Goal: Task Accomplishment & Management: Manage account settings

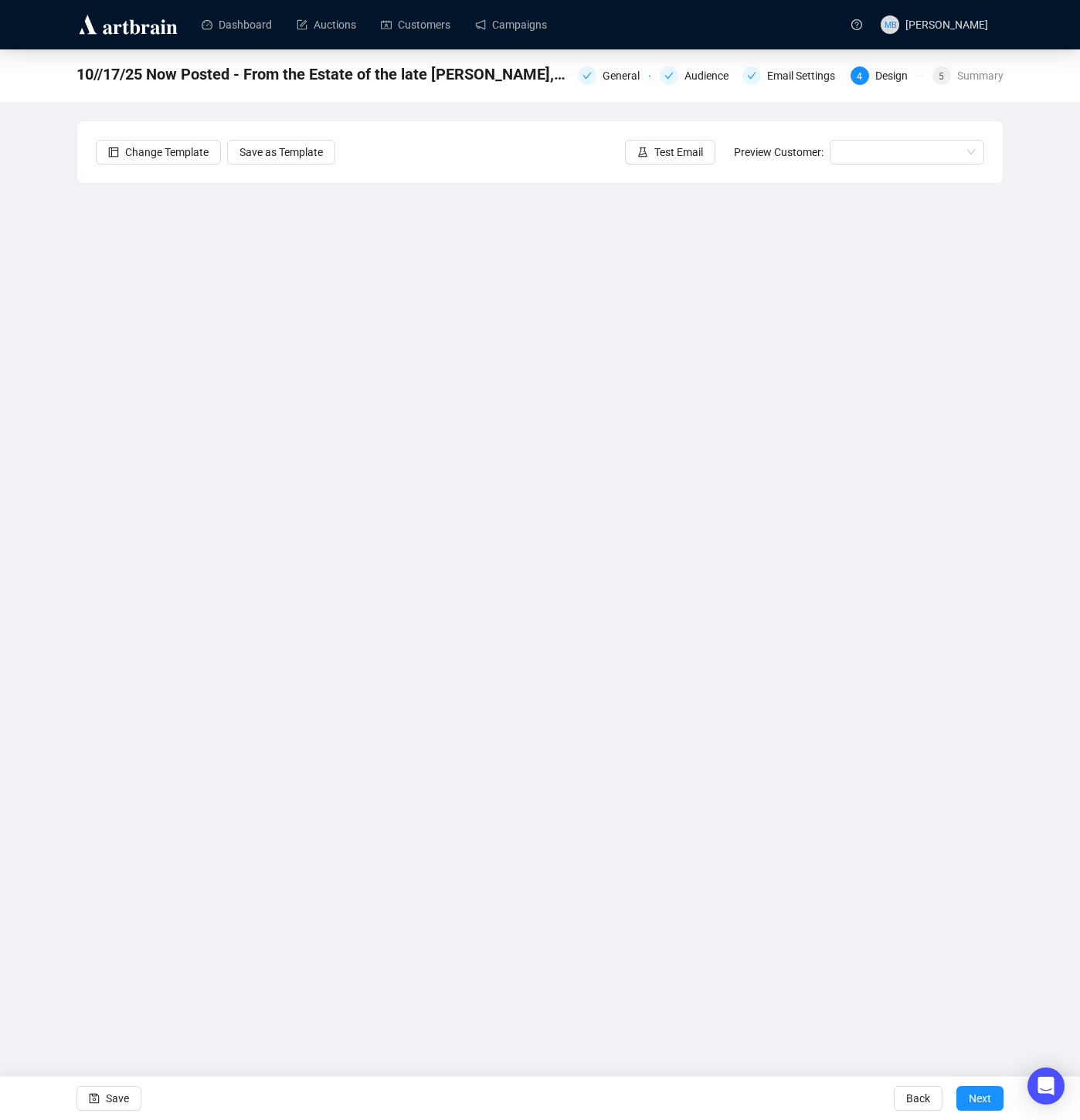
click at [23, 665] on div "10//17/25 Now Posted - From the Estate of the late [PERSON_NAME], [GEOGRAPHIC_D…" at bounding box center [540, 463] width 1080 height 829
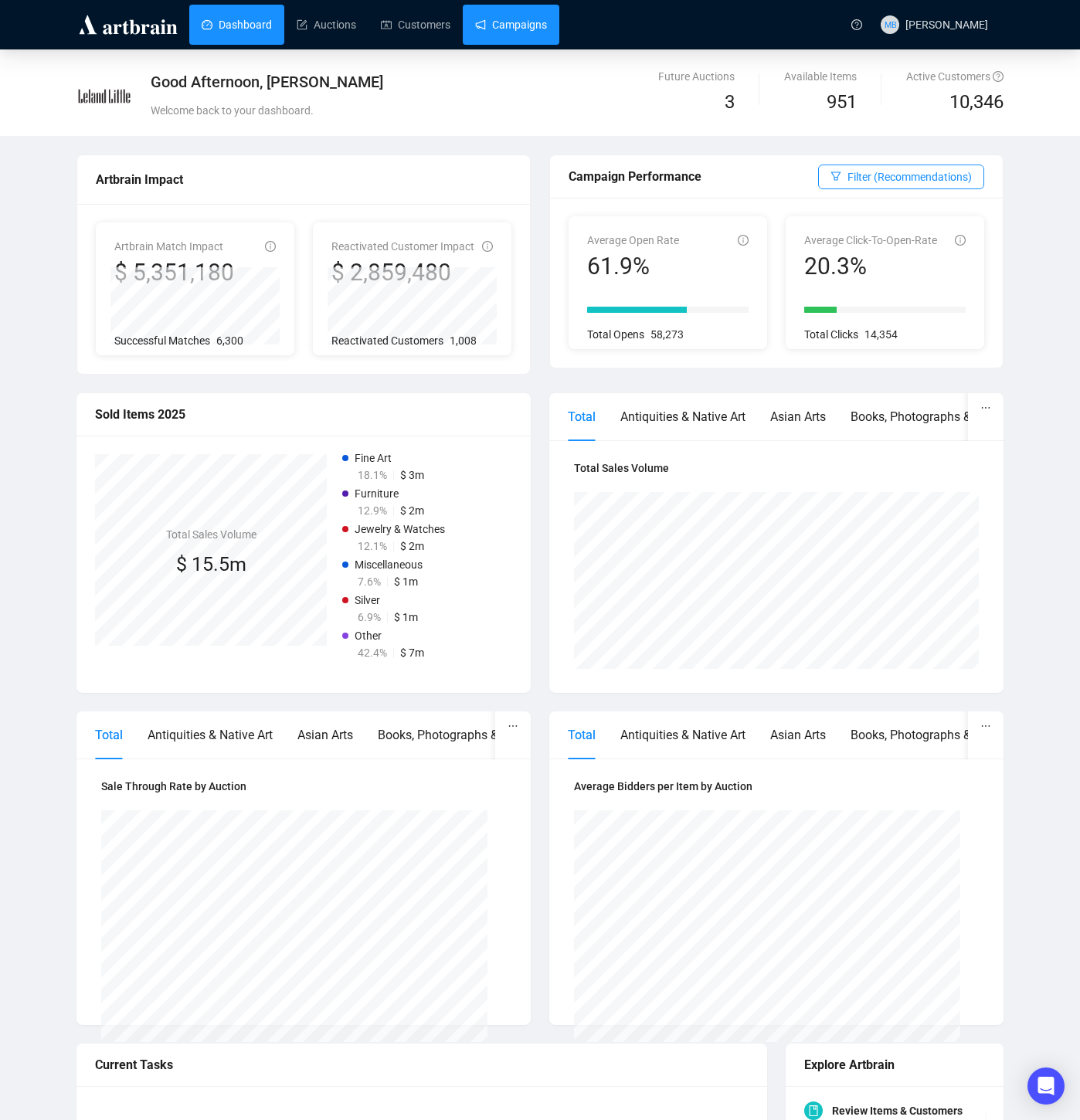
click at [538, 32] on link "Campaigns" at bounding box center [511, 25] width 72 height 40
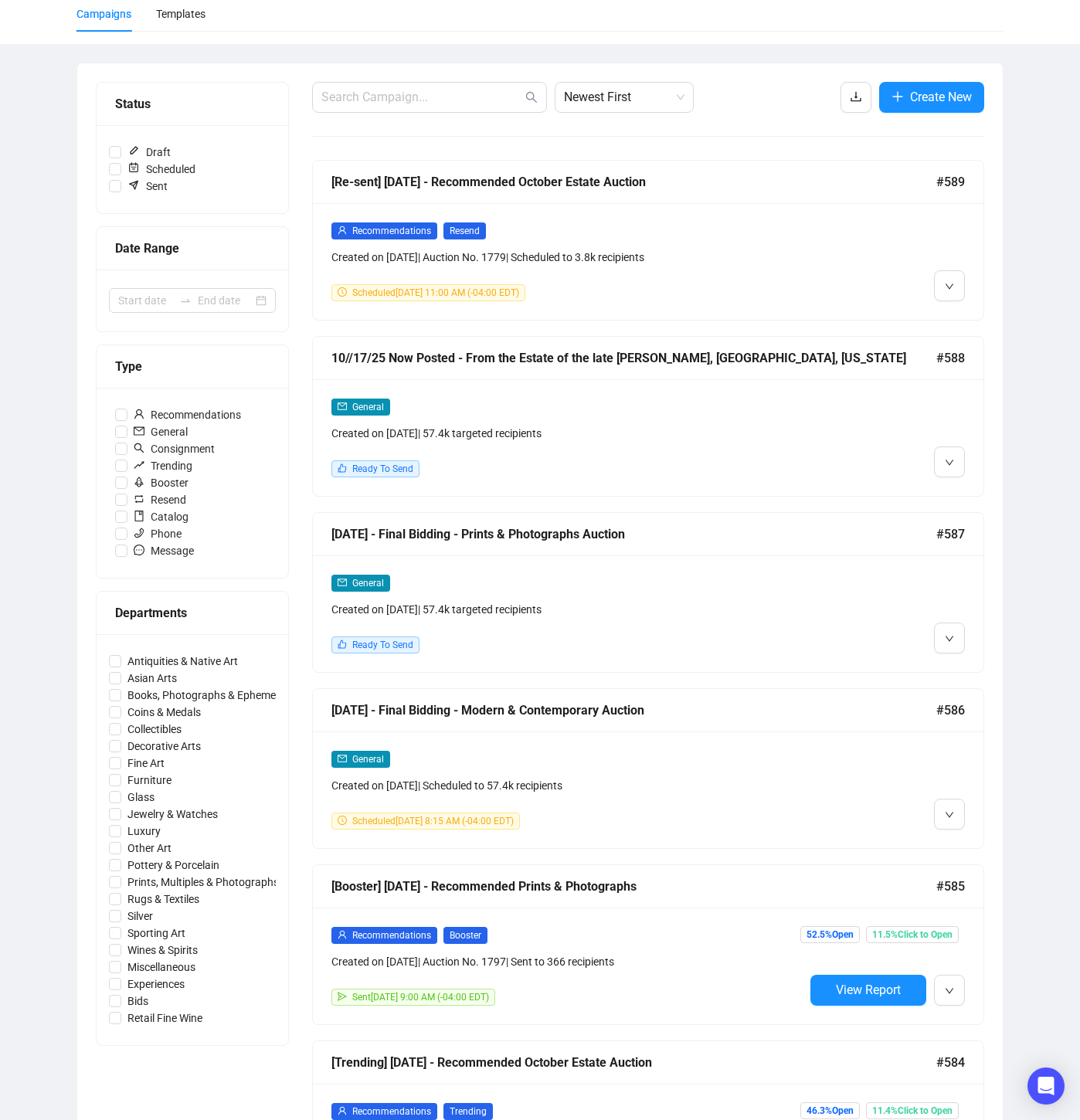
scroll to position [129, 0]
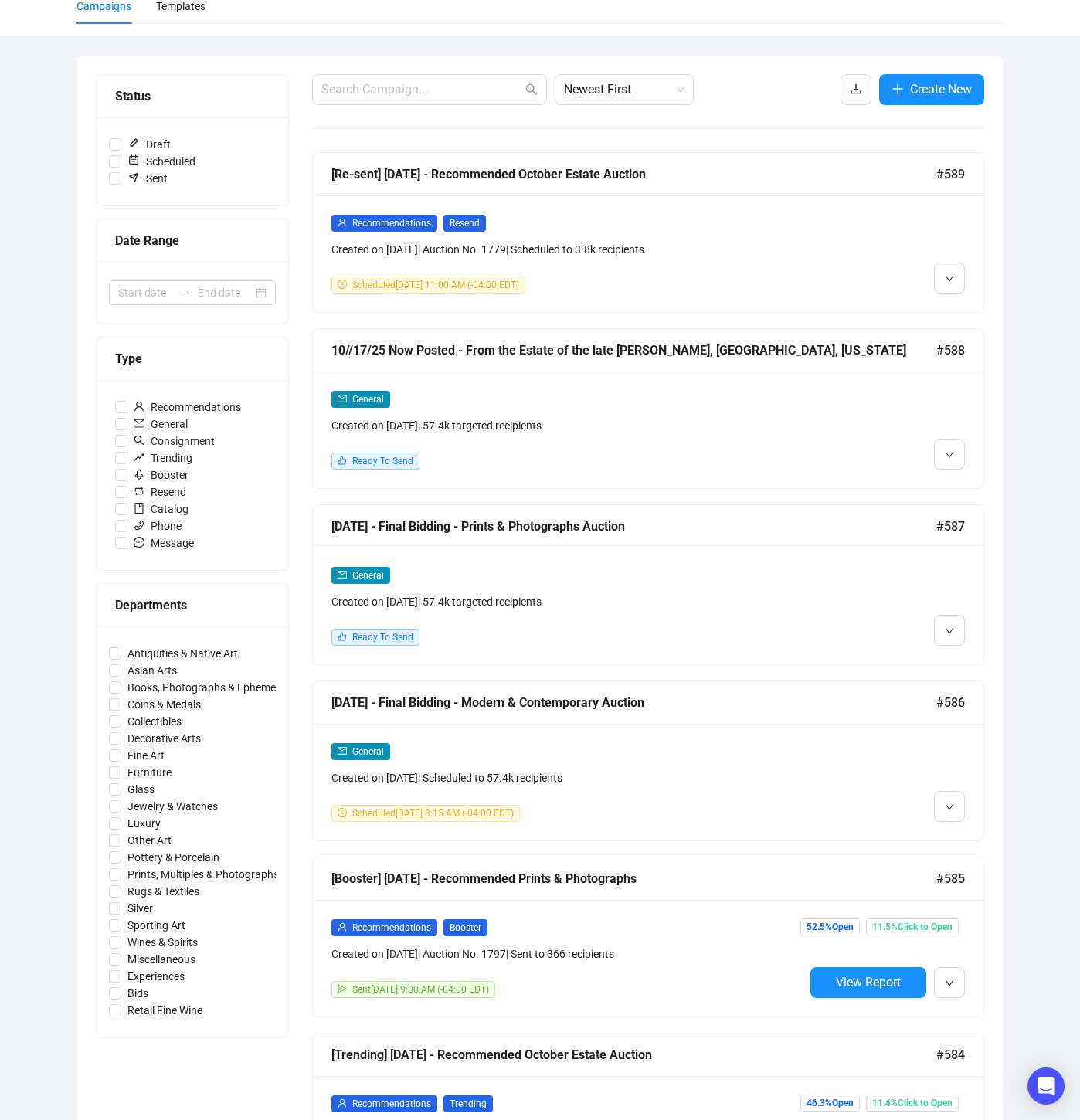
click at [741, 567] on div "General" at bounding box center [568, 575] width 473 height 18
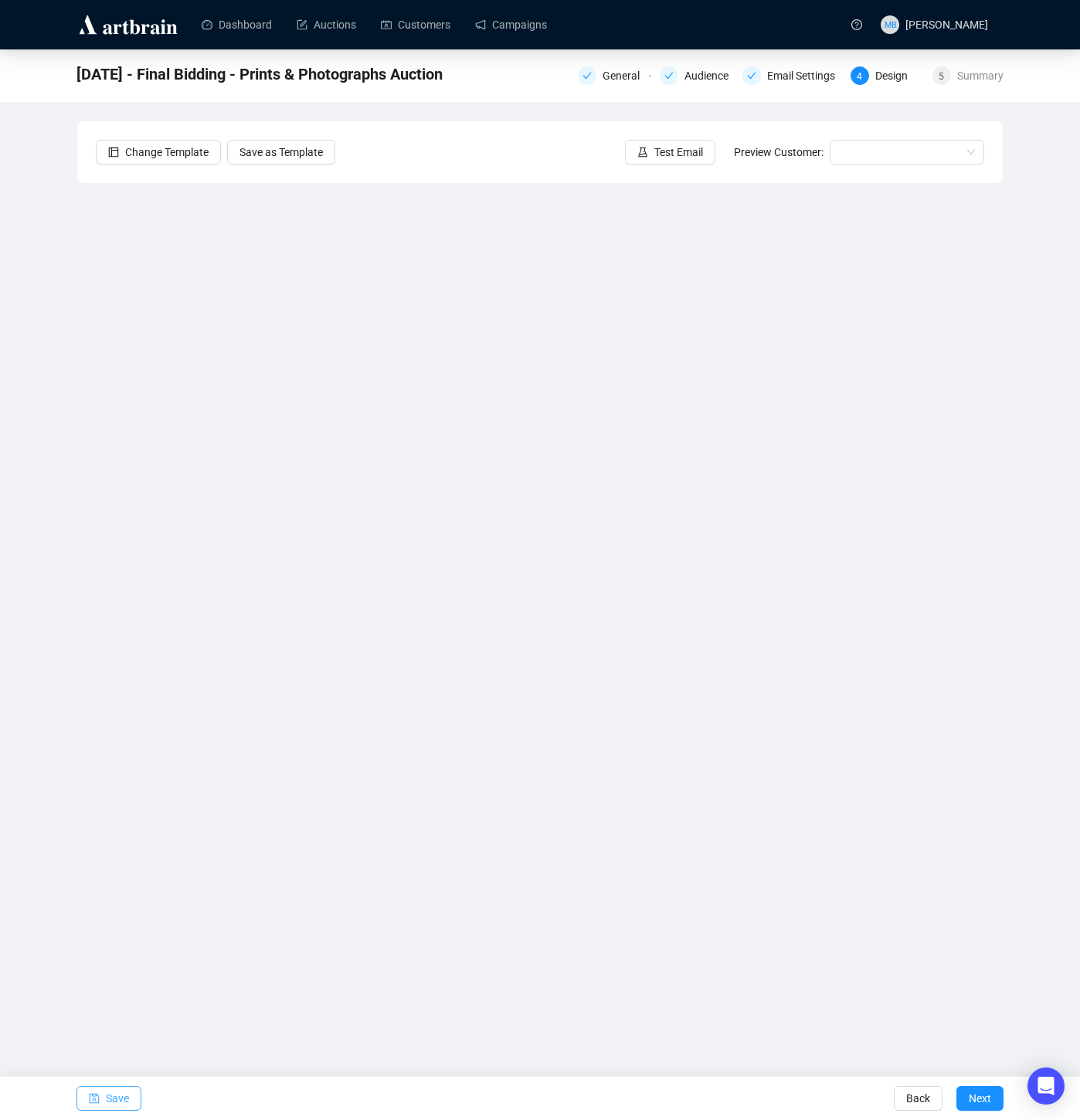
click at [100, 1097] on button "Save" at bounding box center [109, 1099] width 65 height 25
click at [512, 17] on link "Campaigns" at bounding box center [511, 25] width 72 height 40
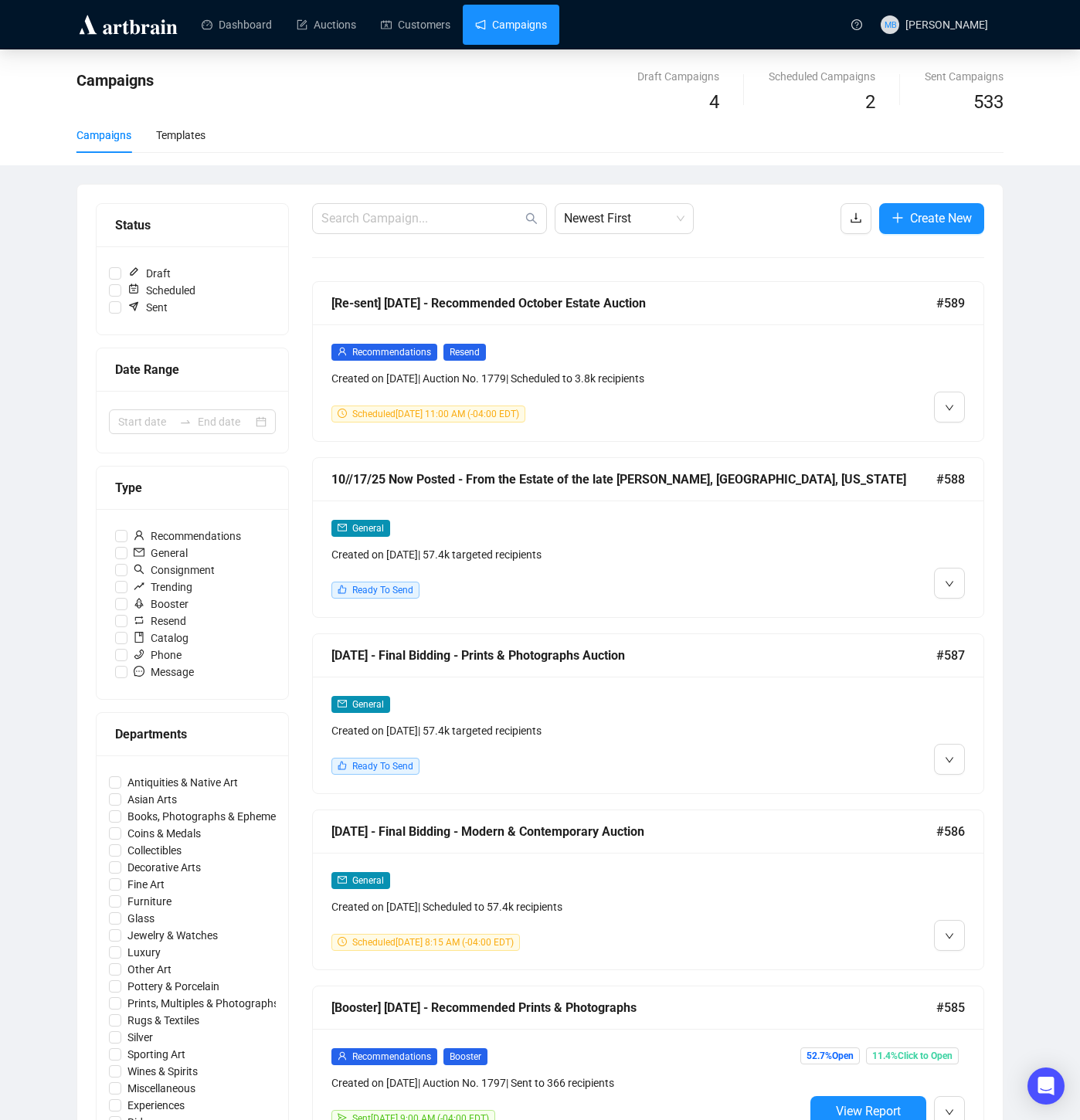
click at [819, 540] on div at bounding box center [885, 558] width 161 height 79
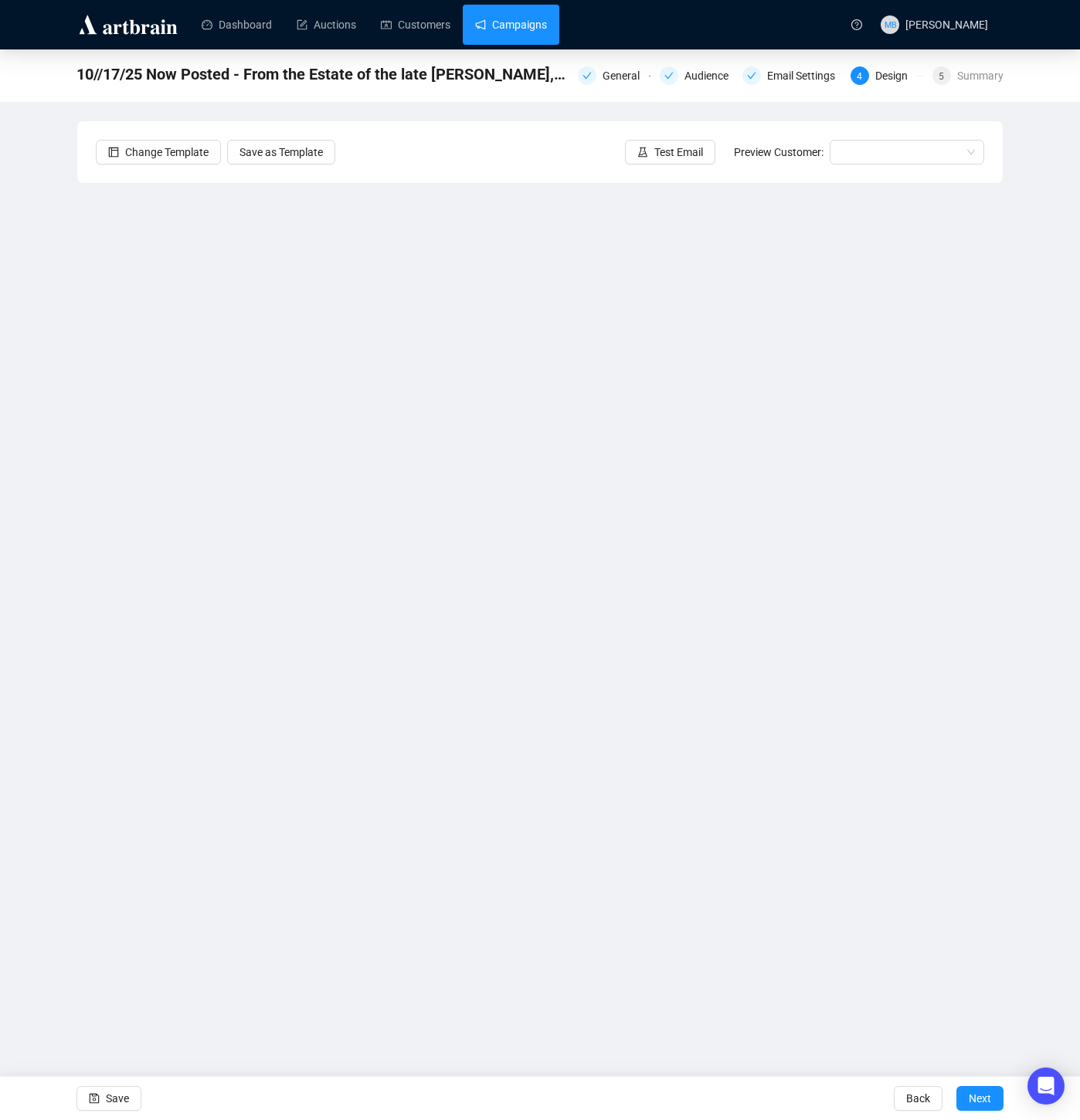
click at [509, 24] on link "Campaigns" at bounding box center [511, 25] width 72 height 40
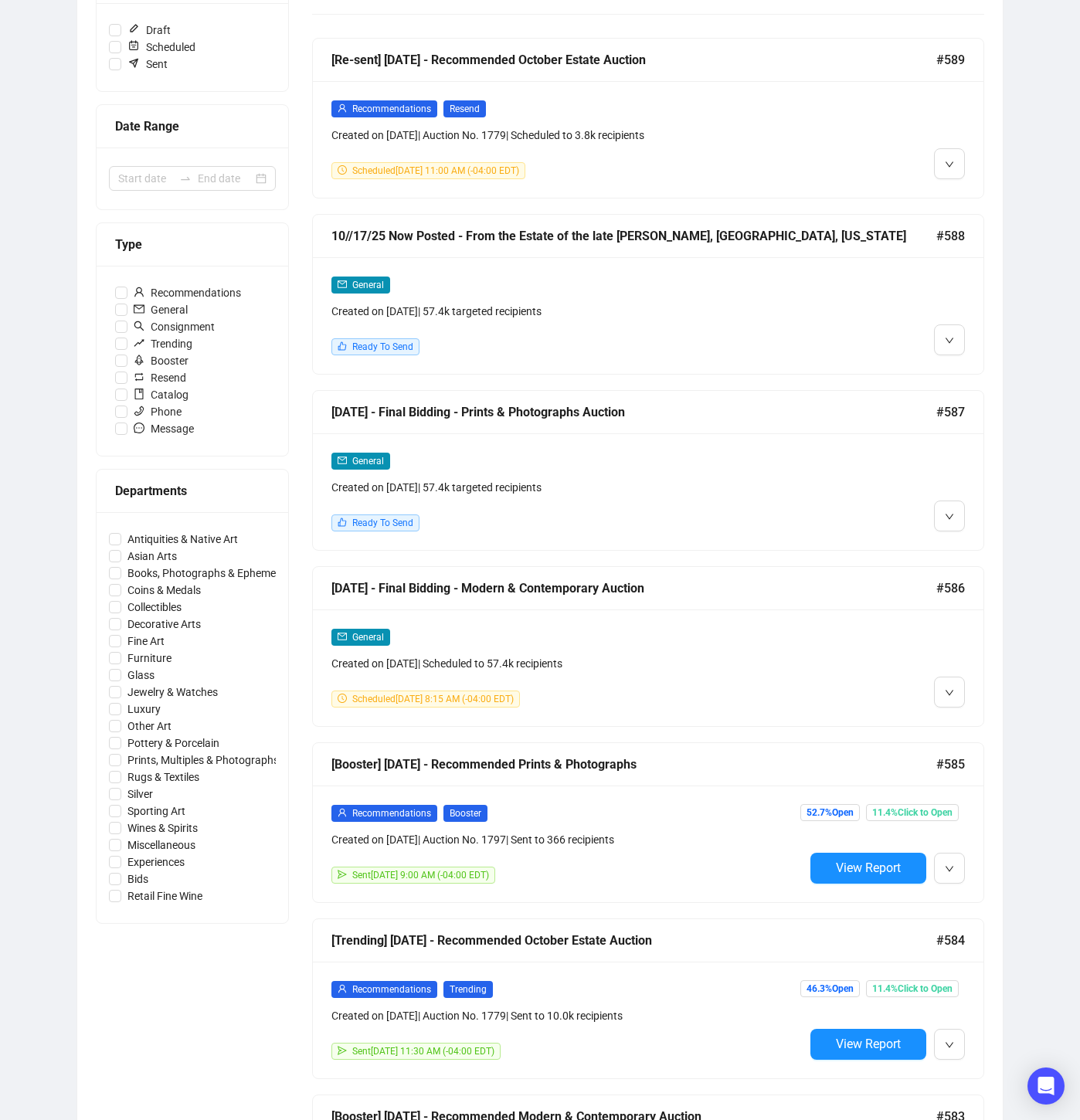
scroll to position [255, 0]
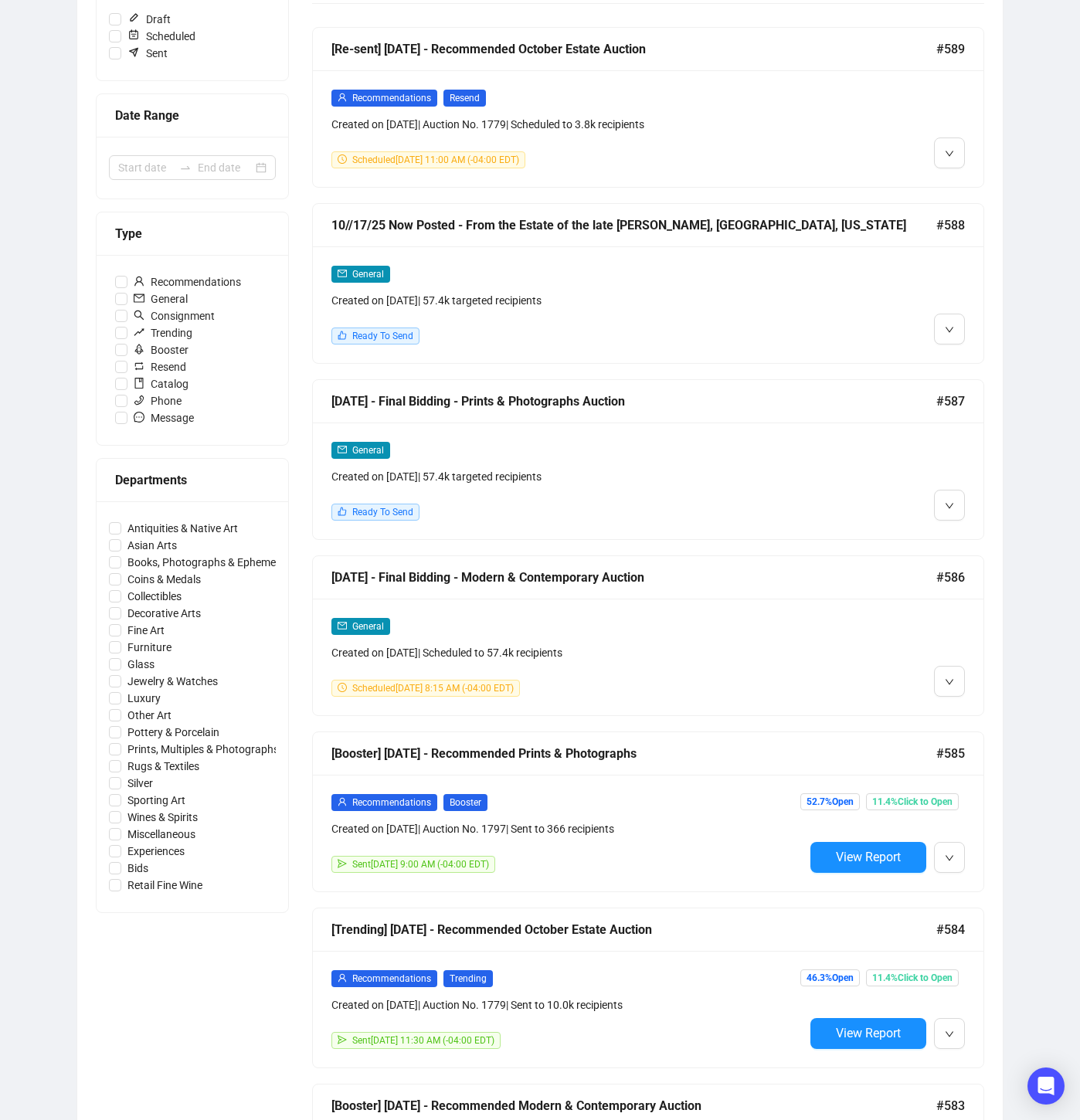
click at [1047, 234] on div "Campaigns Draft Campaigns 4 Scheduled Campaigns 2 Sent Campaigns 533 Campaigns …" at bounding box center [540, 646] width 1080 height 1701
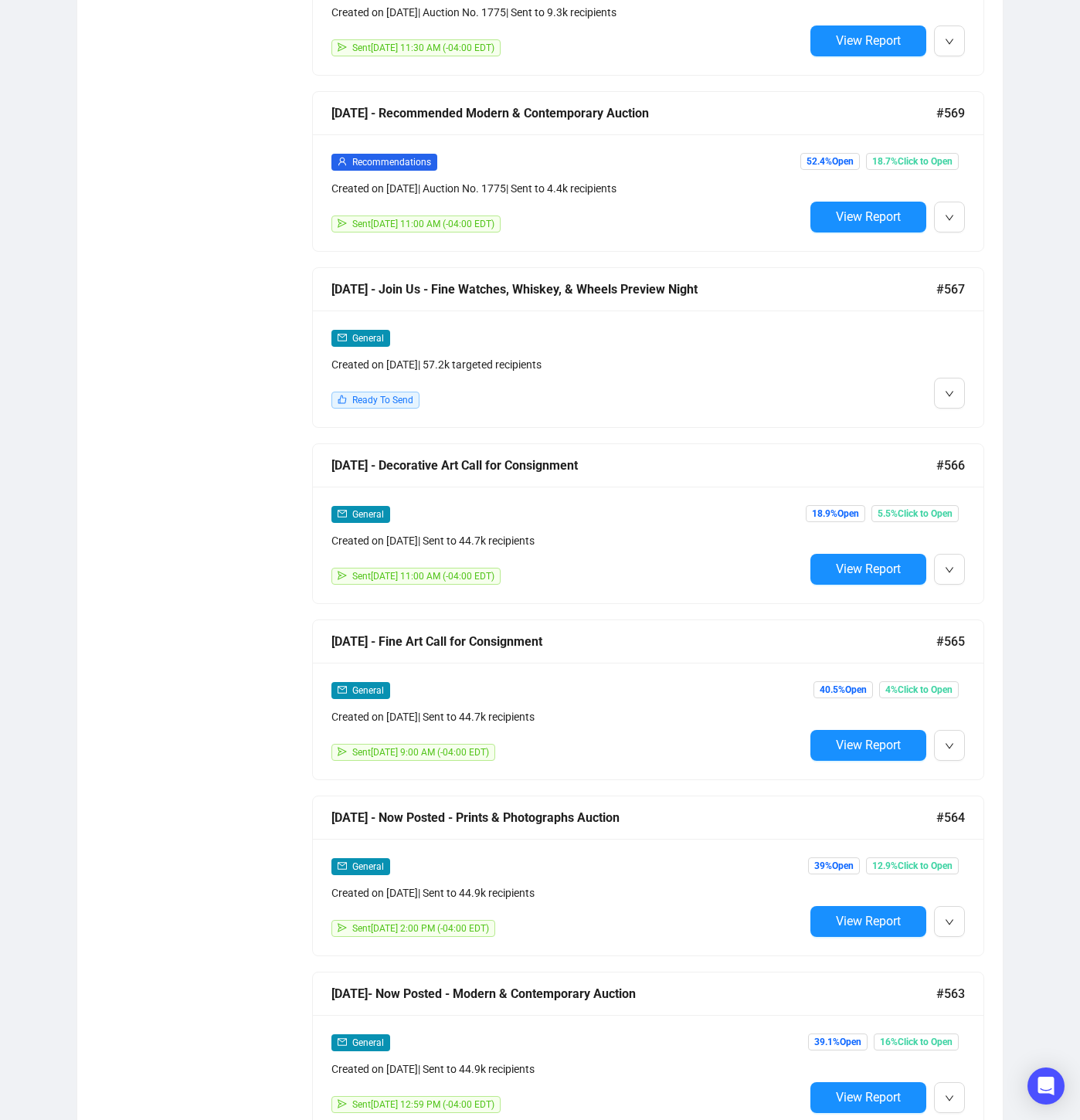
scroll to position [3363, 0]
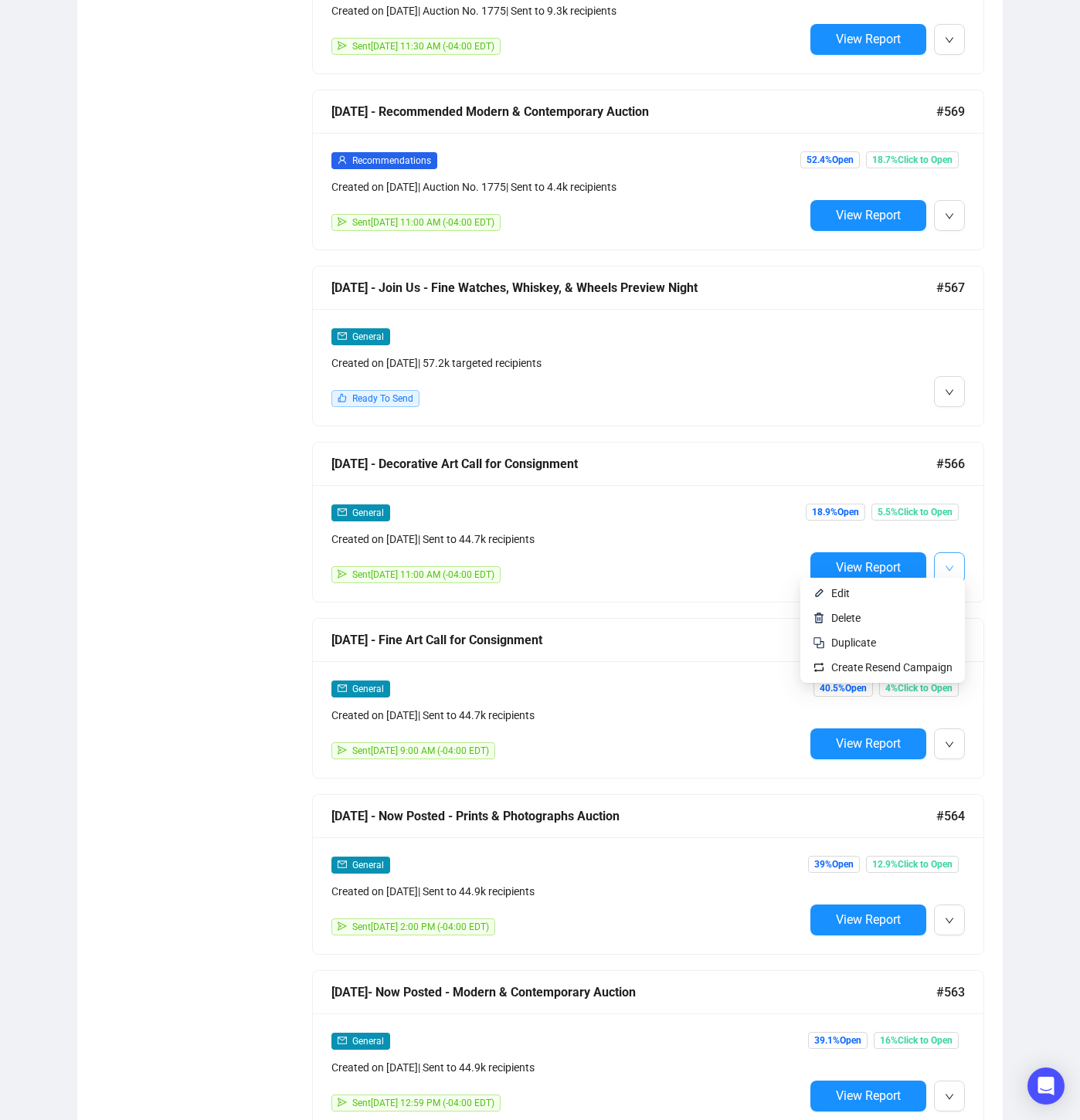
click at [952, 564] on icon "down" at bounding box center [949, 568] width 9 height 9
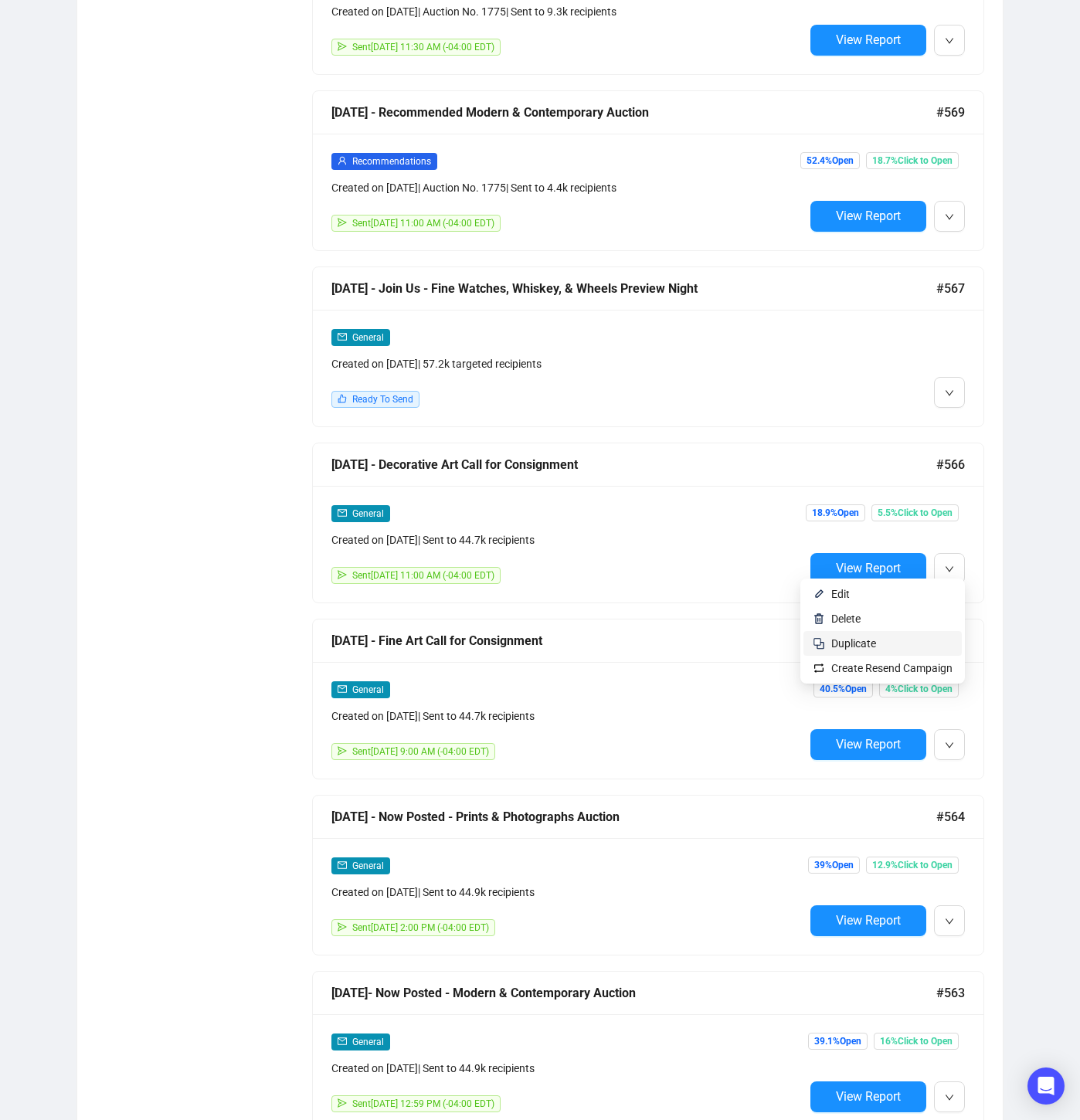
click at [851, 648] on span "Duplicate" at bounding box center [854, 643] width 45 height 13
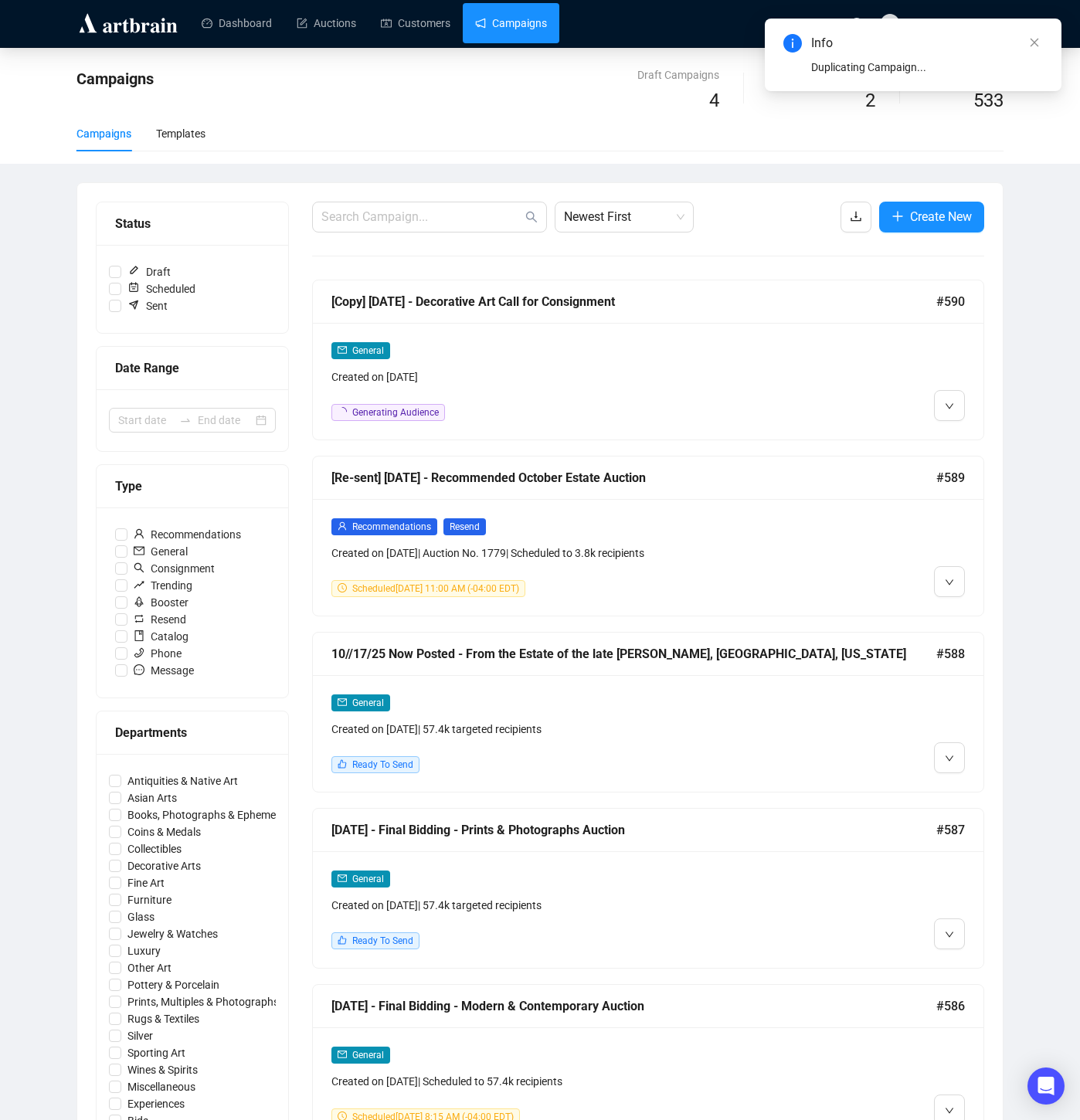
scroll to position [0, 0]
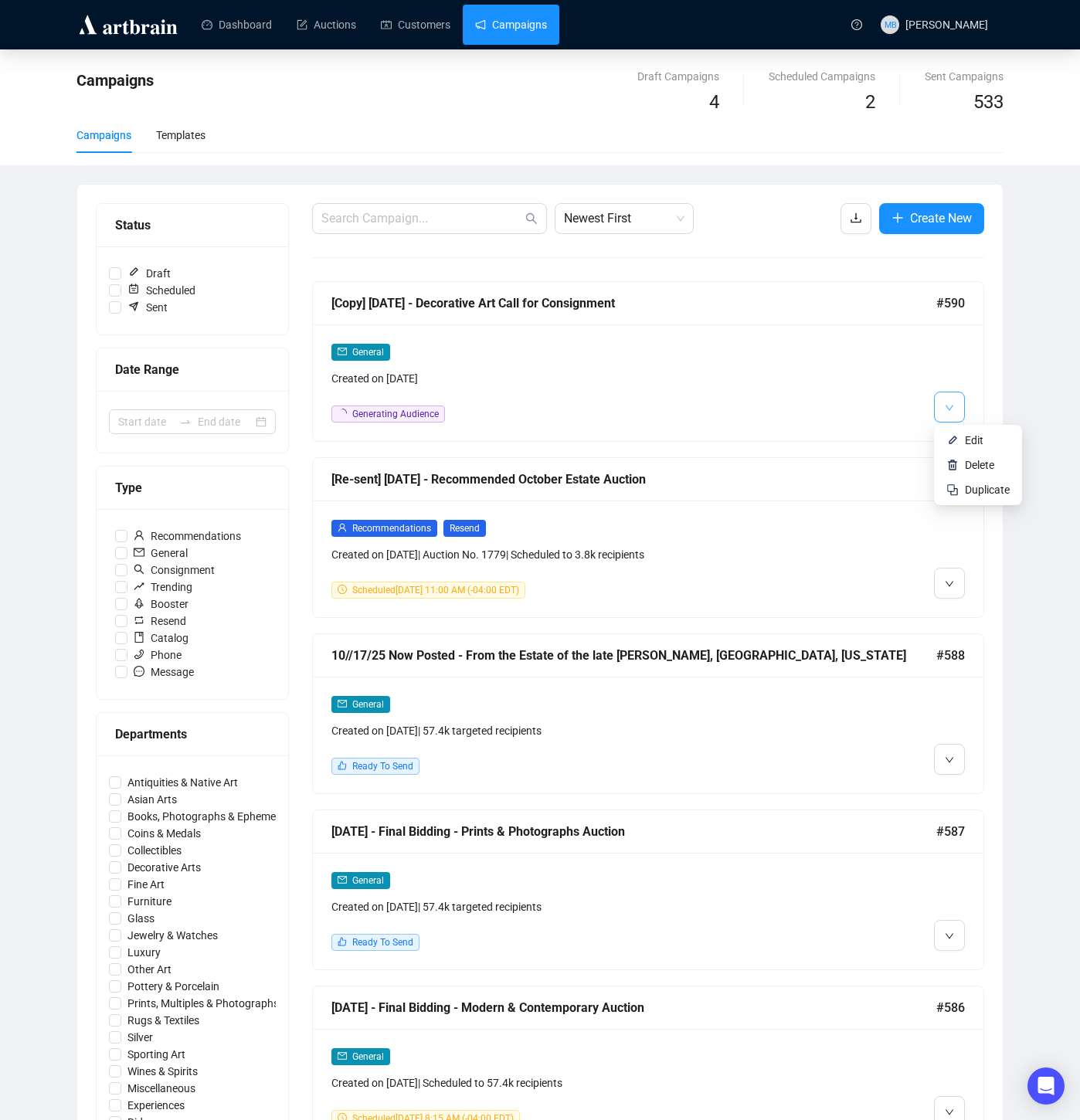
click at [951, 414] on span "button" at bounding box center [949, 406] width 9 height 19
click at [977, 439] on span "Edit" at bounding box center [974, 440] width 18 height 13
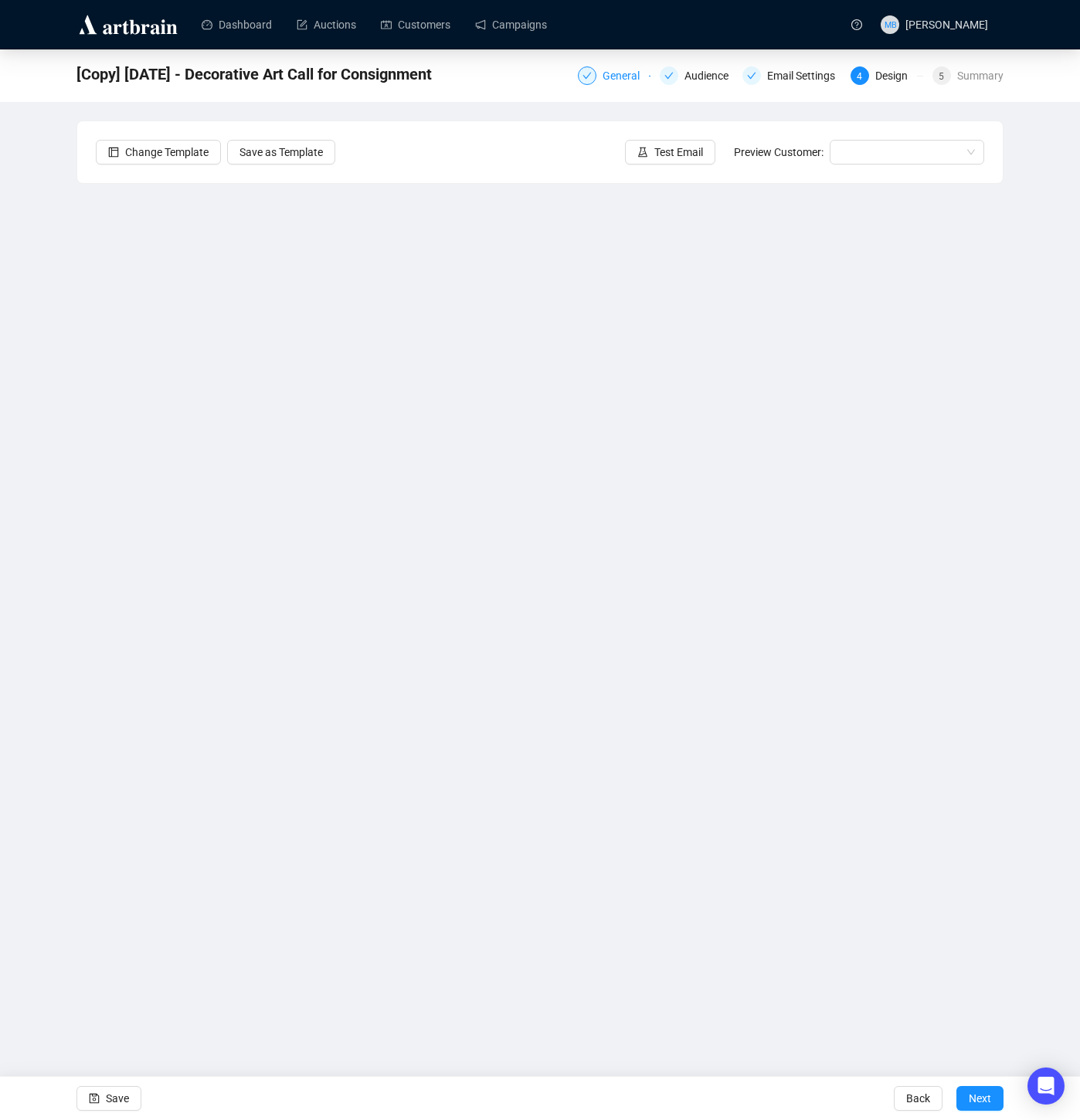
click at [585, 78] on div at bounding box center [587, 76] width 18 height 18
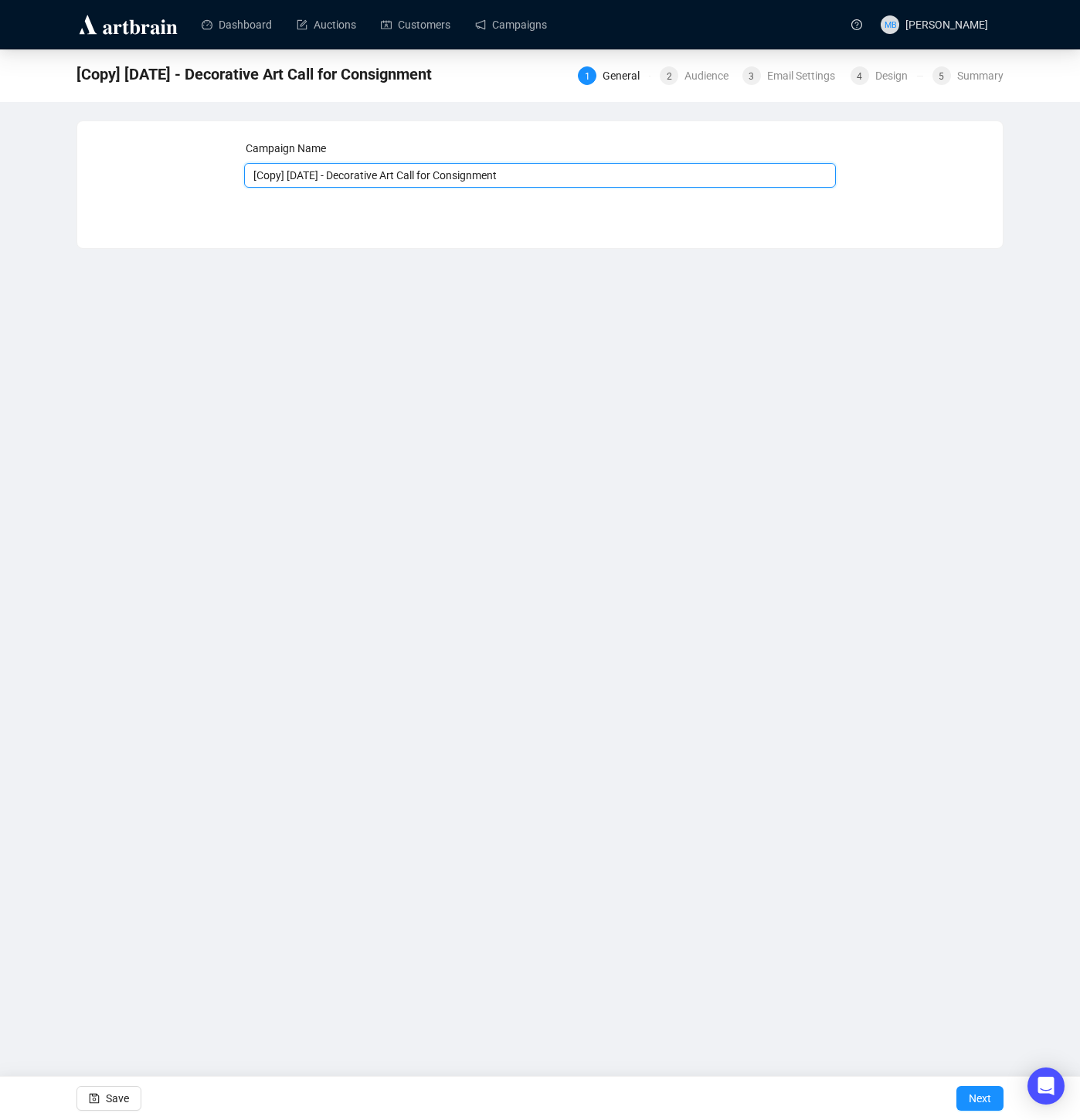
drag, startPoint x: 333, startPoint y: 176, endPoint x: 218, endPoint y: 175, distance: 115.0
click at [218, 175] on div "Campaign Name [Copy] 10/16/25 - Decorative Art Call for Consignment Save Next" at bounding box center [540, 174] width 889 height 67
drag, startPoint x: 377, startPoint y: 178, endPoint x: 308, endPoint y: 179, distance: 69.0
click at [308, 179] on input "10/22/25 - Decorative Art Call for Consignment" at bounding box center [541, 175] width 593 height 25
type input "10/22/25 - Books, Maps & Documents Call for Consignment"
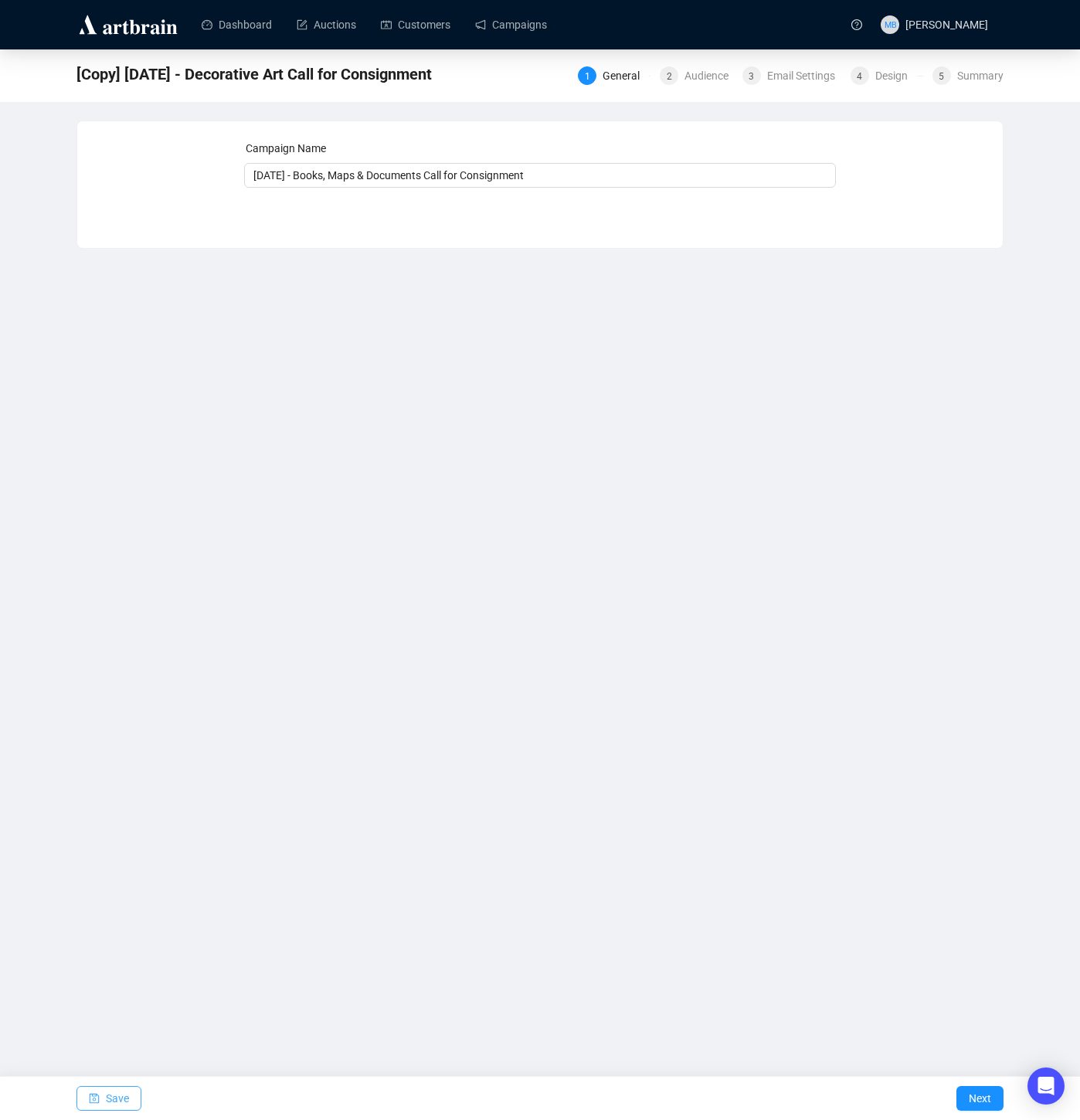
click at [119, 1095] on span "Save" at bounding box center [118, 1099] width 23 height 43
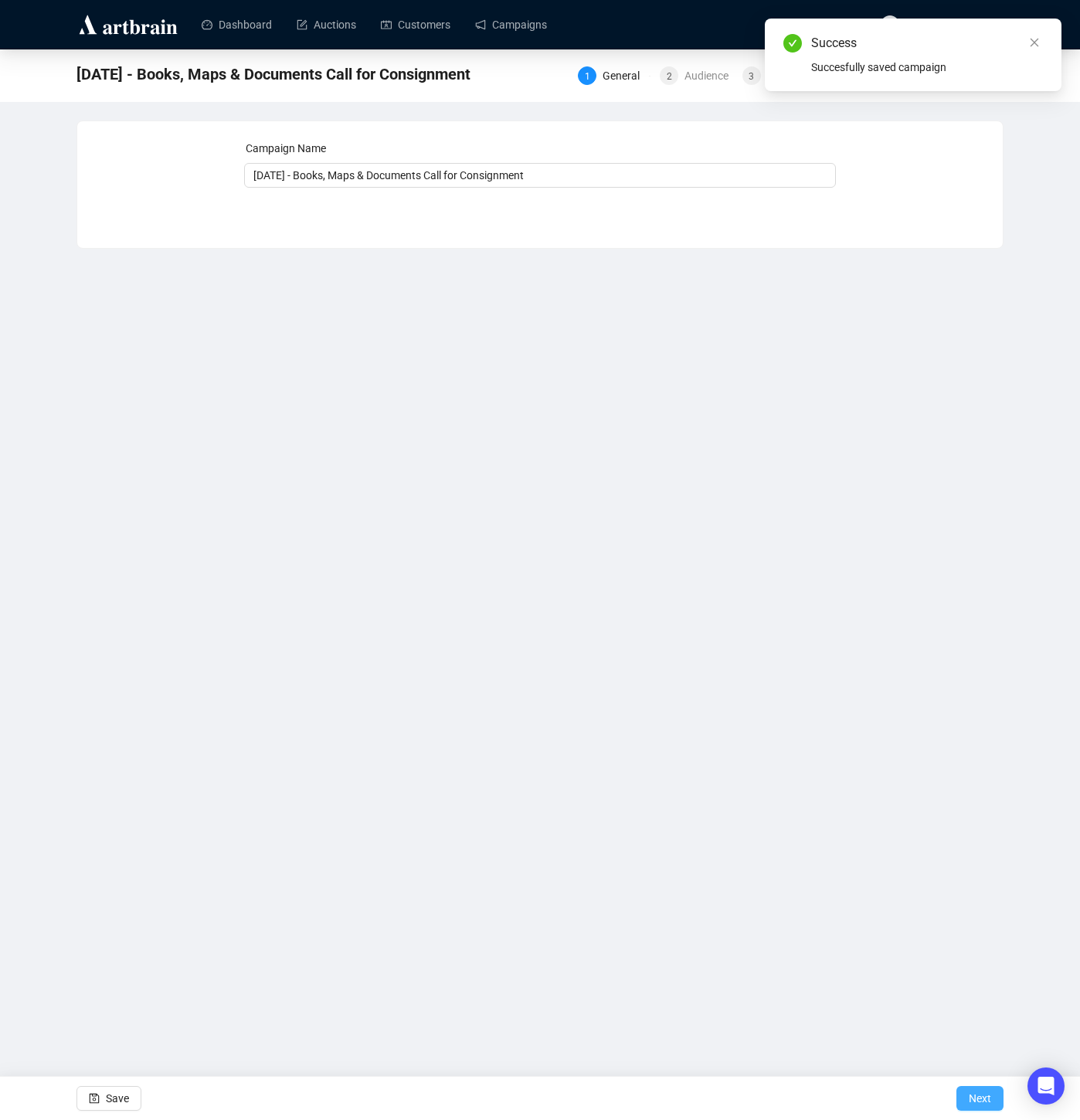
click at [974, 1096] on span "Next" at bounding box center [980, 1099] width 23 height 43
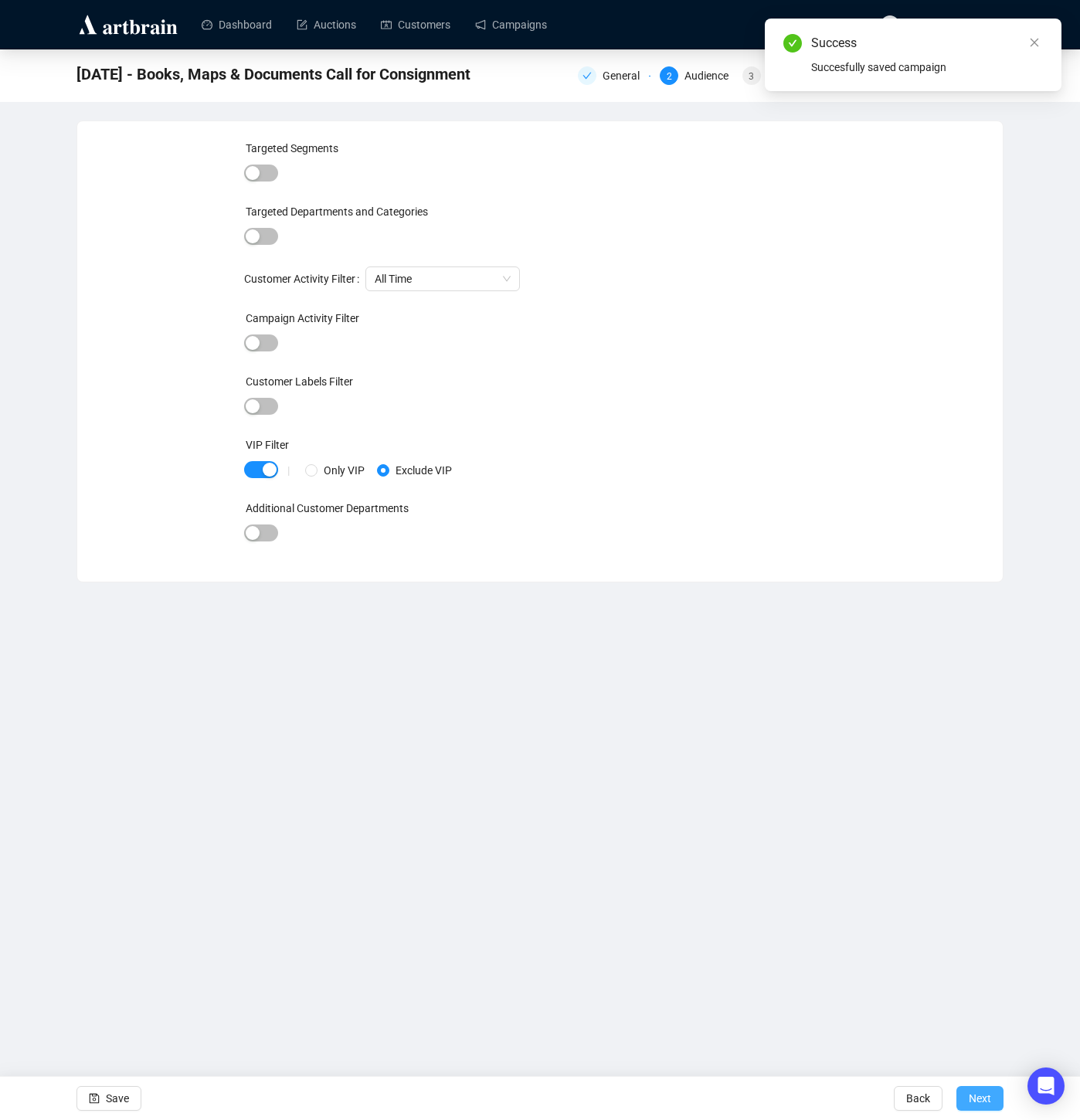
click at [974, 1096] on span "Next" at bounding box center [980, 1099] width 23 height 43
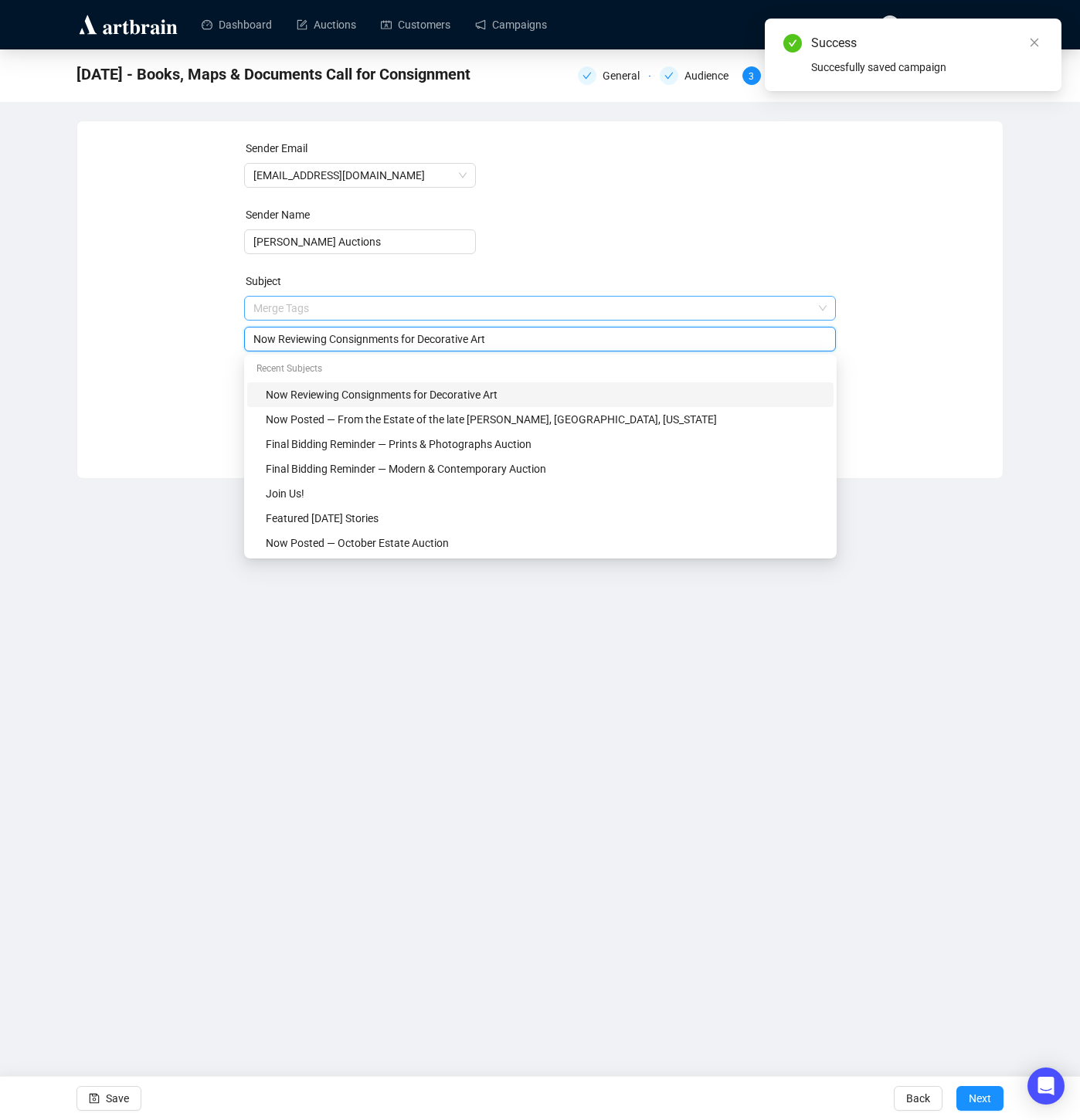
drag, startPoint x: 425, startPoint y: 311, endPoint x: 532, endPoint y: 315, distance: 107.1
click at [532, 315] on span "Merge Tags Now Reviewing Consignments for Decorative Art" at bounding box center [541, 324] width 593 height 43
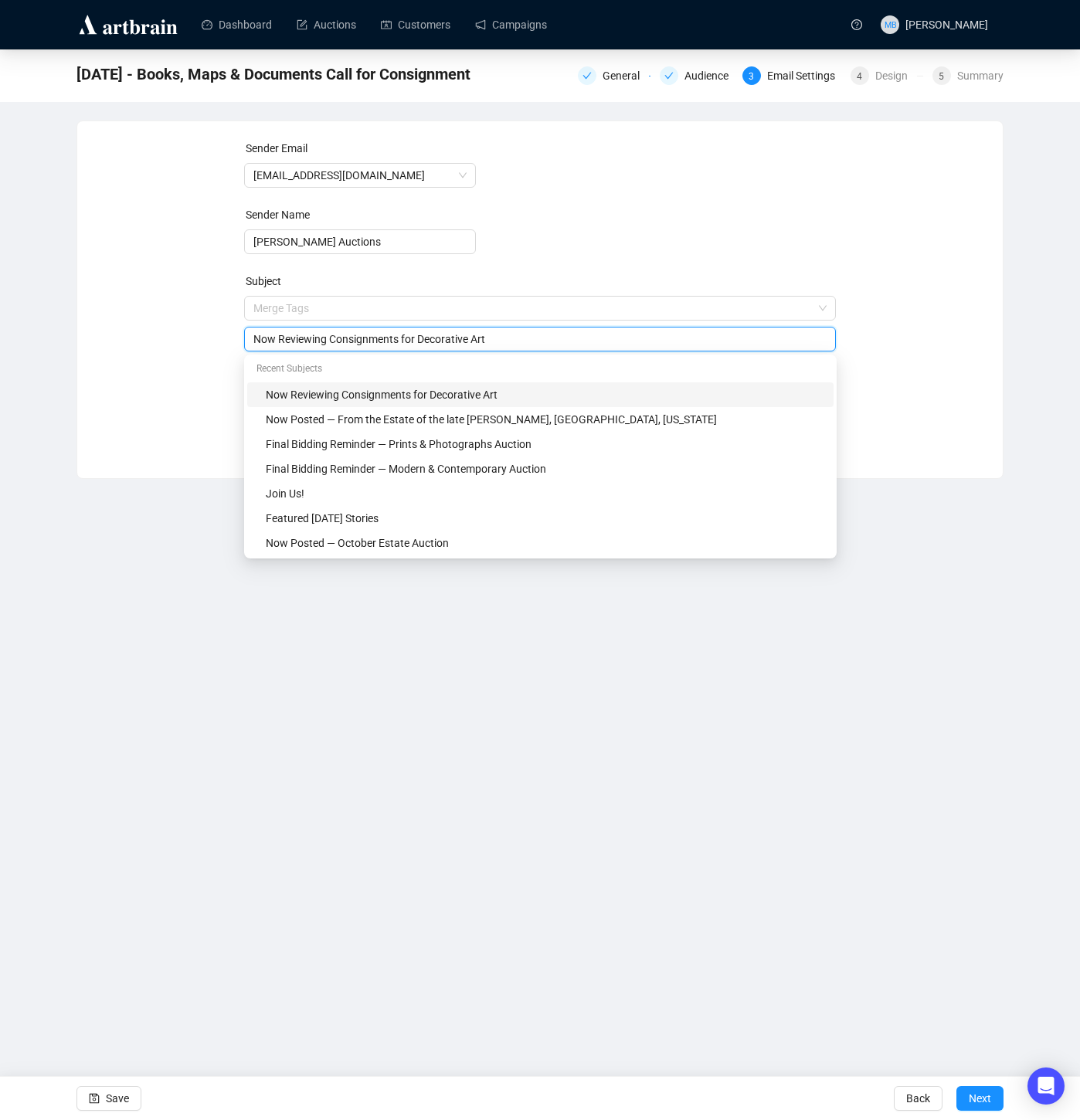
drag, startPoint x: 505, startPoint y: 336, endPoint x: 426, endPoint y: 339, distance: 79.1
click at [426, 339] on input "Now Reviewing Consignments for Decorative Art" at bounding box center [541, 339] width 574 height 17
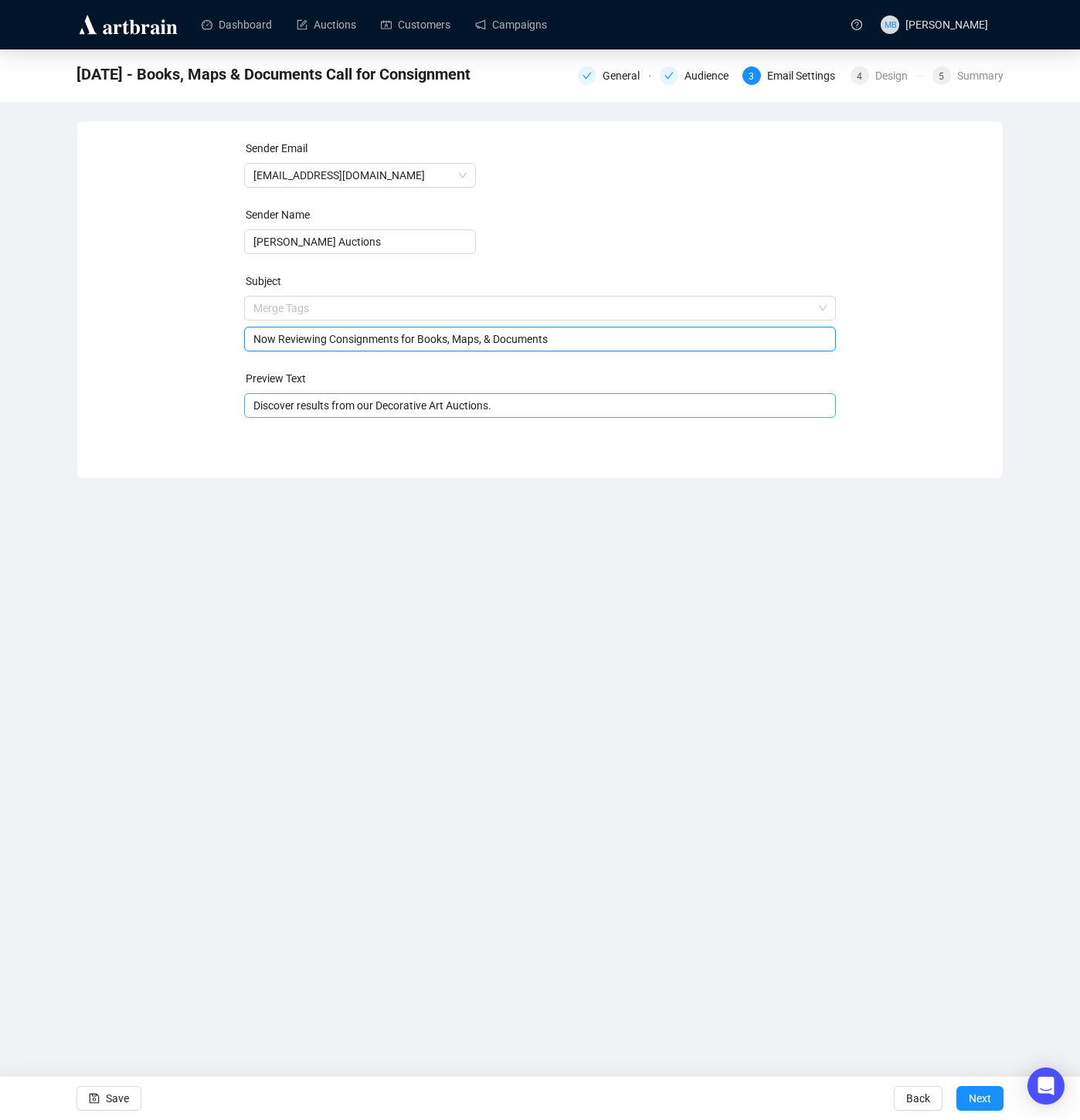
type input "Now Reviewing Consignments for Books, Maps, & Documents"
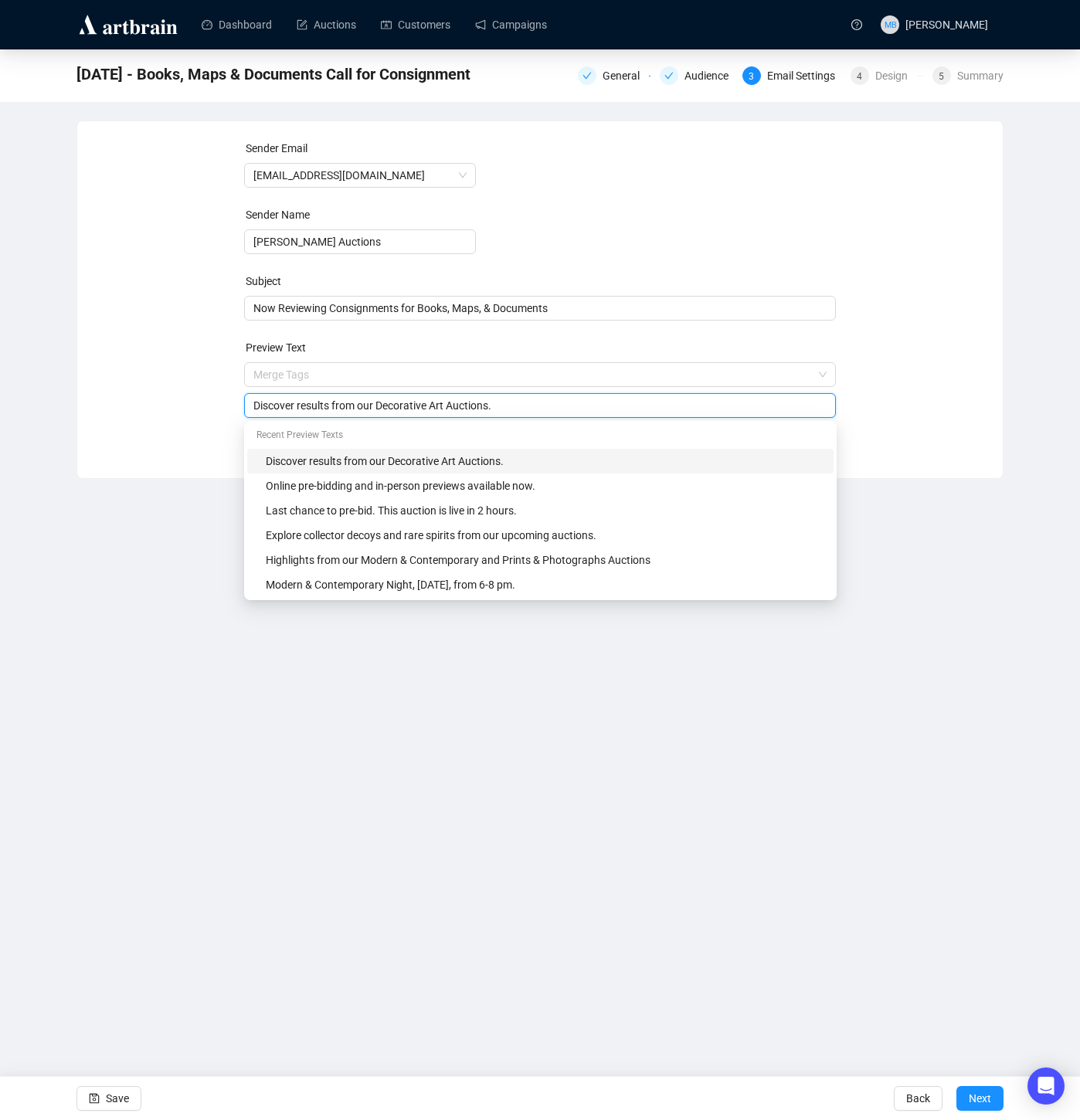
drag, startPoint x: 384, startPoint y: 410, endPoint x: 498, endPoint y: 411, distance: 114.0
click at [498, 411] on input "Discover results from our Decorative Art Auctions." at bounding box center [541, 406] width 574 height 17
click at [561, 309] on span "Now Reviewing Consignments for Books, Maps, & Documents" at bounding box center [541, 308] width 593 height 13
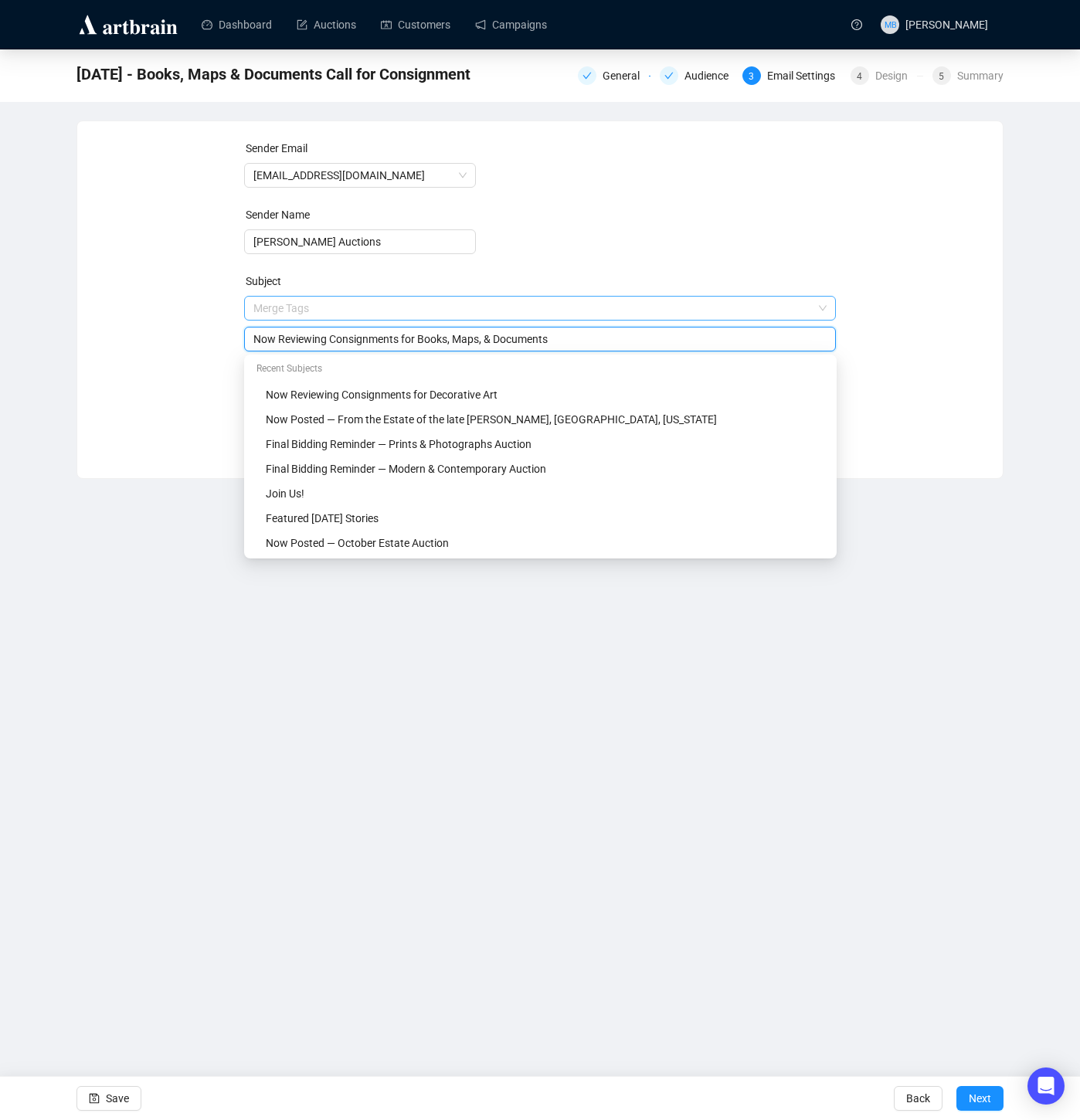
click at [559, 309] on input "search" at bounding box center [533, 308] width 560 height 23
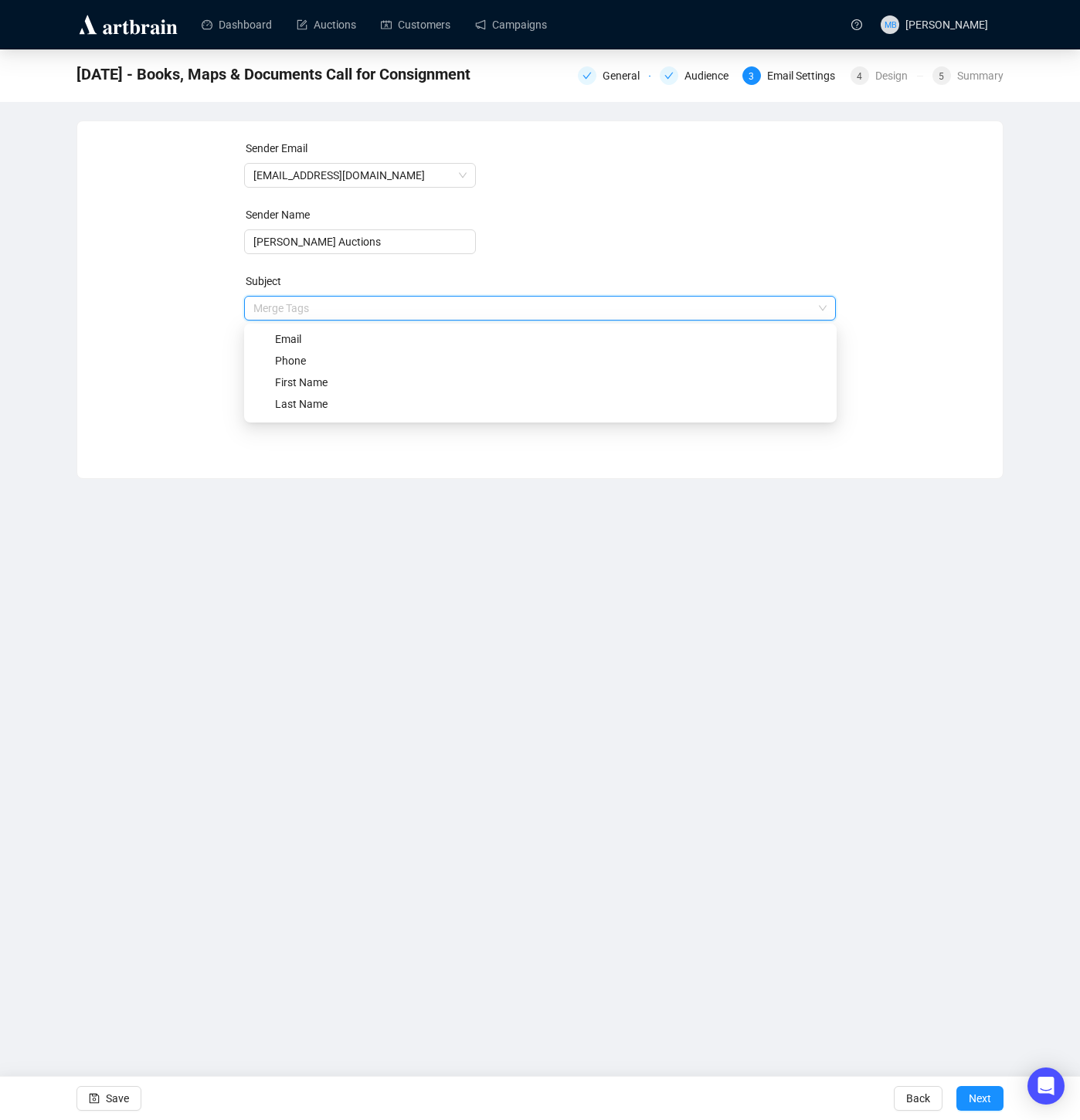
click at [567, 301] on input "search" at bounding box center [533, 308] width 560 height 23
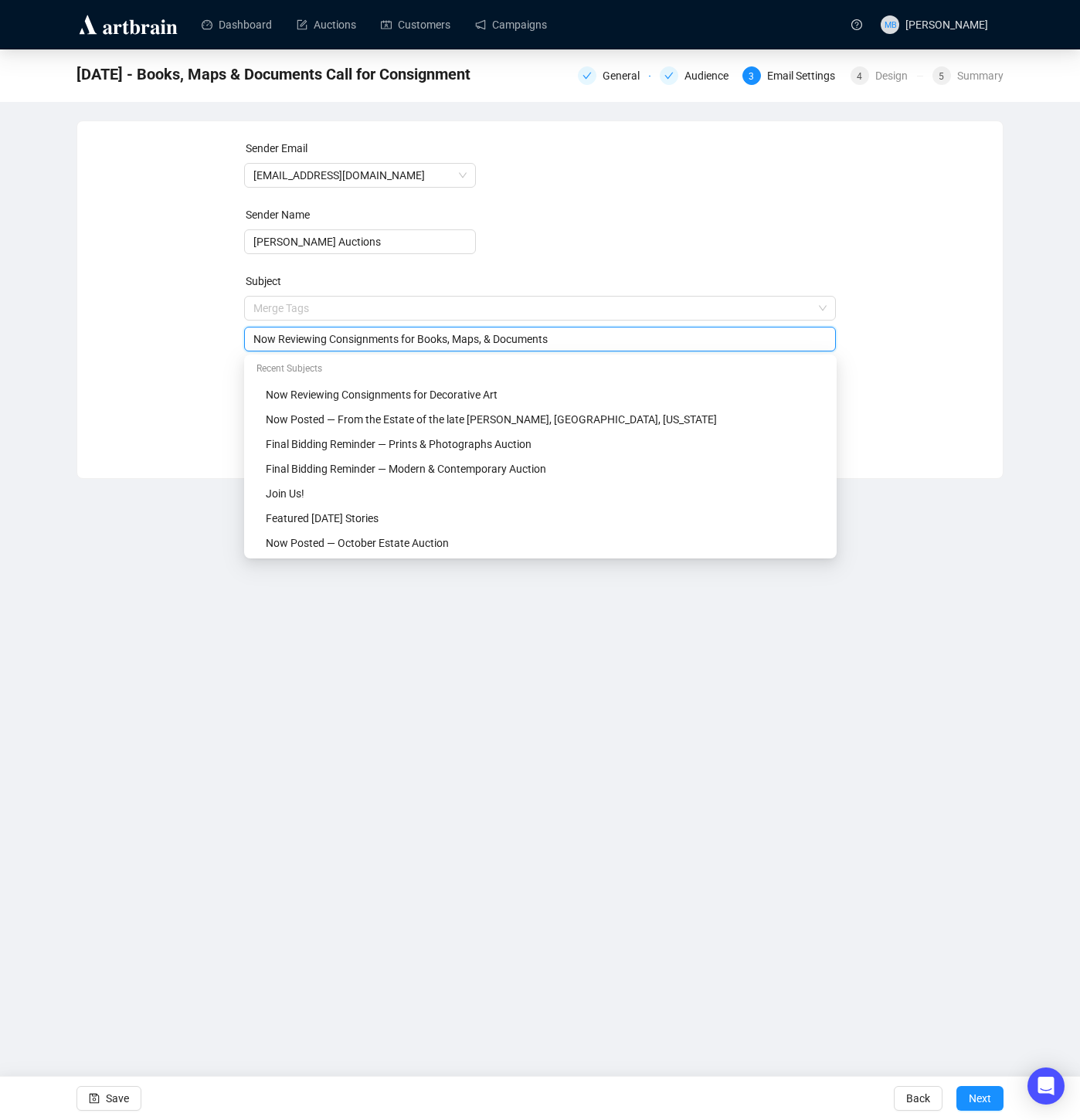
drag, startPoint x: 565, startPoint y: 345, endPoint x: 424, endPoint y: 343, distance: 141.0
click at [424, 343] on input "Now Reviewing Consignments for Books, Maps, & Documents" at bounding box center [541, 339] width 574 height 17
drag, startPoint x: 109, startPoint y: 404, endPoint x: 280, endPoint y: 422, distance: 171.9
click at [114, 404] on div "Sender Email info@lelandlittle.com Sender Name Leland Little Auctions Subject M…" at bounding box center [540, 288] width 889 height 296
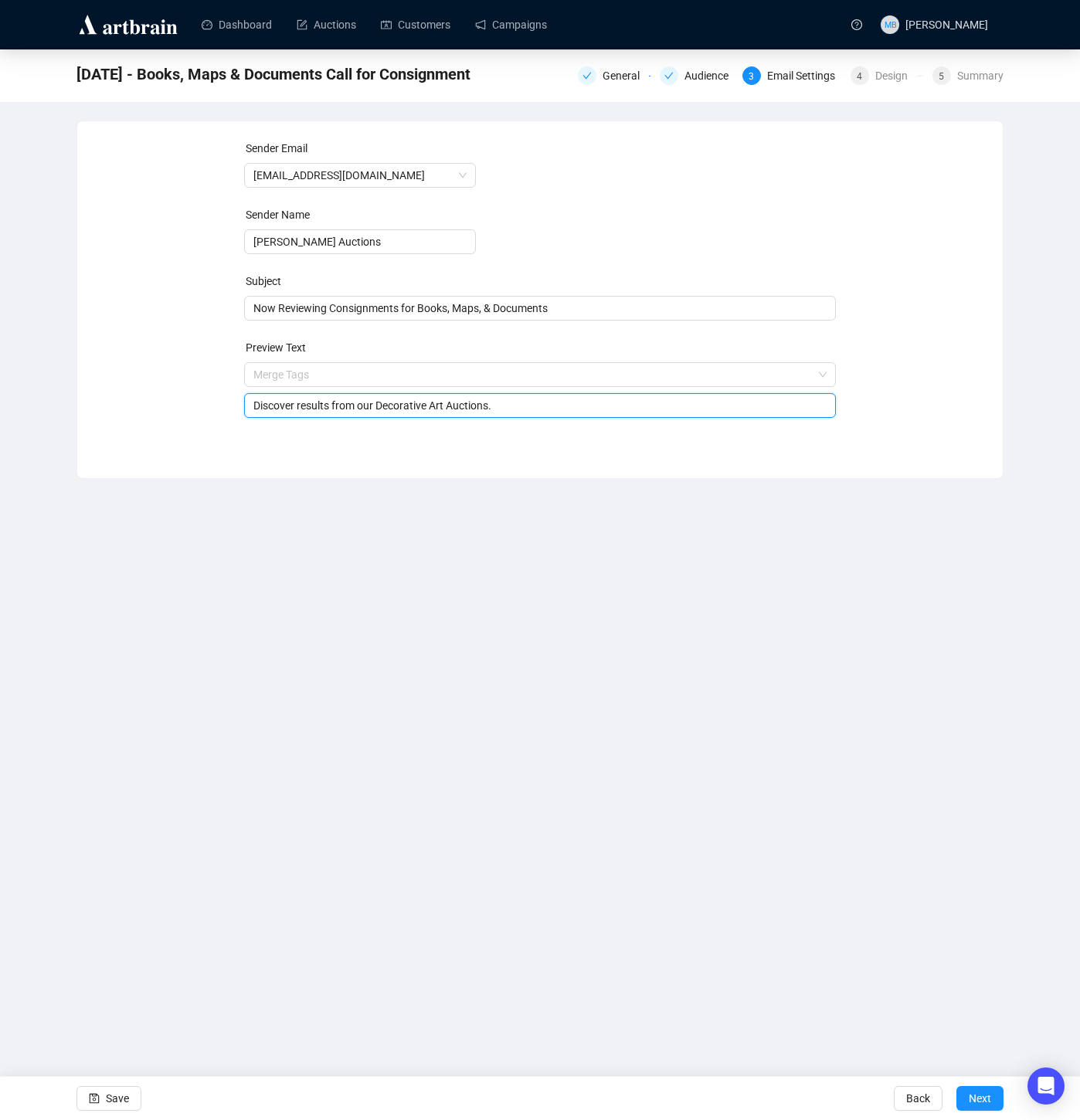
drag, startPoint x: 532, startPoint y: 408, endPoint x: 524, endPoint y: 408, distance: 8.0
click at [532, 408] on input "Discover results from our Decorative Art Auctions." at bounding box center [541, 406] width 574 height 17
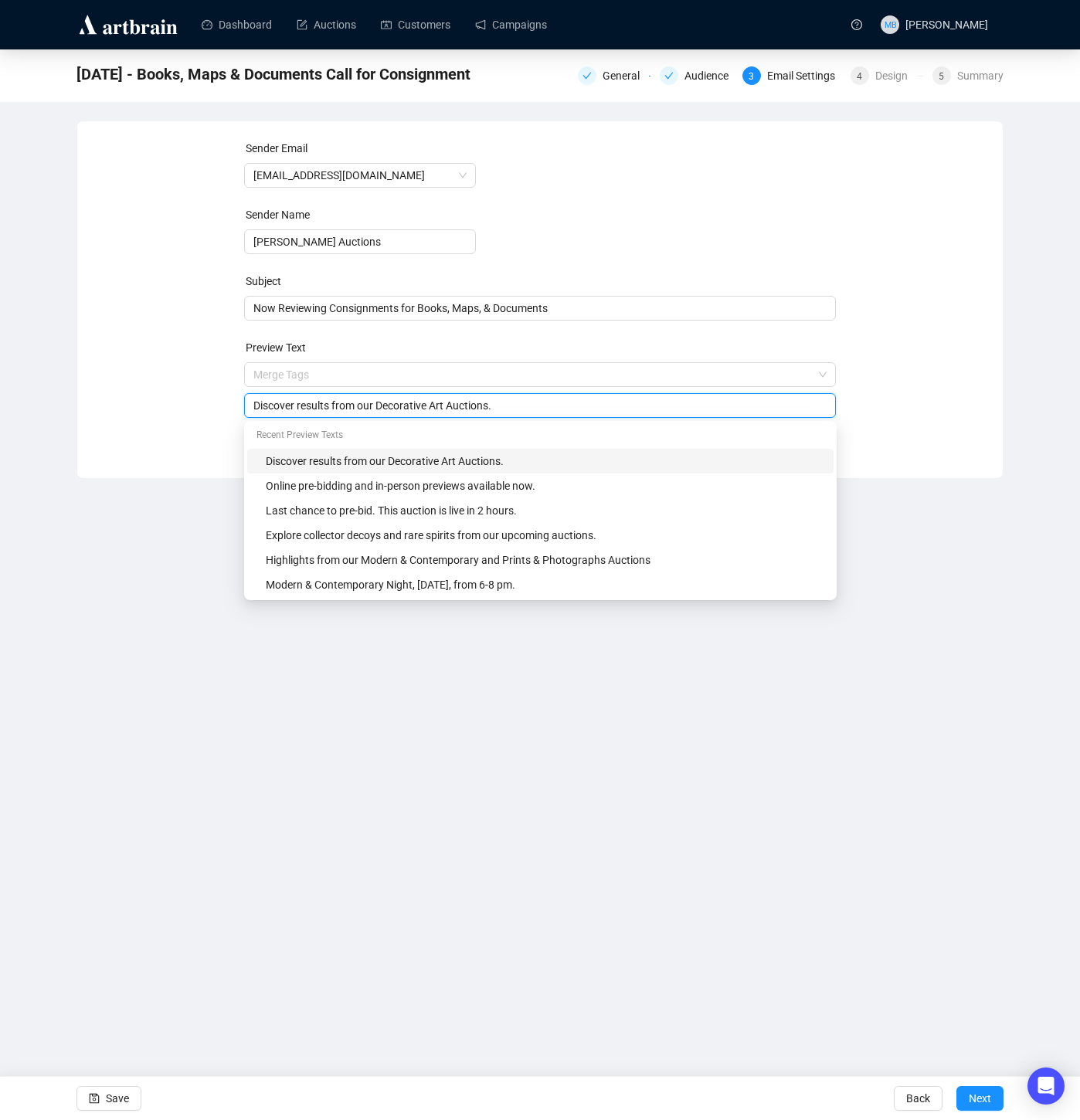
drag, startPoint x: 381, startPoint y: 409, endPoint x: 461, endPoint y: 408, distance: 80.0
click at [452, 406] on input "Discover results from our Decorative Art Auctions." at bounding box center [541, 406] width 574 height 17
paste input "Books, Maps, & Documents"
type input "Discover results from our Books, Maps, & Documents Auctions."
click at [920, 393] on div "Sender Email info@lelandlittle.com Sender Name Leland Little Auctions Subject N…" at bounding box center [540, 288] width 889 height 296
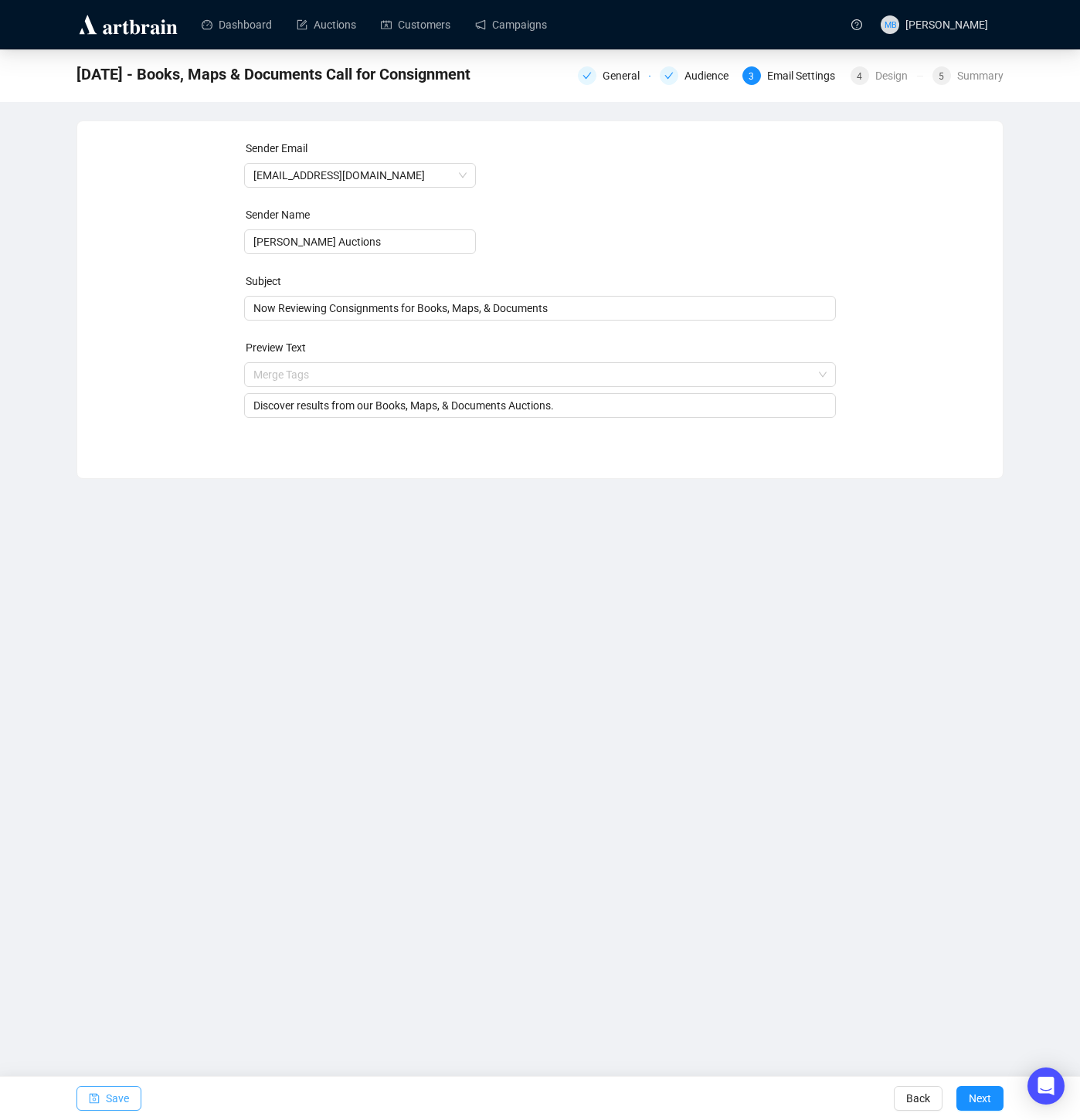
click at [119, 1104] on span "Save" at bounding box center [118, 1099] width 23 height 43
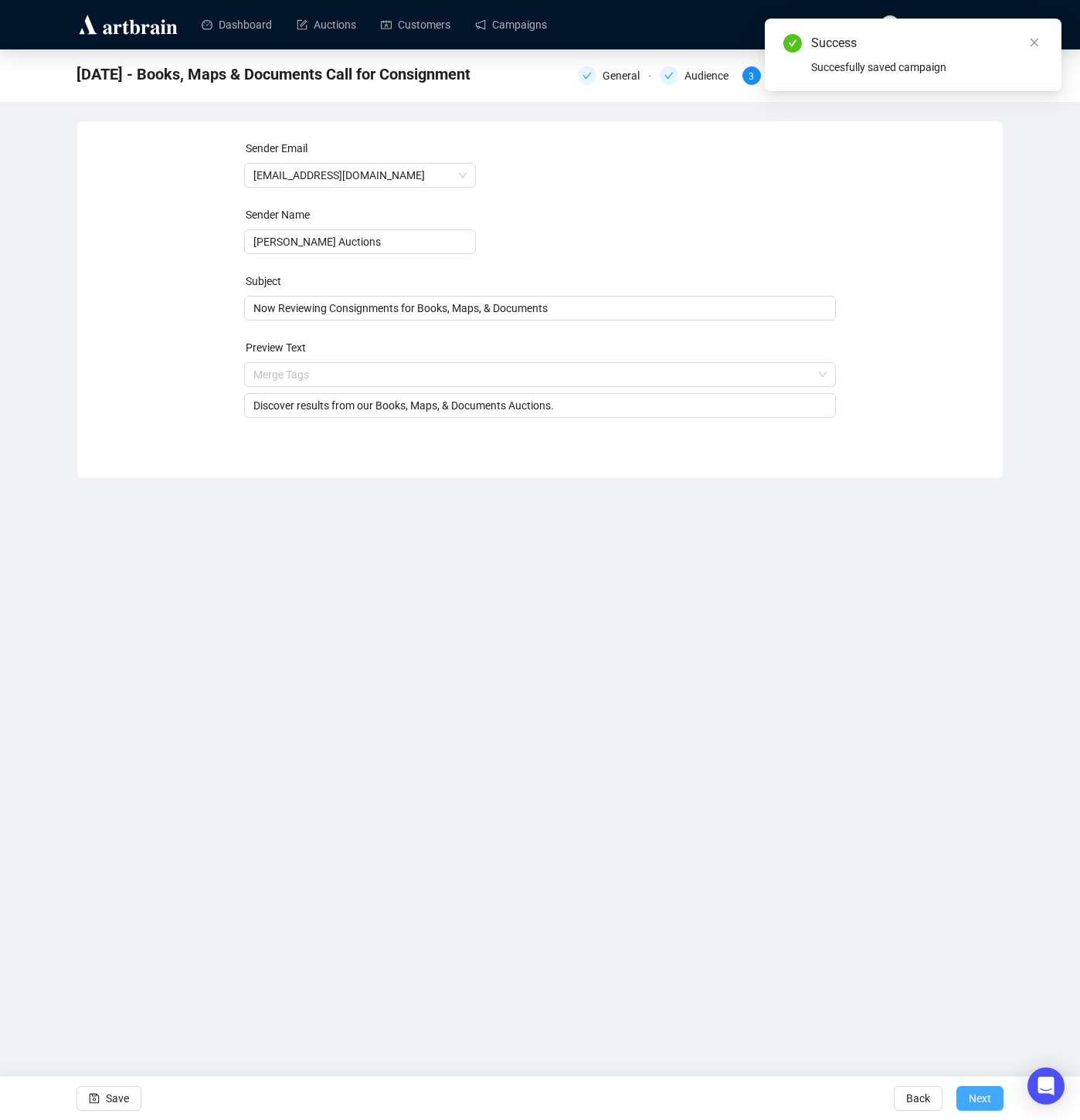
click at [974, 1096] on span "Next" at bounding box center [980, 1099] width 23 height 43
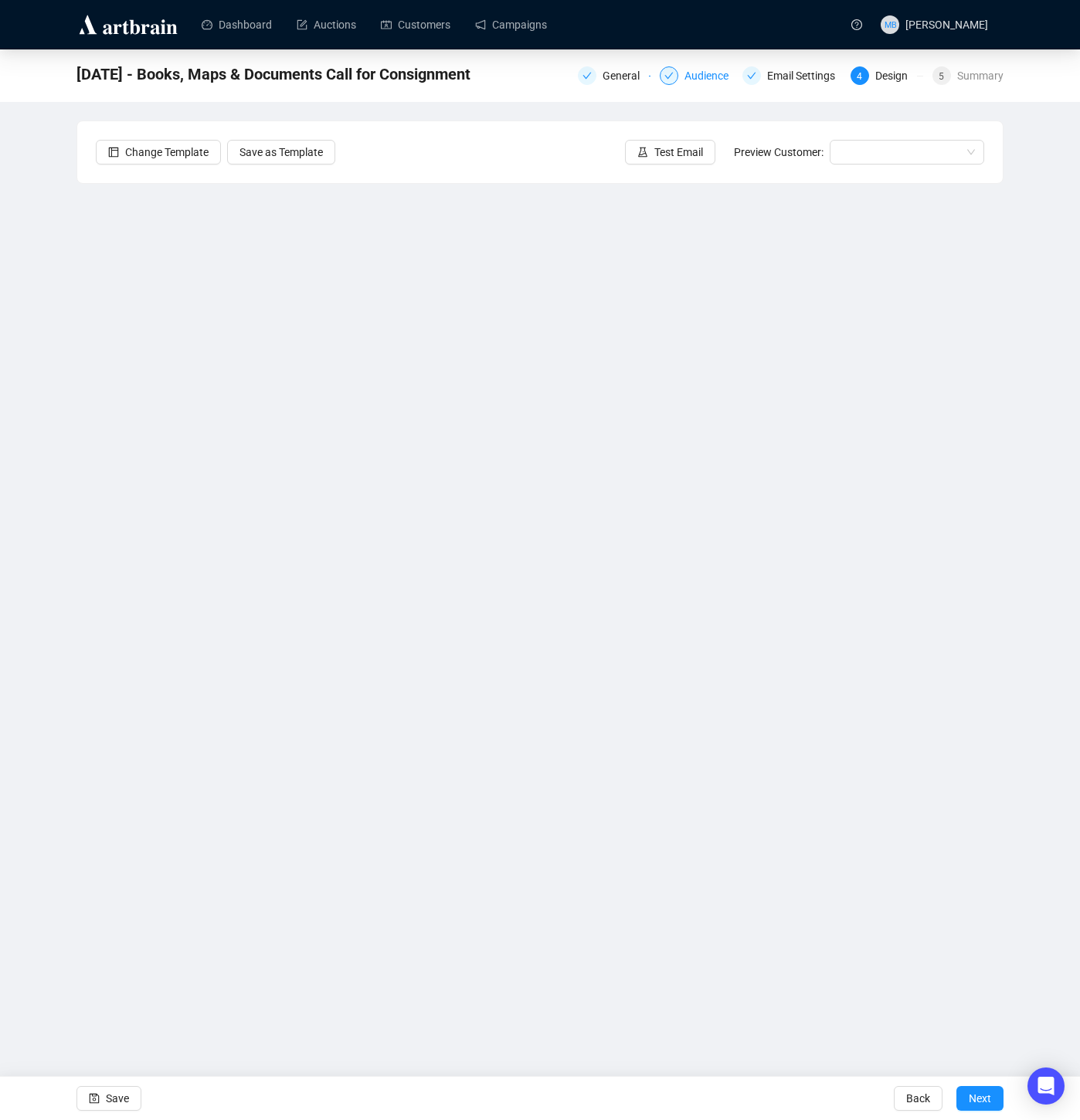
click at [701, 77] on div "Audience" at bounding box center [711, 76] width 53 height 18
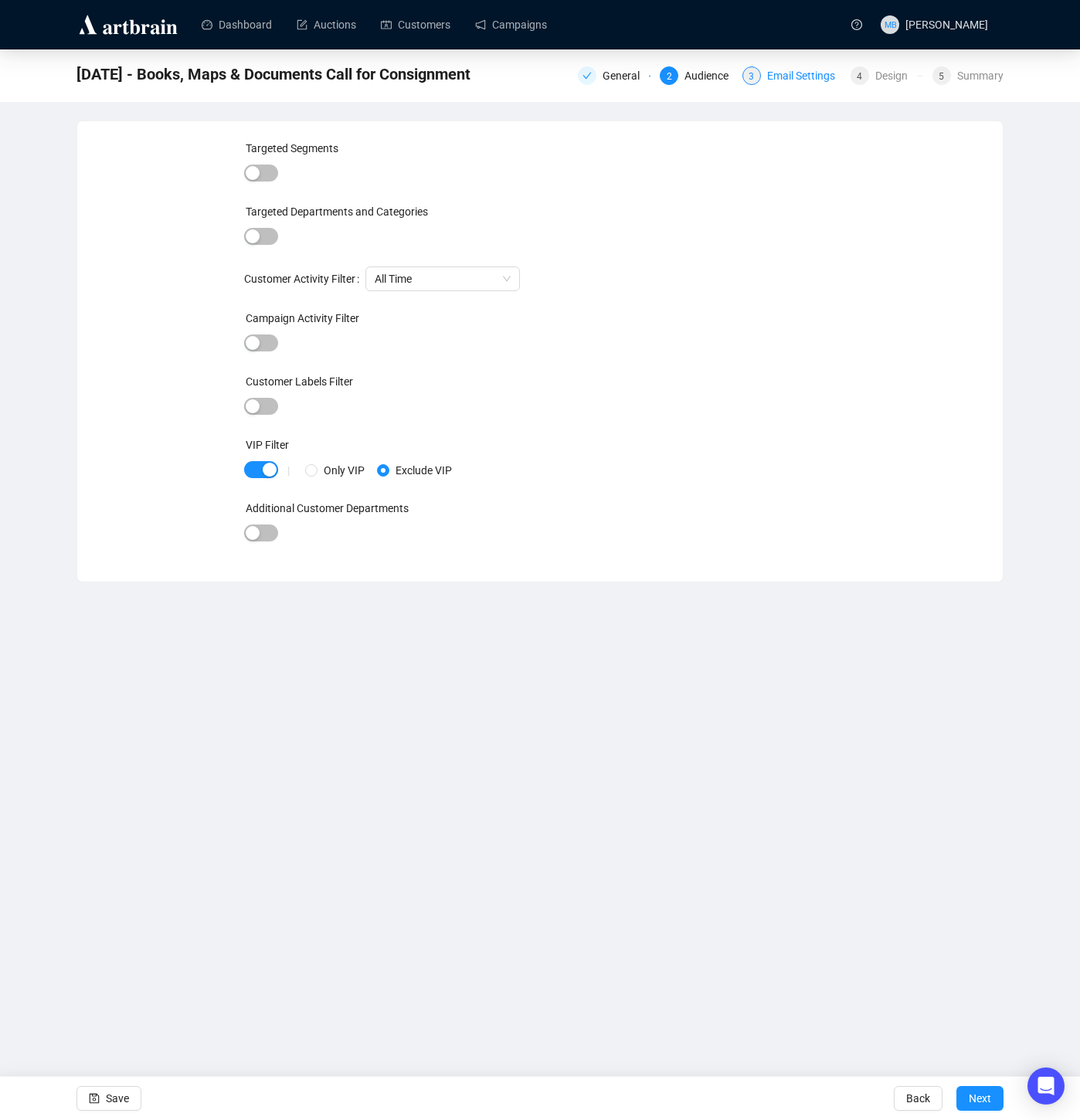
click at [800, 79] on div "Email Settings" at bounding box center [805, 76] width 78 height 18
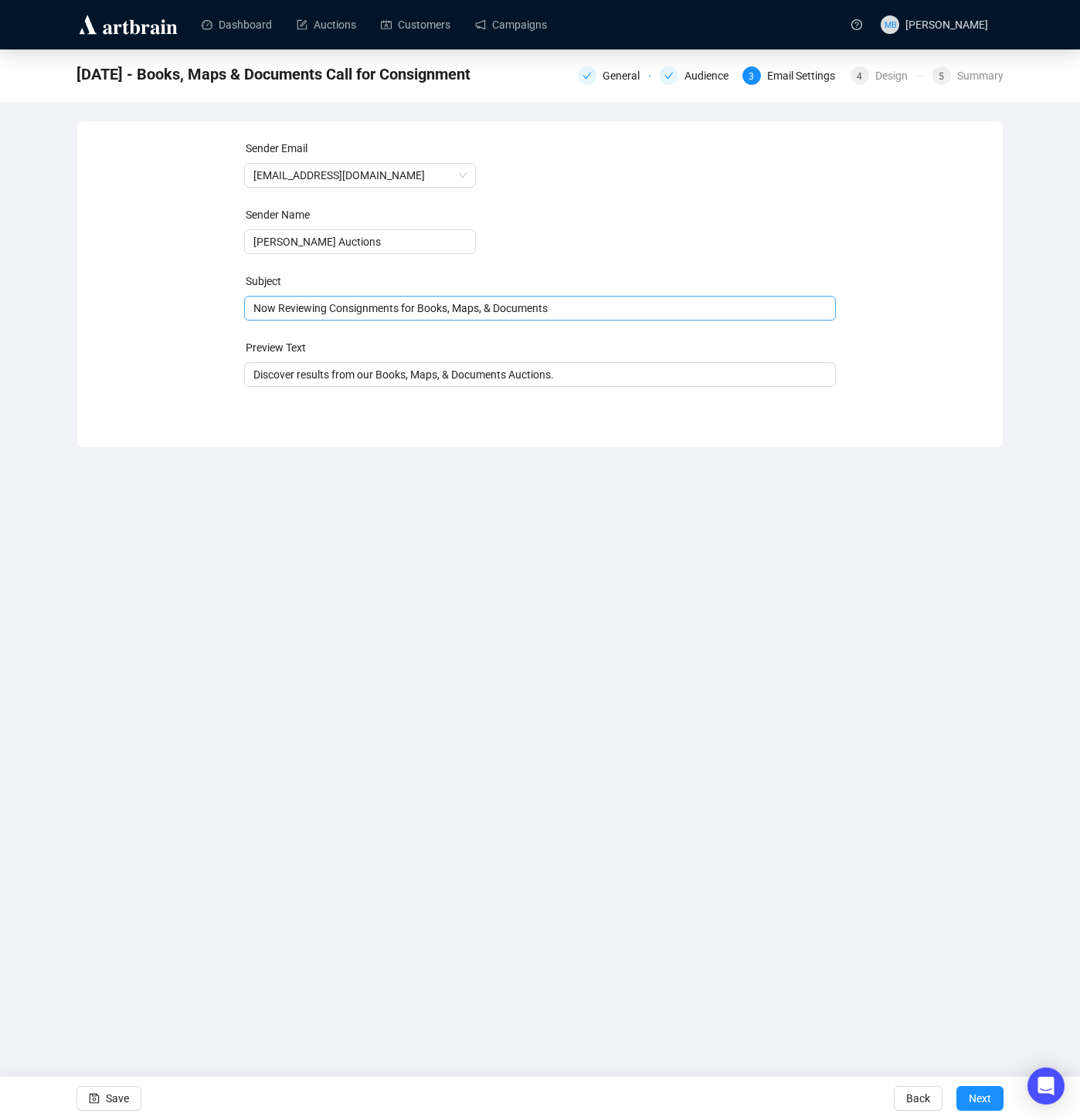
click at [428, 310] on span "Now Reviewing Consignments for Books, Maps, & Documents" at bounding box center [541, 308] width 593 height 13
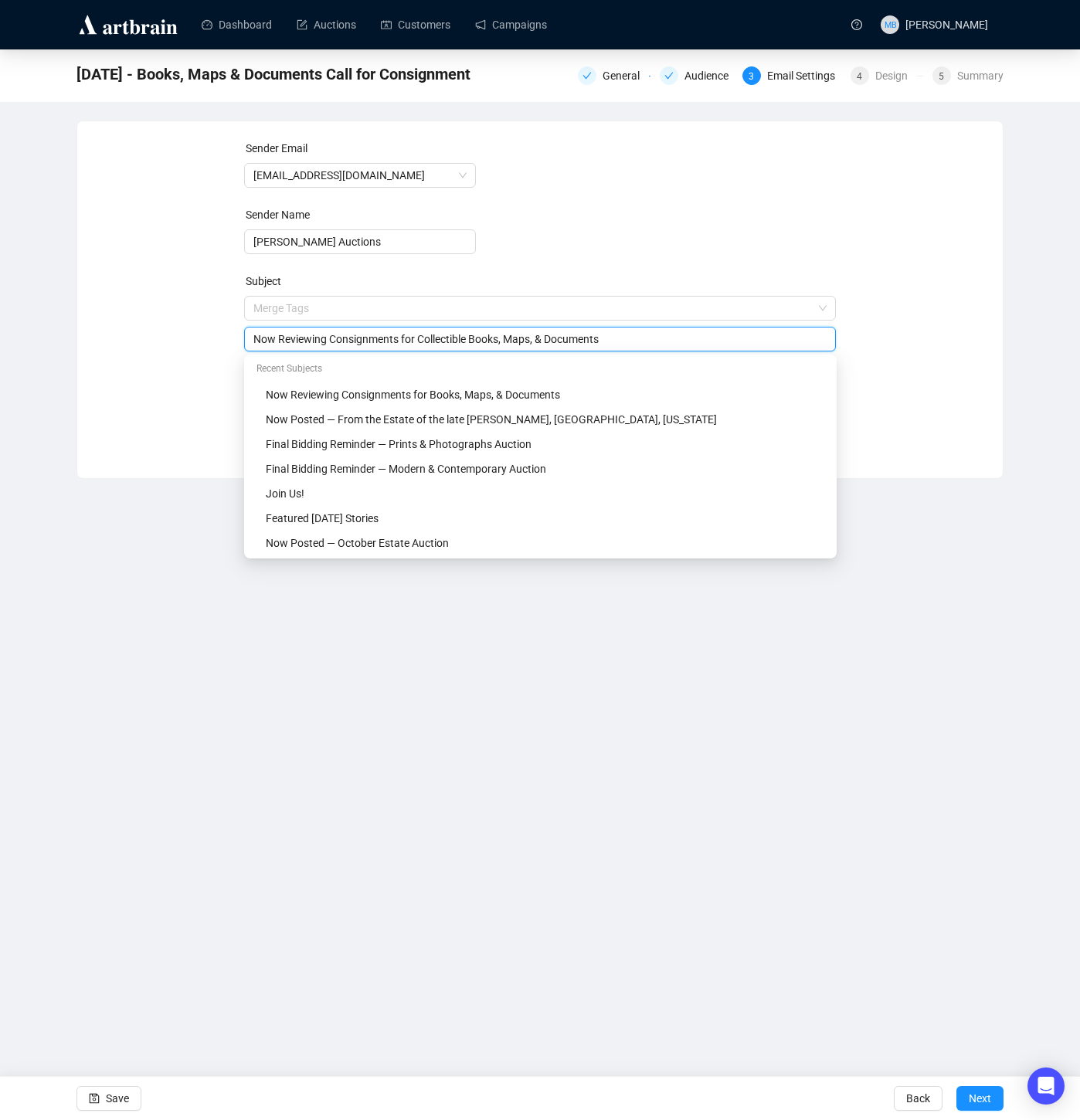
drag, startPoint x: 426, startPoint y: 341, endPoint x: 623, endPoint y: 341, distance: 197.0
click at [623, 341] on input "Now Reviewing Consignments for Collectible Books, Maps, & Documents" at bounding box center [541, 339] width 574 height 17
type input "Now Reviewing Consignments for Collectible Books, Maps, & Documents"
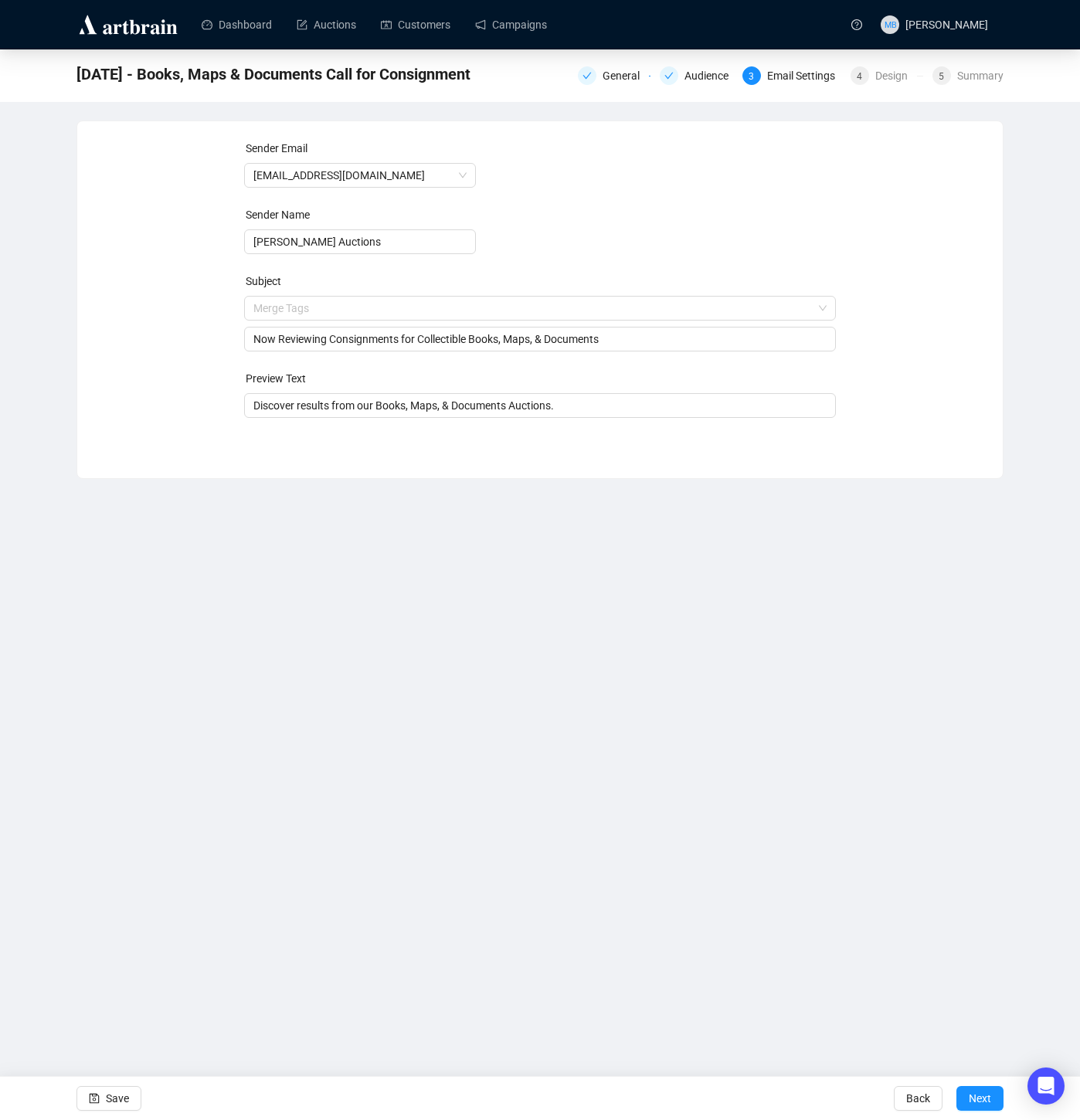
click at [931, 373] on div "Sender Email info@lelandlittle.com Sender Name Leland Little Auctions Subject M…" at bounding box center [540, 288] width 889 height 296
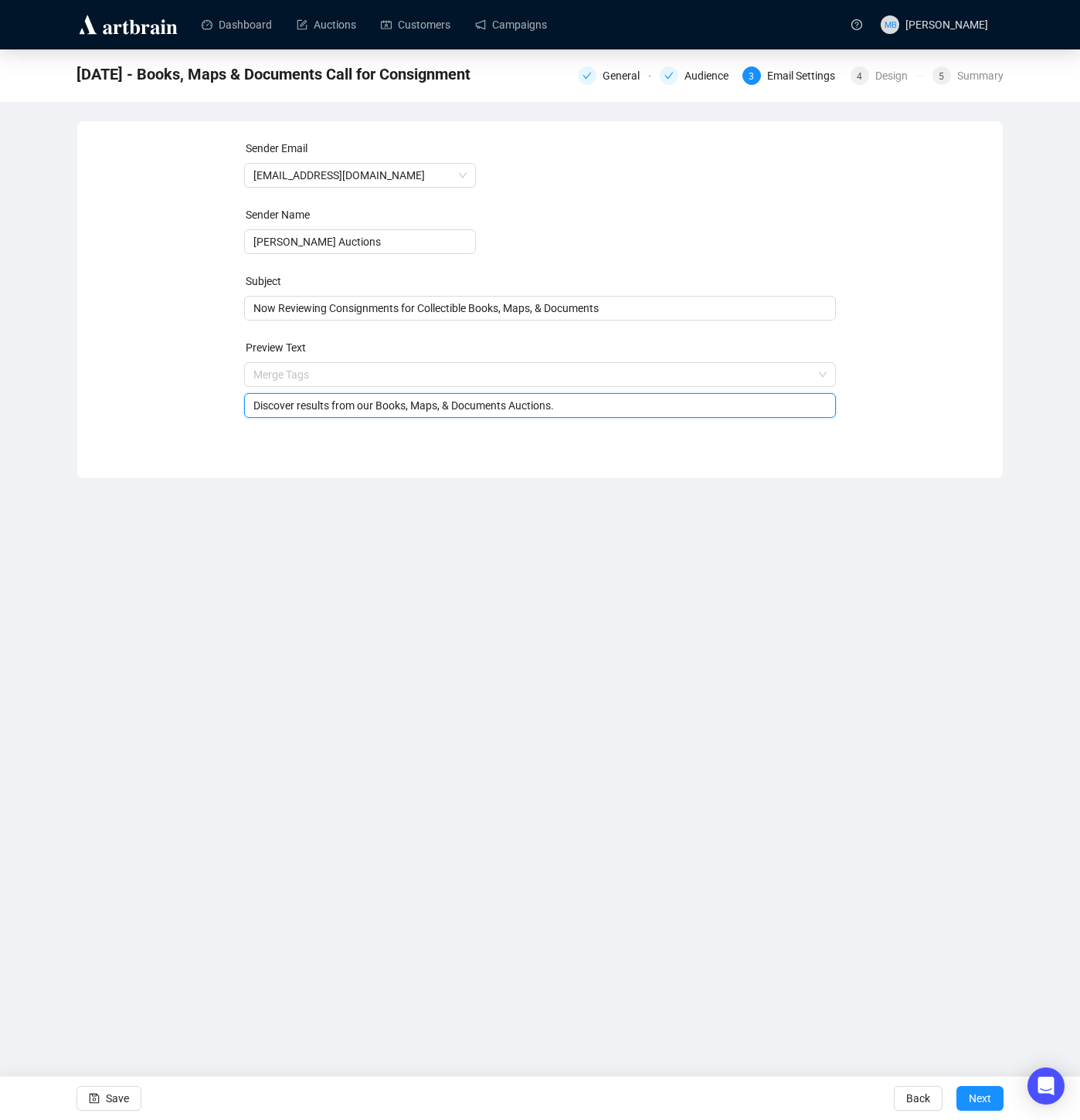
click at [411, 413] on input "Discover results from our Books, Maps, & Documents Auctions." at bounding box center [541, 406] width 574 height 17
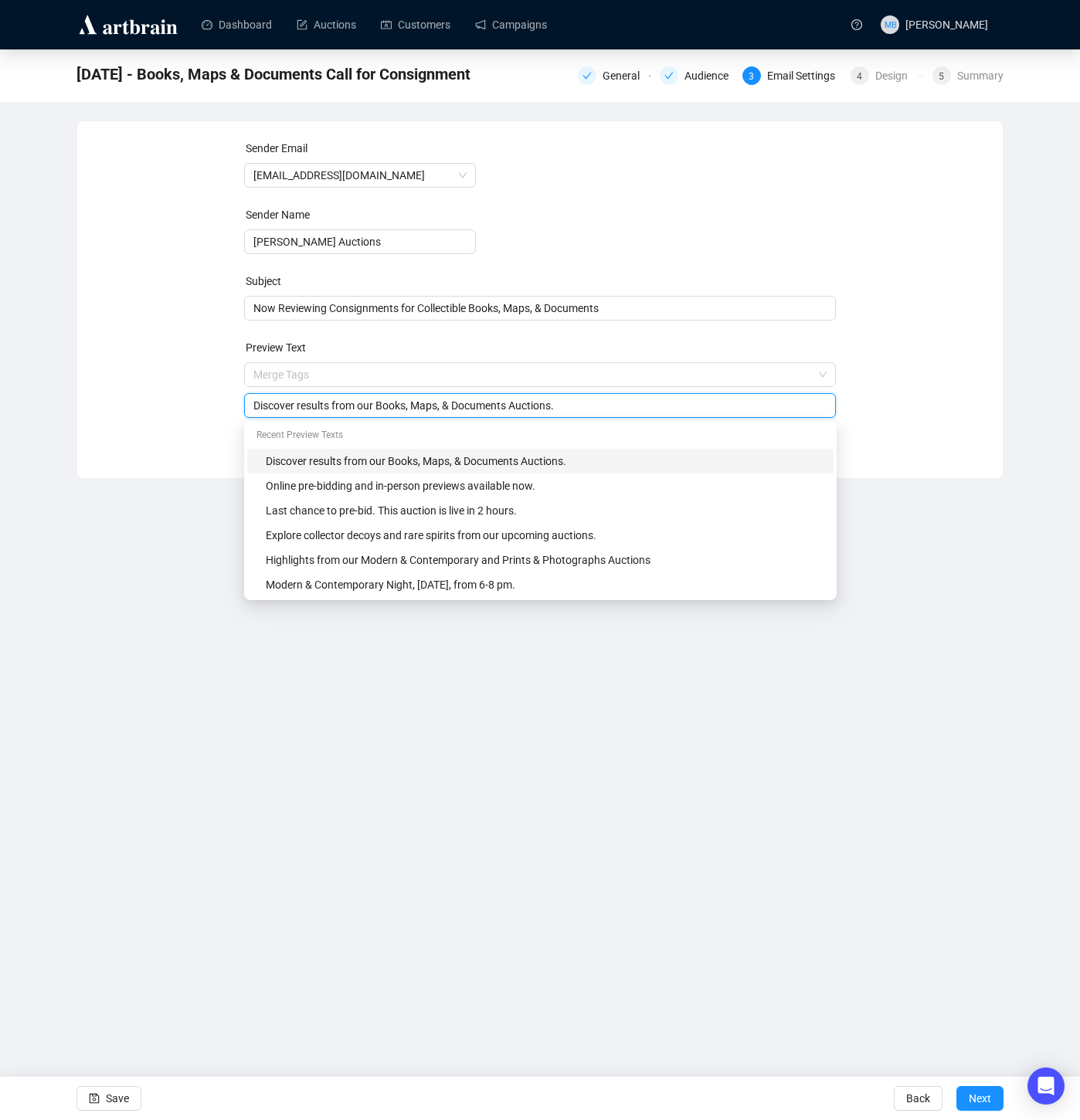
drag, startPoint x: 381, startPoint y: 408, endPoint x: 519, endPoint y: 409, distance: 138.0
click at [519, 409] on input "Discover results from our Books, Maps, & Documents Auctions." at bounding box center [541, 406] width 574 height 17
paste input "Collectible"
type input "Discover results from our Collectible Books, Maps, & Documents Auctions."
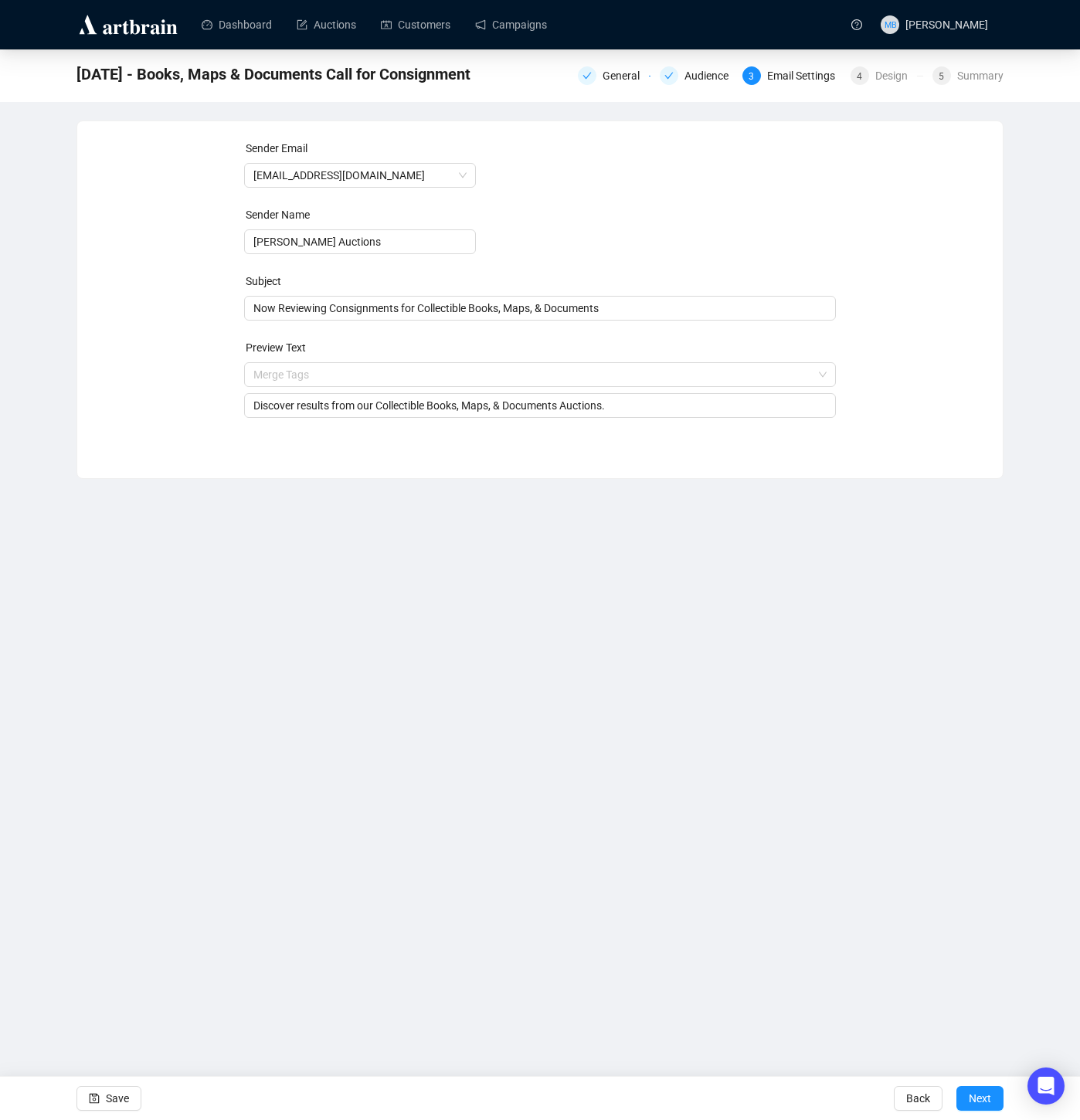
click at [940, 394] on div "Sender Email info@lelandlittle.com Sender Name Leland Little Auctions Subject N…" at bounding box center [540, 288] width 889 height 296
click at [100, 1097] on button "Save" at bounding box center [109, 1099] width 65 height 25
click at [882, 81] on div "Design" at bounding box center [896, 76] width 42 height 18
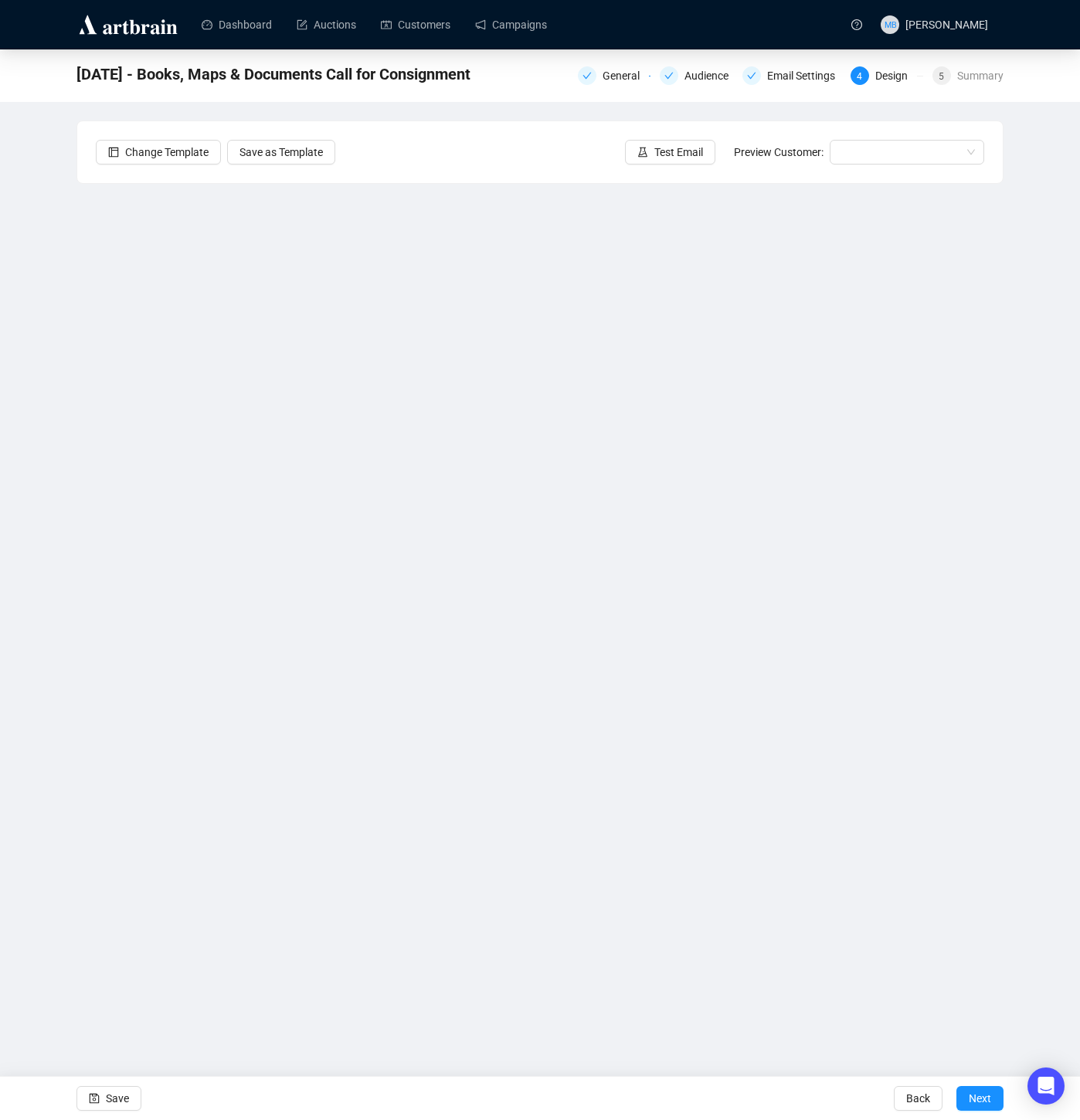
click at [1019, 650] on div "10/22/25 - Books, Maps & Documents Call for Consignment General Audience Email …" at bounding box center [540, 463] width 1080 height 829
click at [98, 1097] on icon "save" at bounding box center [93, 1098] width 11 height 11
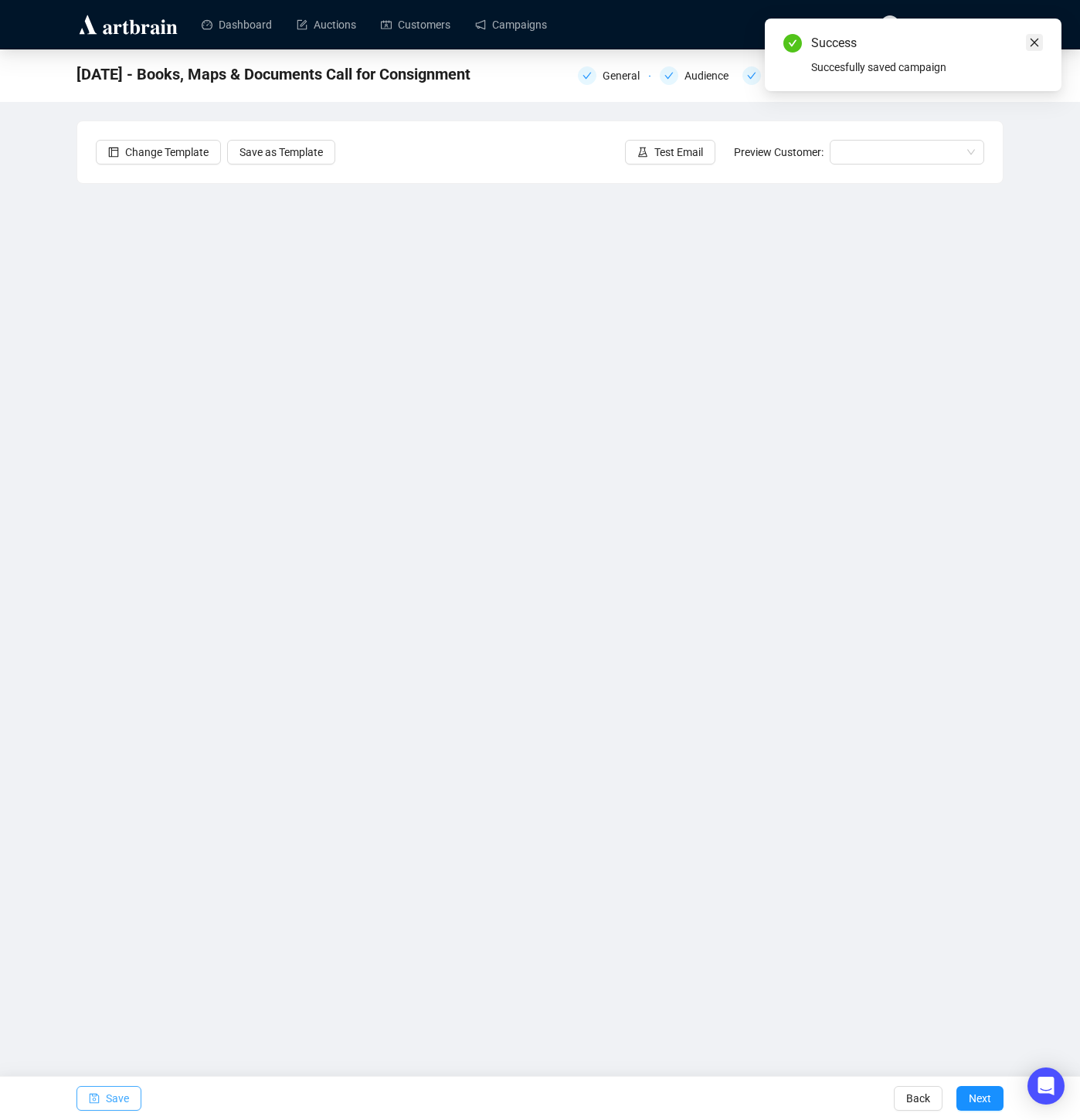
drag, startPoint x: 1036, startPoint y: 43, endPoint x: 914, endPoint y: 82, distance: 128.1
click at [1036, 43] on icon "close" at bounding box center [1035, 43] width 8 height 8
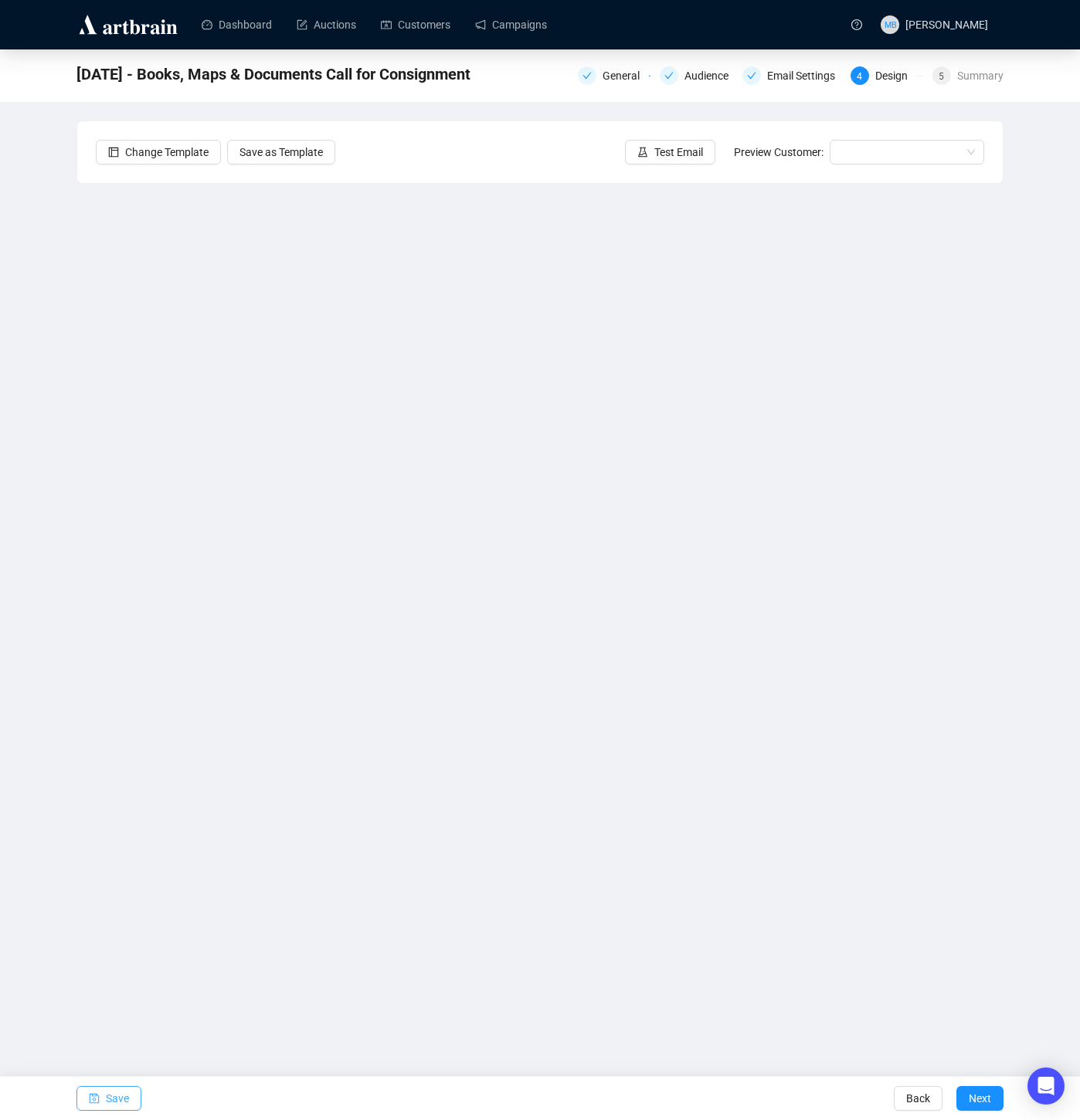
click at [125, 1097] on span "Save" at bounding box center [118, 1099] width 23 height 43
click at [531, 28] on link "Campaigns" at bounding box center [511, 25] width 72 height 40
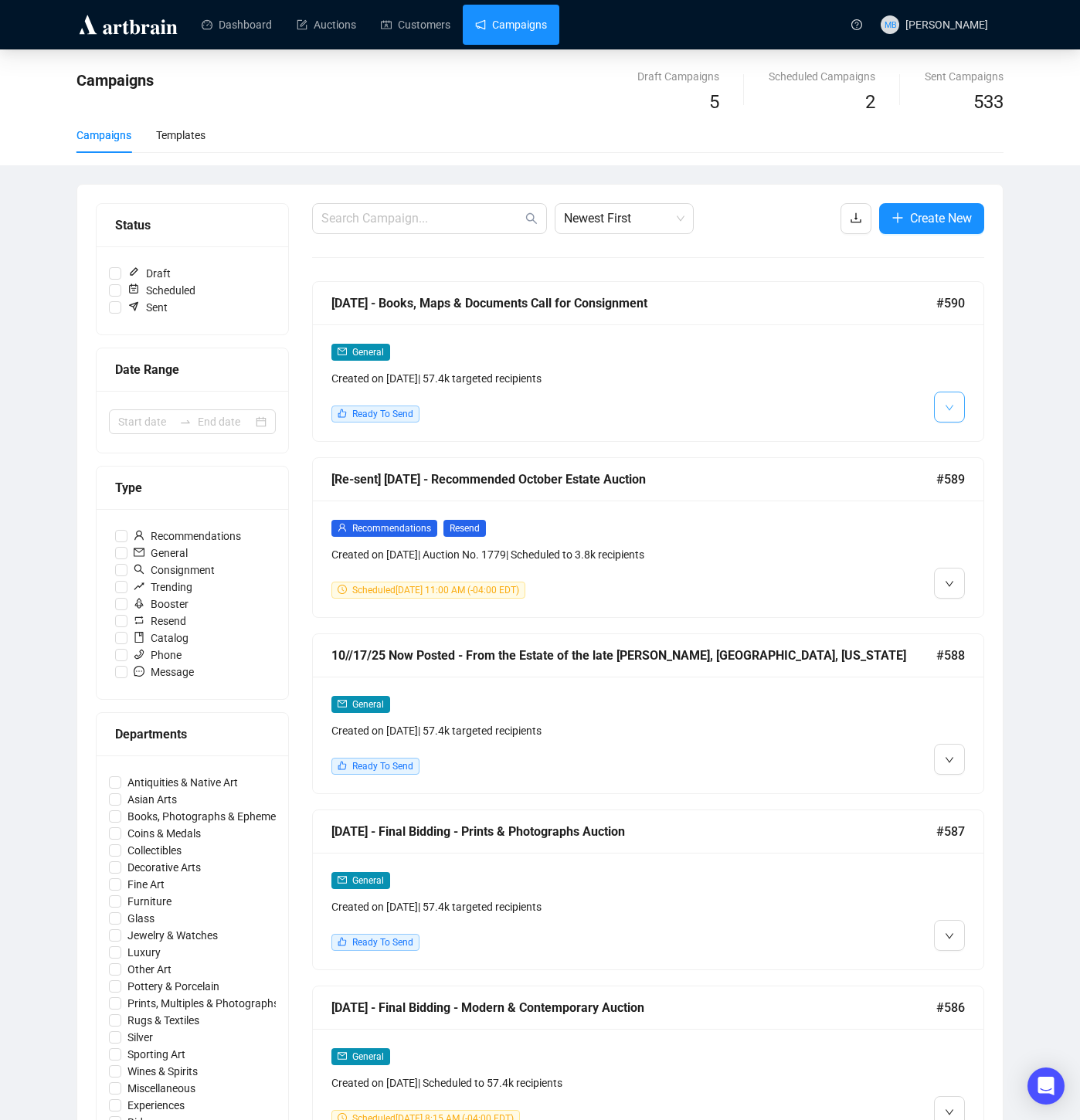
click at [951, 416] on span "button" at bounding box center [949, 406] width 9 height 19
click at [949, 439] on div "General Created on Oct 15, 2025 | 57.4k targeted recipients Ready To Send" at bounding box center [649, 383] width 671 height 117
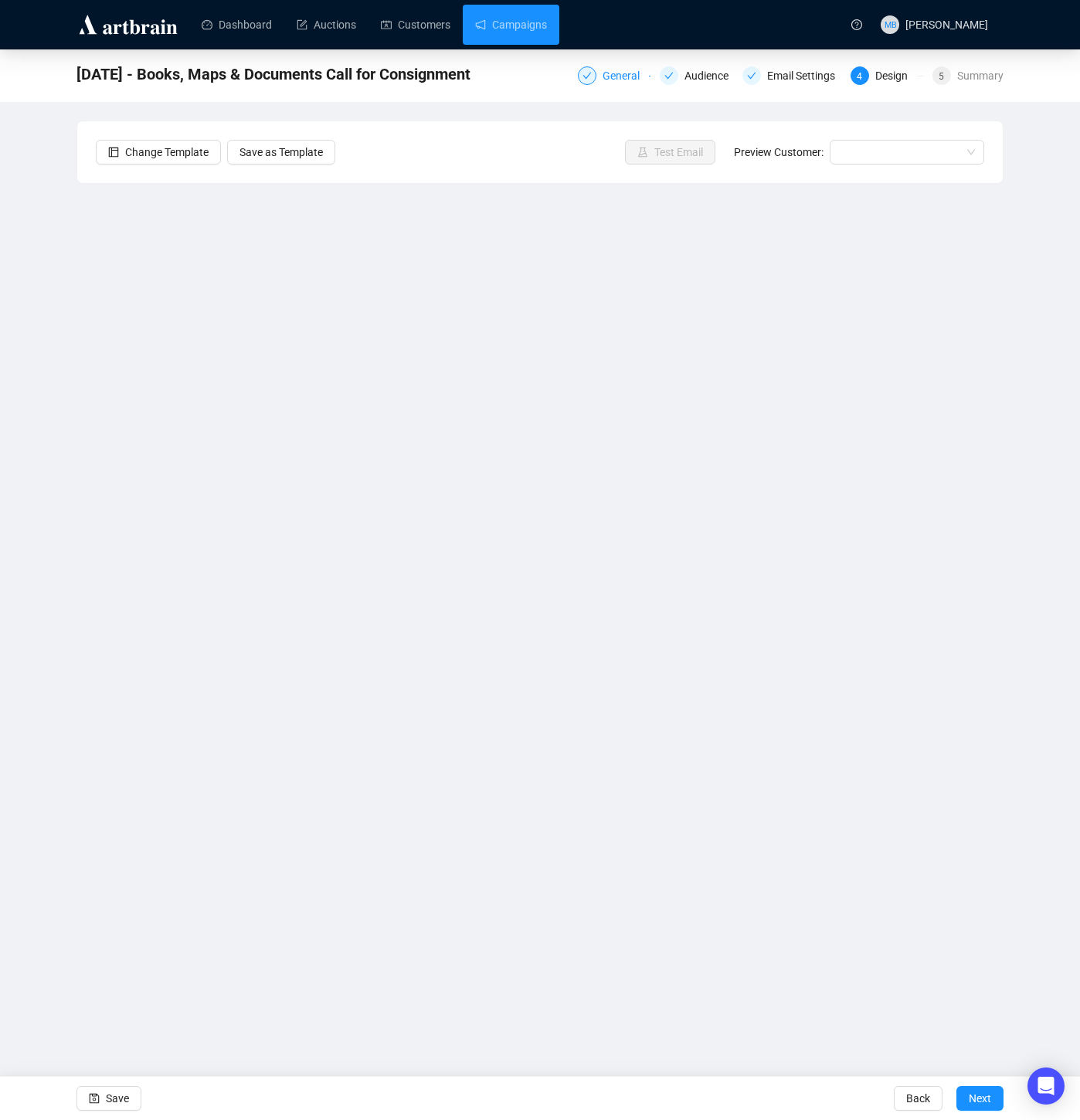
click at [603, 73] on div "General" at bounding box center [626, 76] width 47 height 18
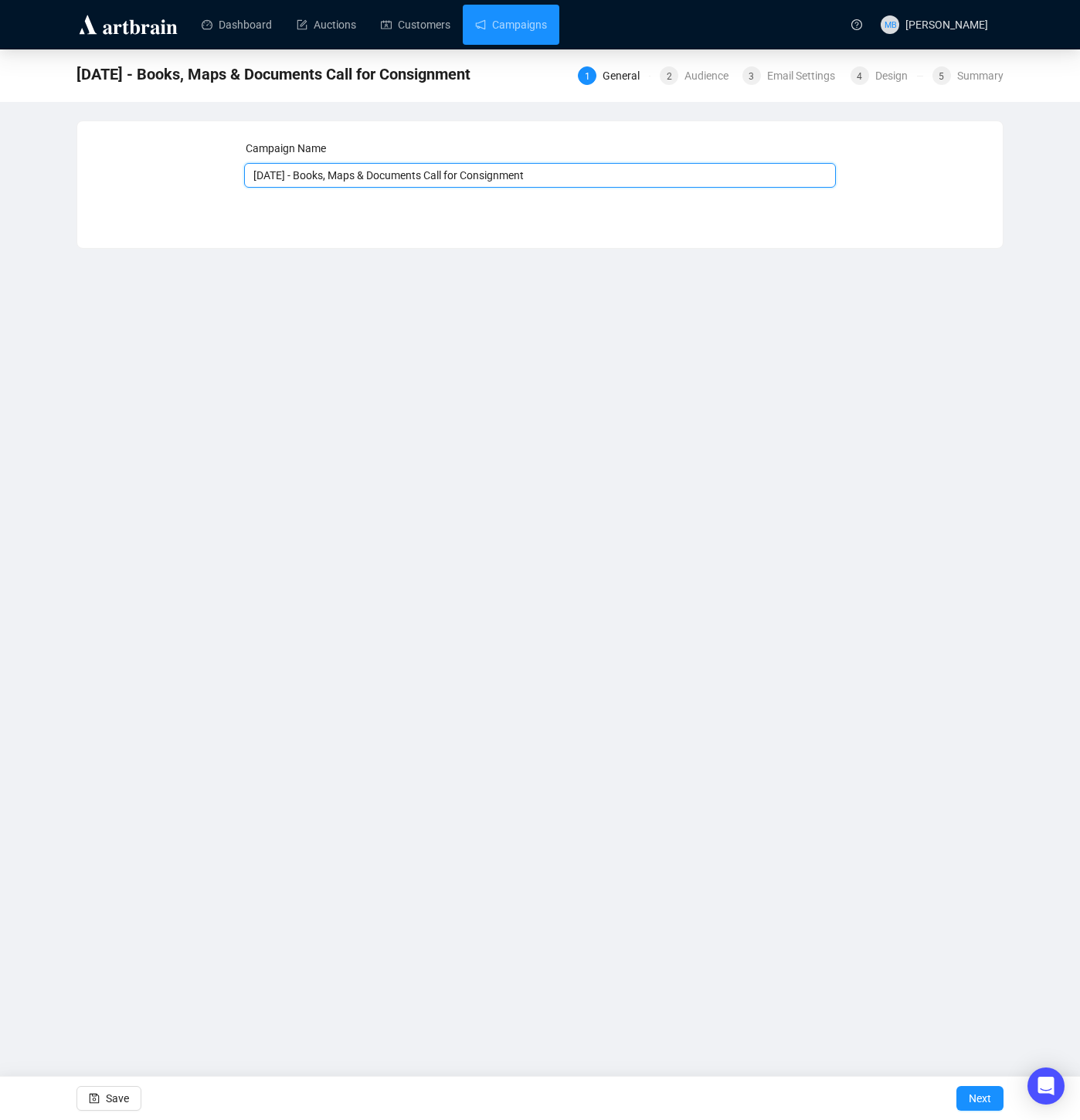
click at [370, 178] on input "10/22/25 - Books, Maps & Documents Call for Consignment" at bounding box center [541, 175] width 593 height 25
type input "10/22/25 - Books, Maps, & Documents Call for Consignment"
click at [119, 1093] on span "Save" at bounding box center [118, 1099] width 23 height 43
click at [539, 28] on link "Campaigns" at bounding box center [511, 25] width 72 height 40
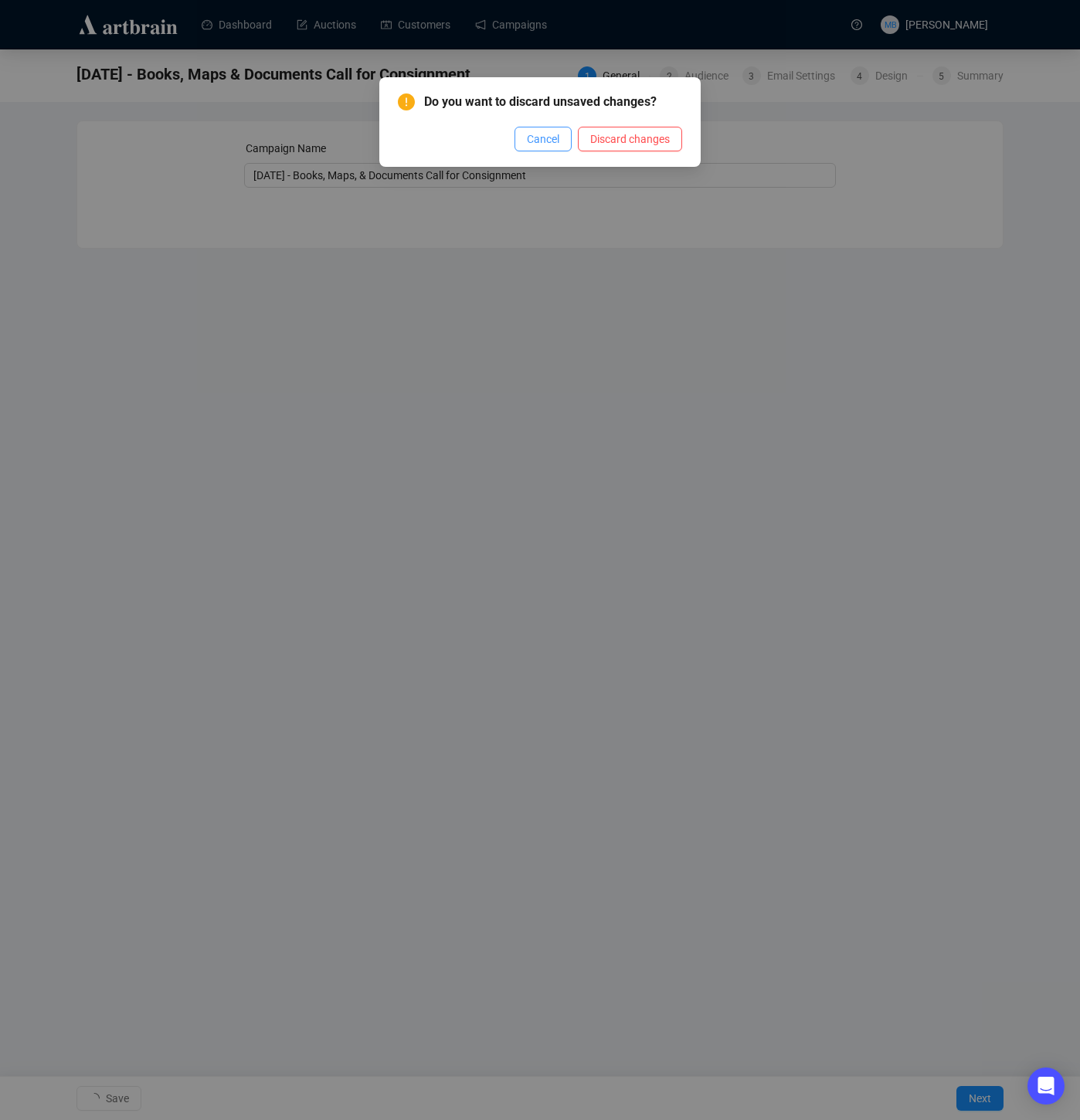
click at [530, 136] on span "Cancel" at bounding box center [543, 139] width 33 height 17
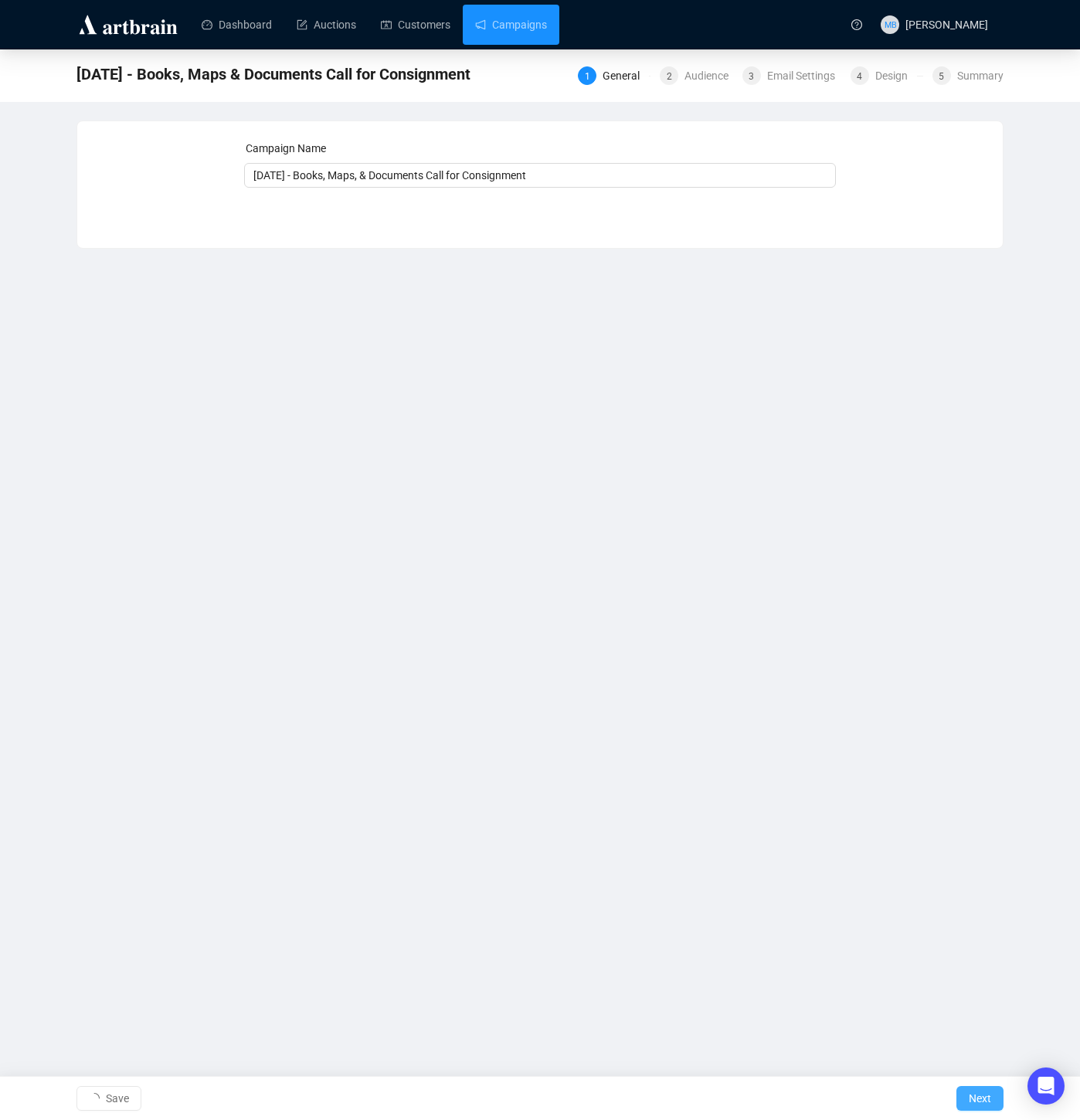
click at [974, 1103] on span "Next" at bounding box center [980, 1099] width 23 height 43
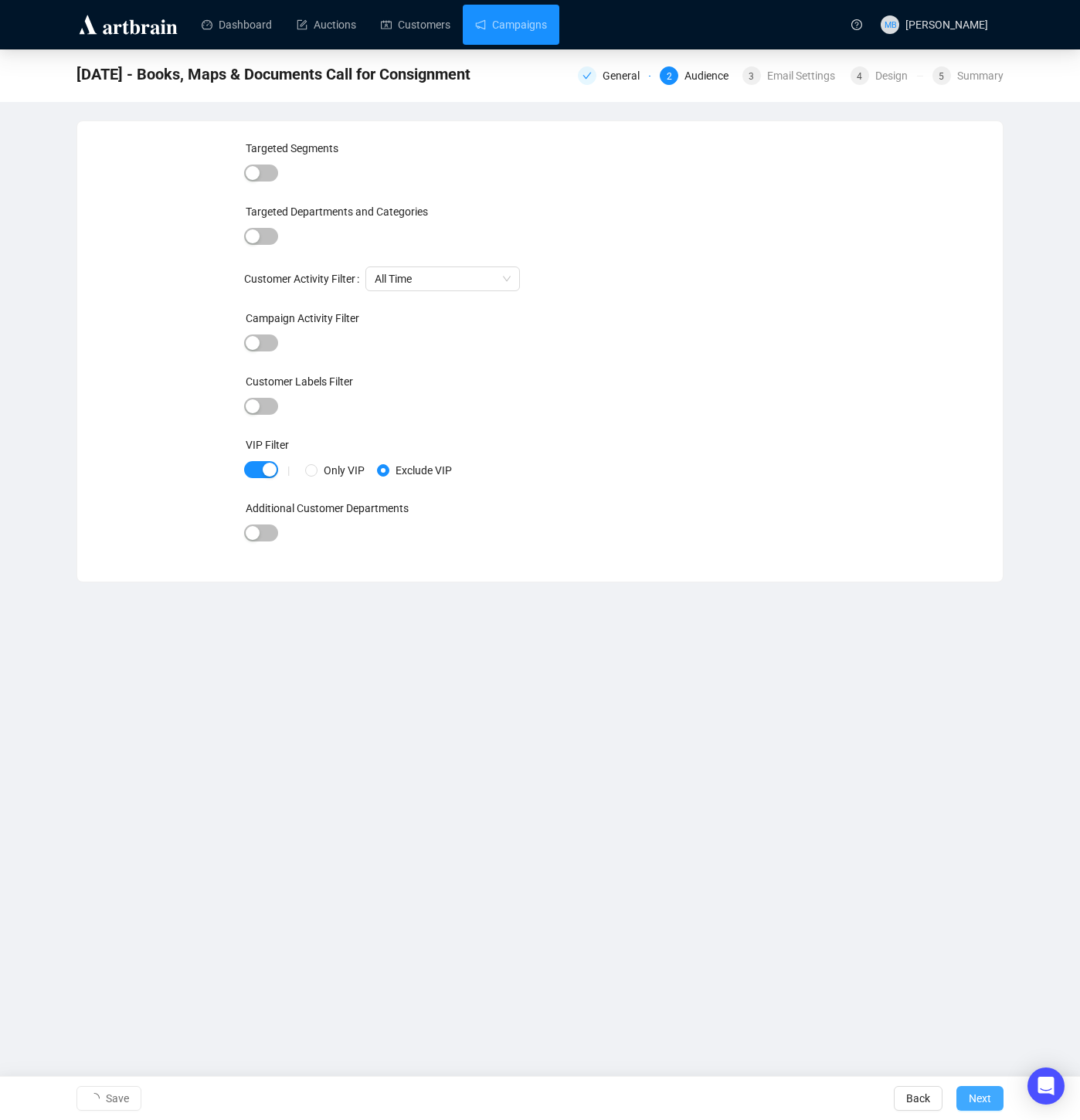
click at [965, 1103] on button "Next" at bounding box center [980, 1099] width 47 height 25
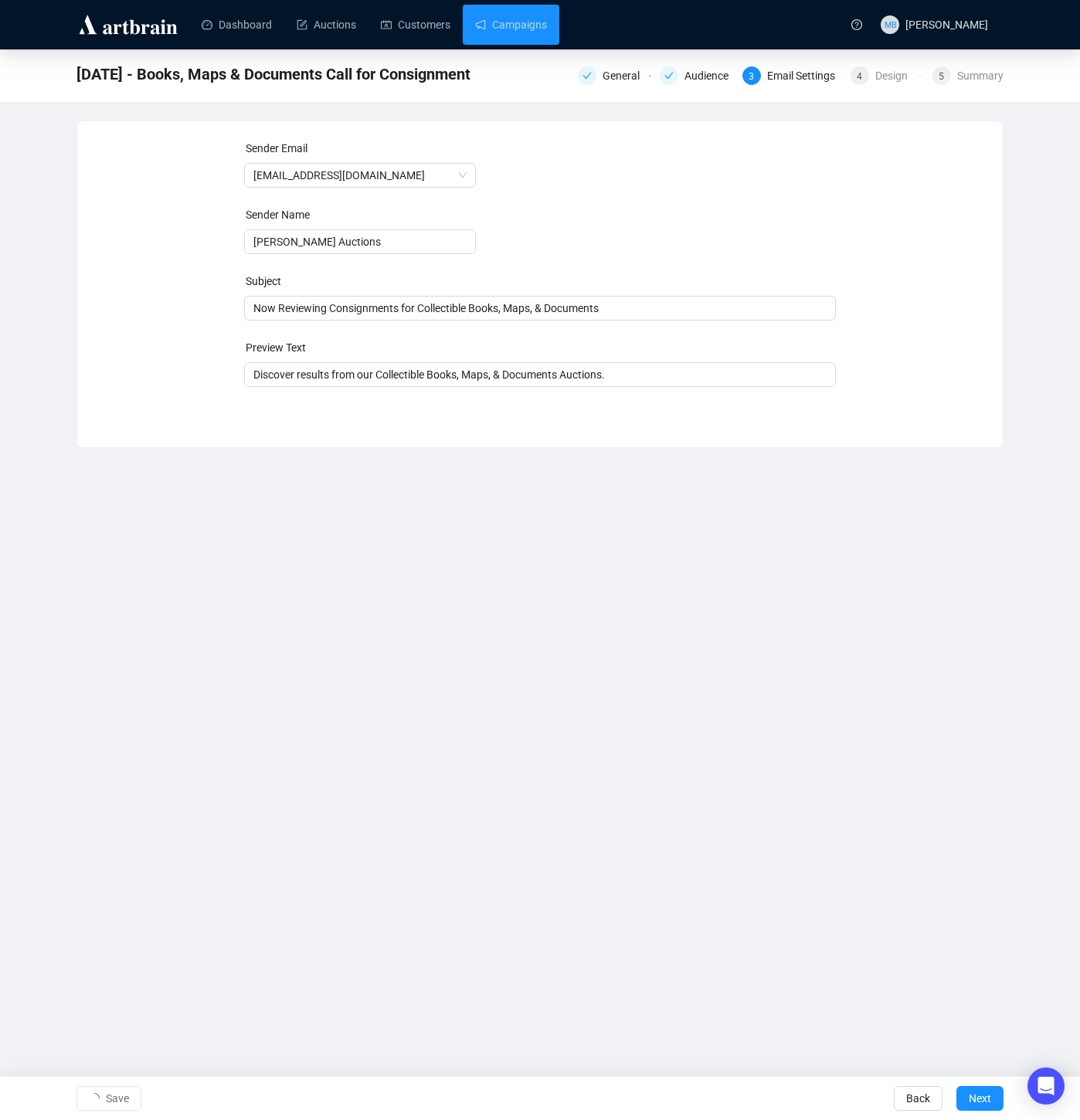
click at [965, 1103] on button "Next" at bounding box center [980, 1099] width 47 height 25
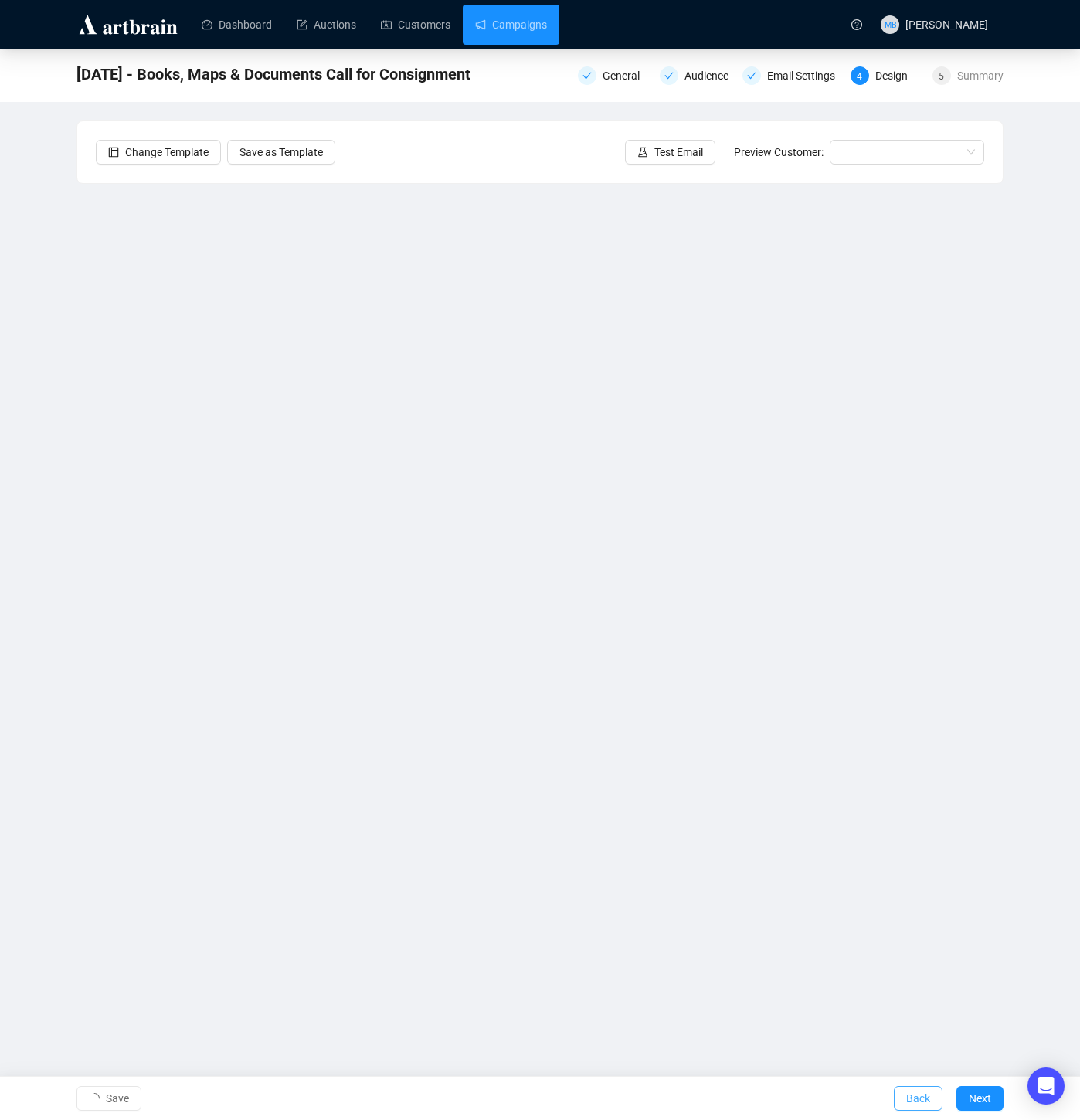
click at [916, 1099] on span "Back" at bounding box center [918, 1099] width 24 height 43
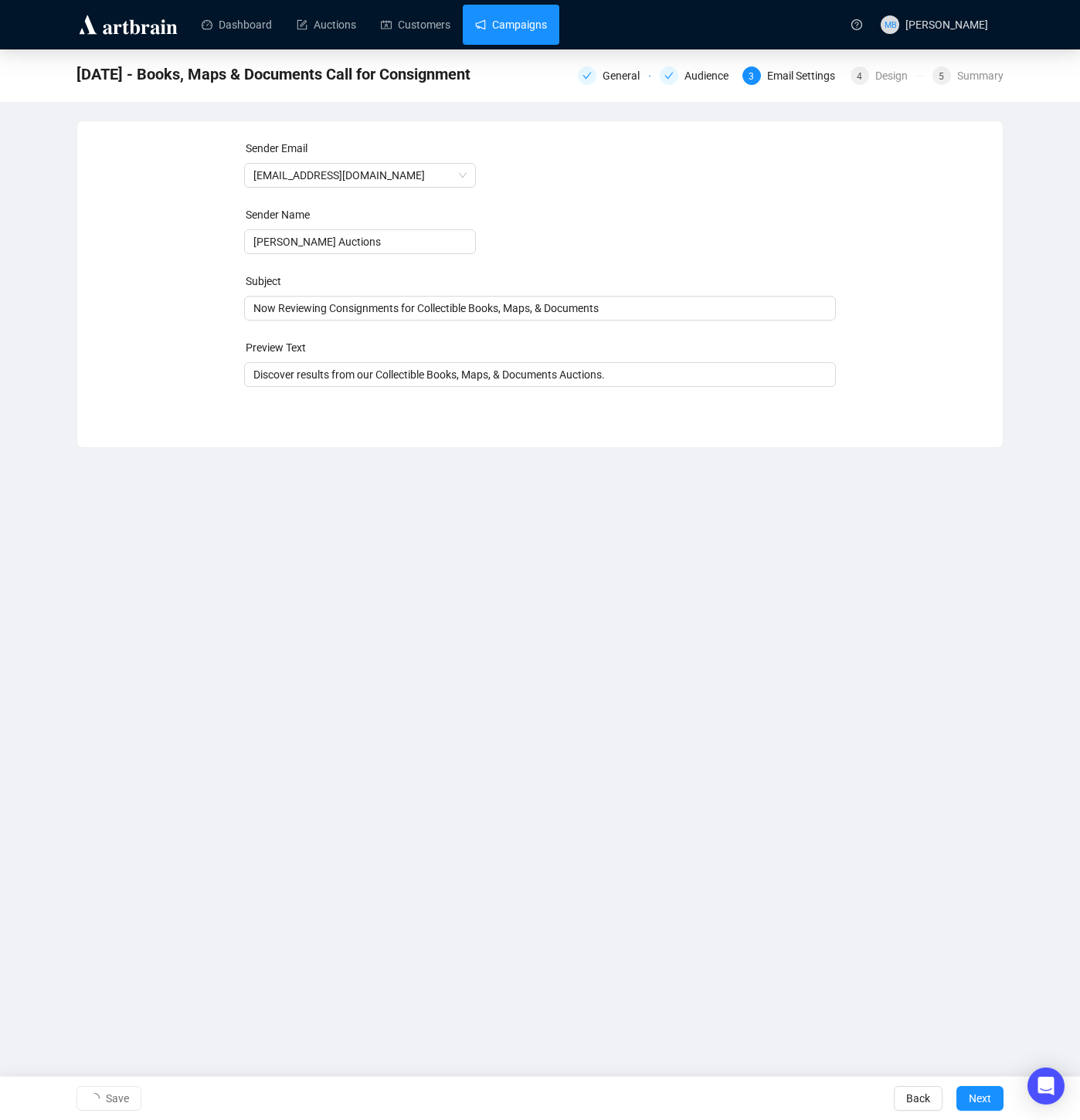
click at [535, 24] on link "Campaigns" at bounding box center [511, 25] width 72 height 40
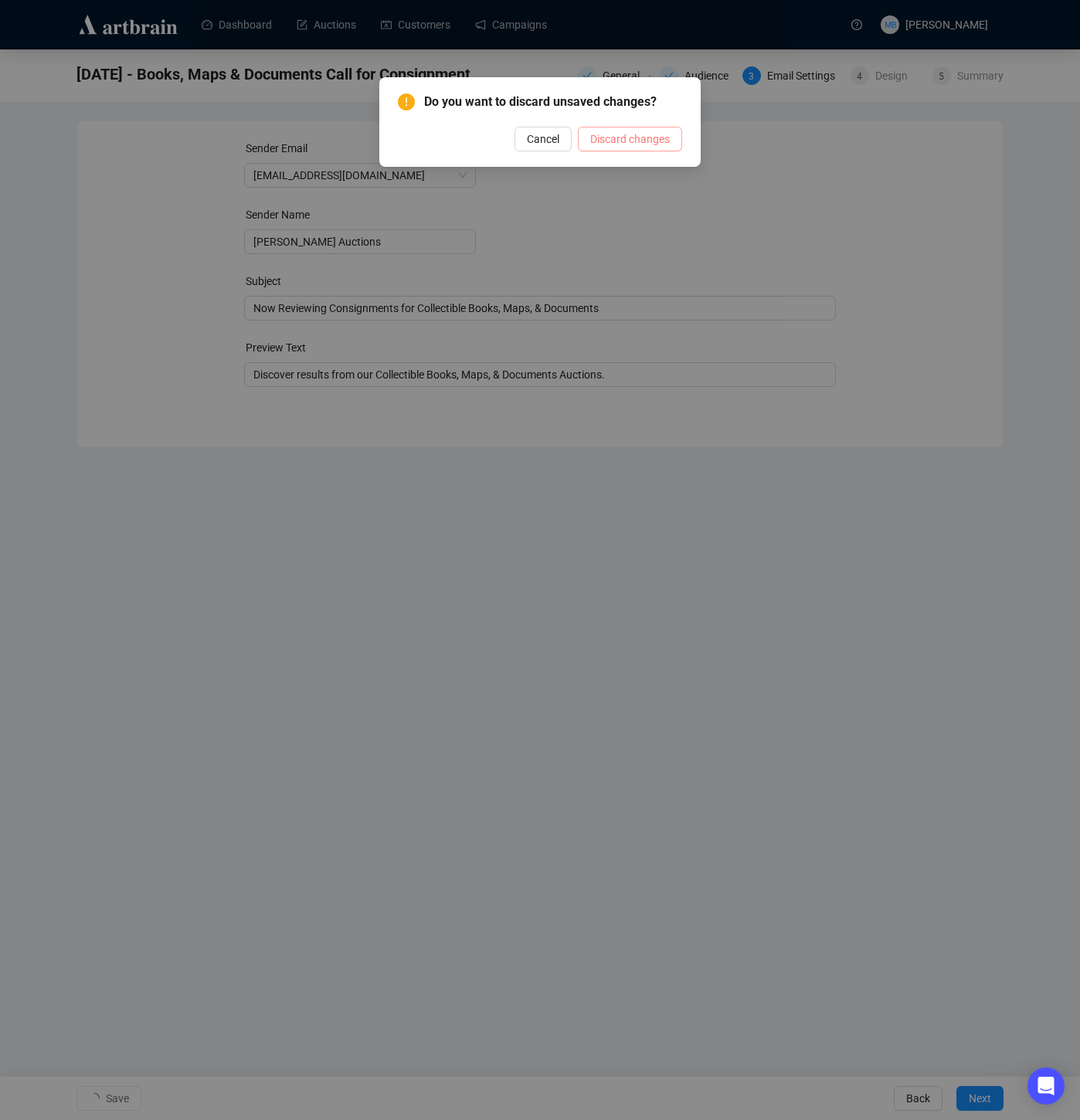
click at [618, 140] on span "Discard changes" at bounding box center [629, 139] width 79 height 17
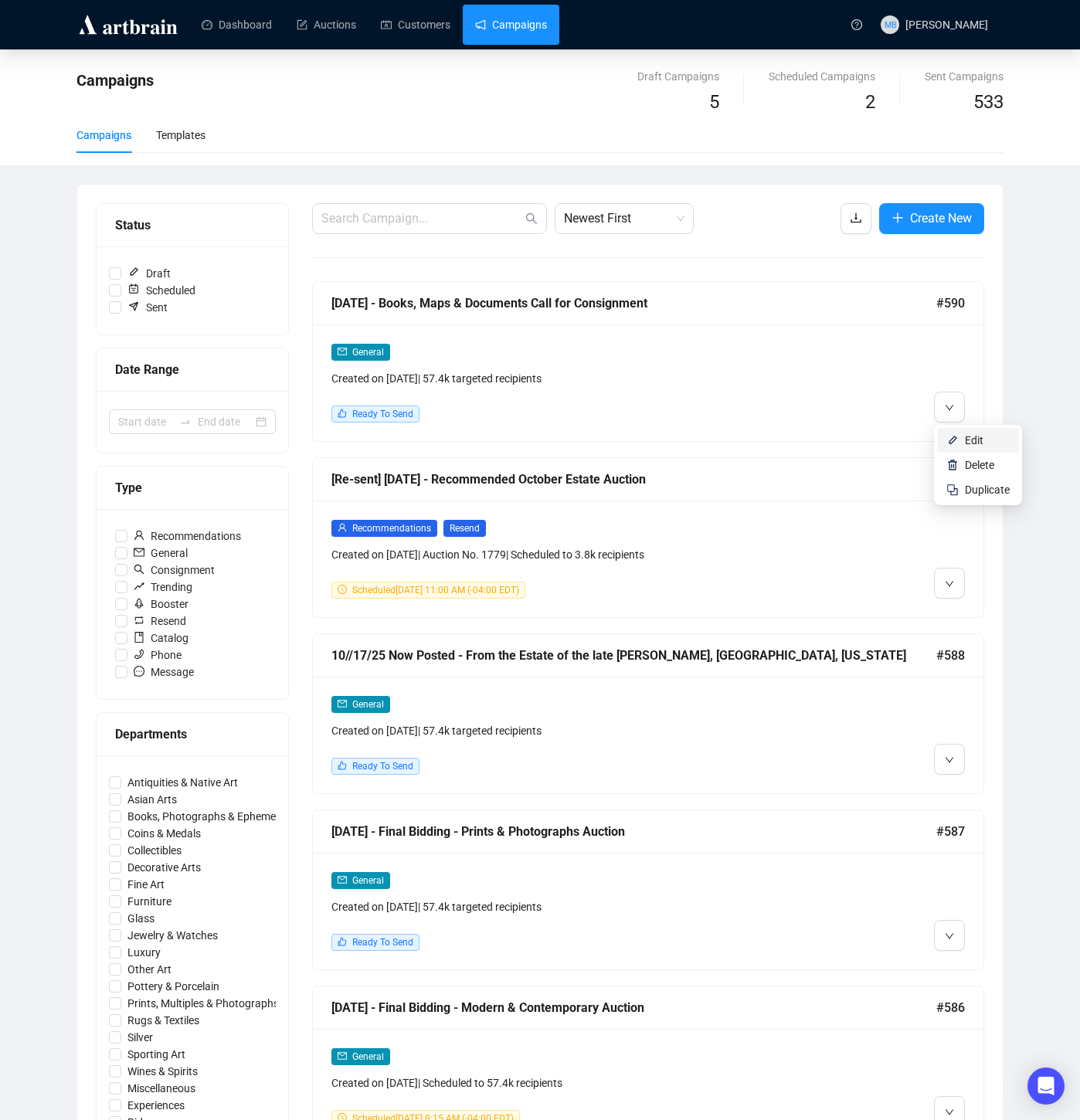
click at [963, 435] on li "Edit" at bounding box center [978, 441] width 82 height 25
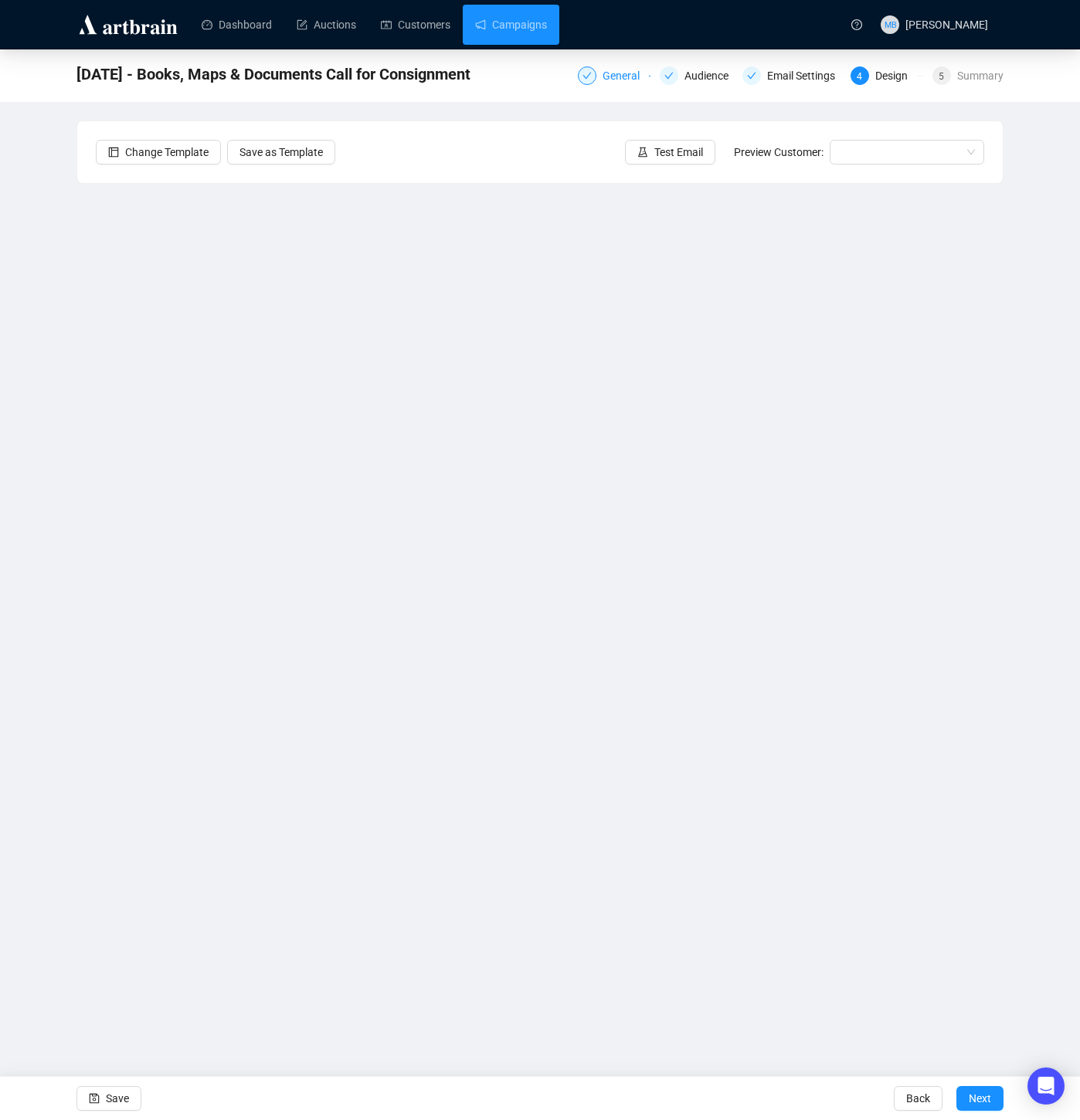
click at [585, 78] on div at bounding box center [587, 76] width 18 height 18
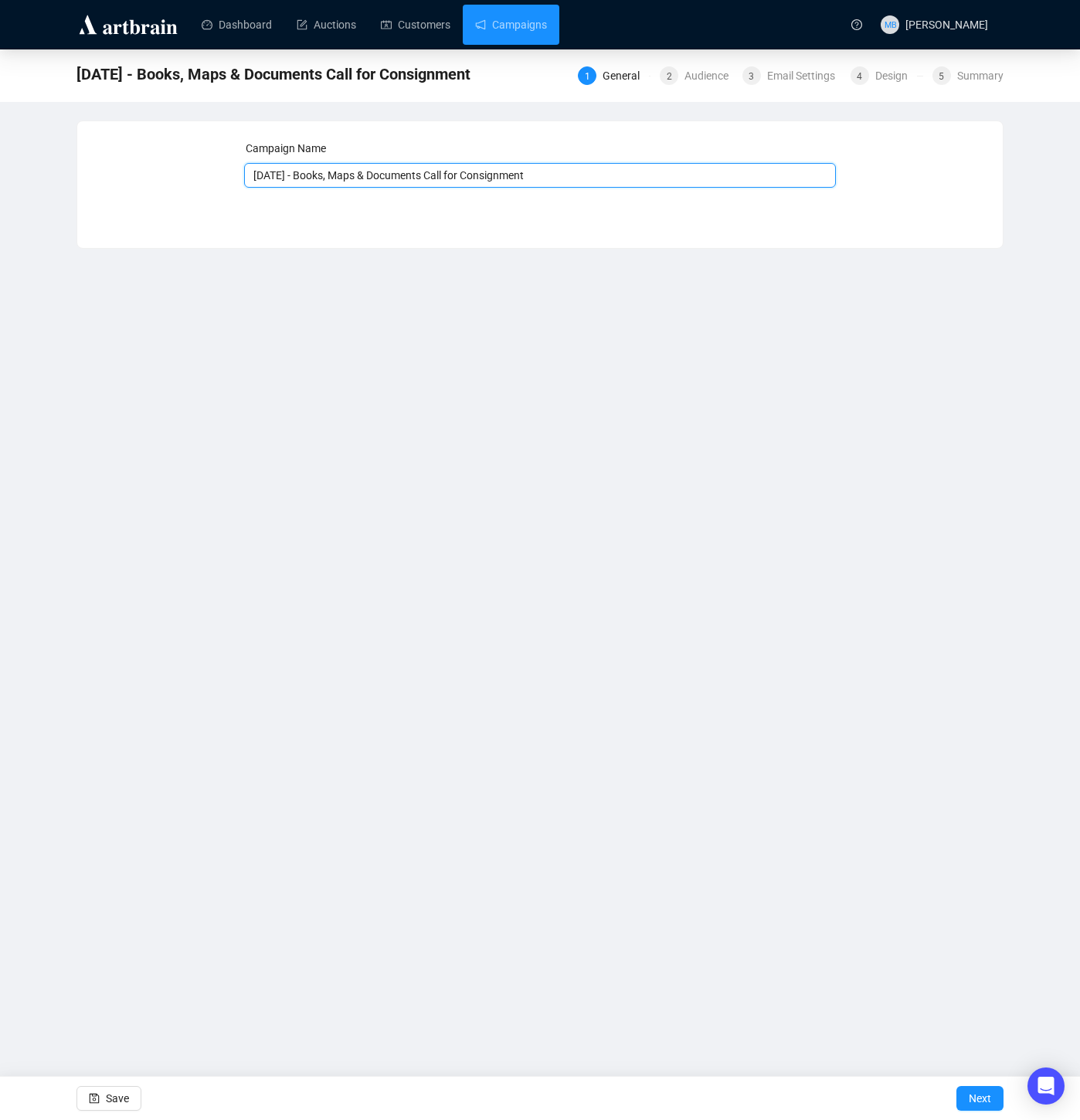
click at [369, 177] on input "10/22/25 - Books, Maps & Documents Call for Consignment" at bounding box center [541, 175] width 593 height 25
type input "10/22/25 - Books, Maps, & Documents Call for Consignment"
click at [104, 1096] on button "Save" at bounding box center [109, 1099] width 65 height 25
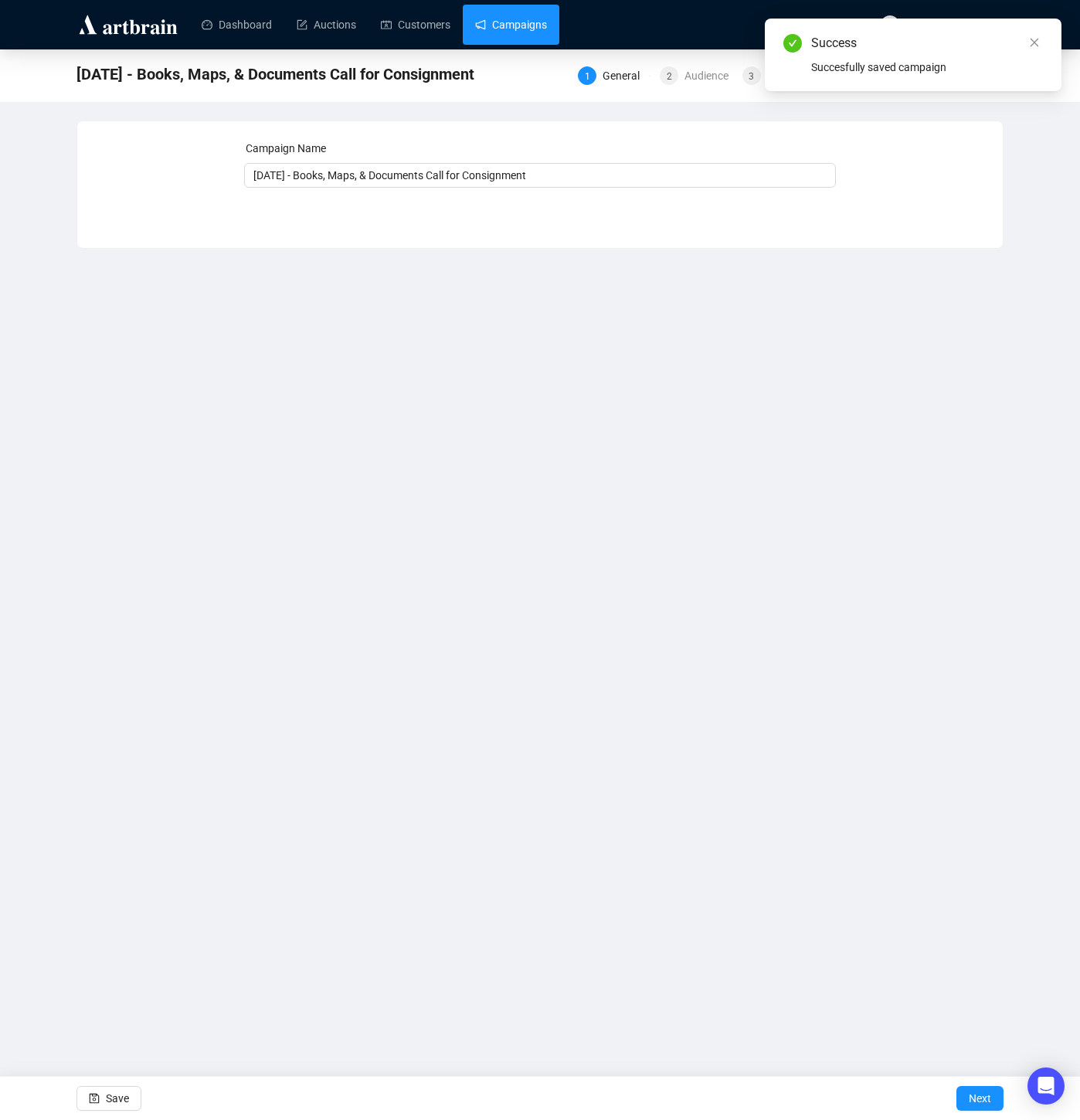
click at [506, 26] on link "Campaigns" at bounding box center [511, 25] width 72 height 40
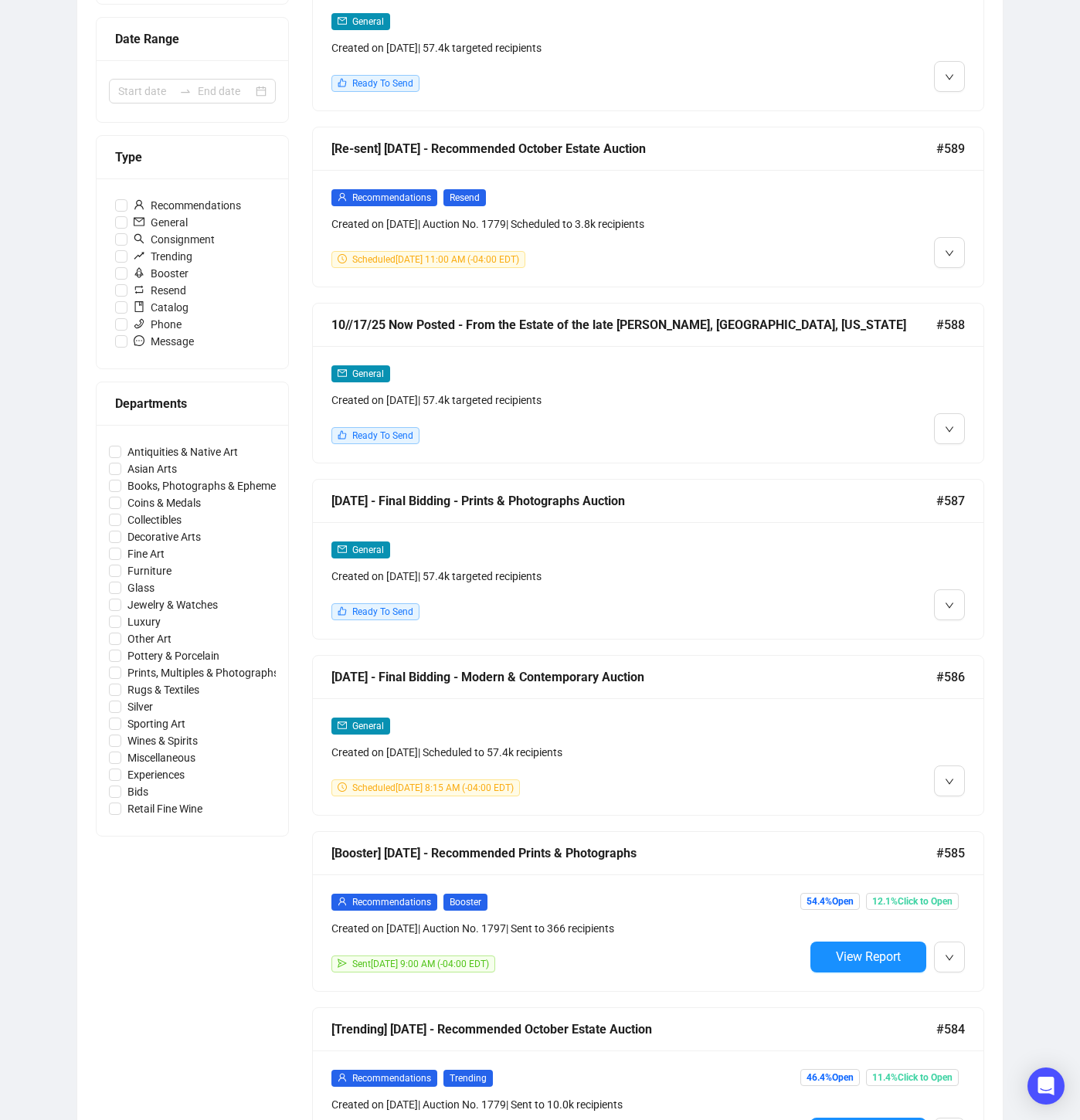
scroll to position [349, 0]
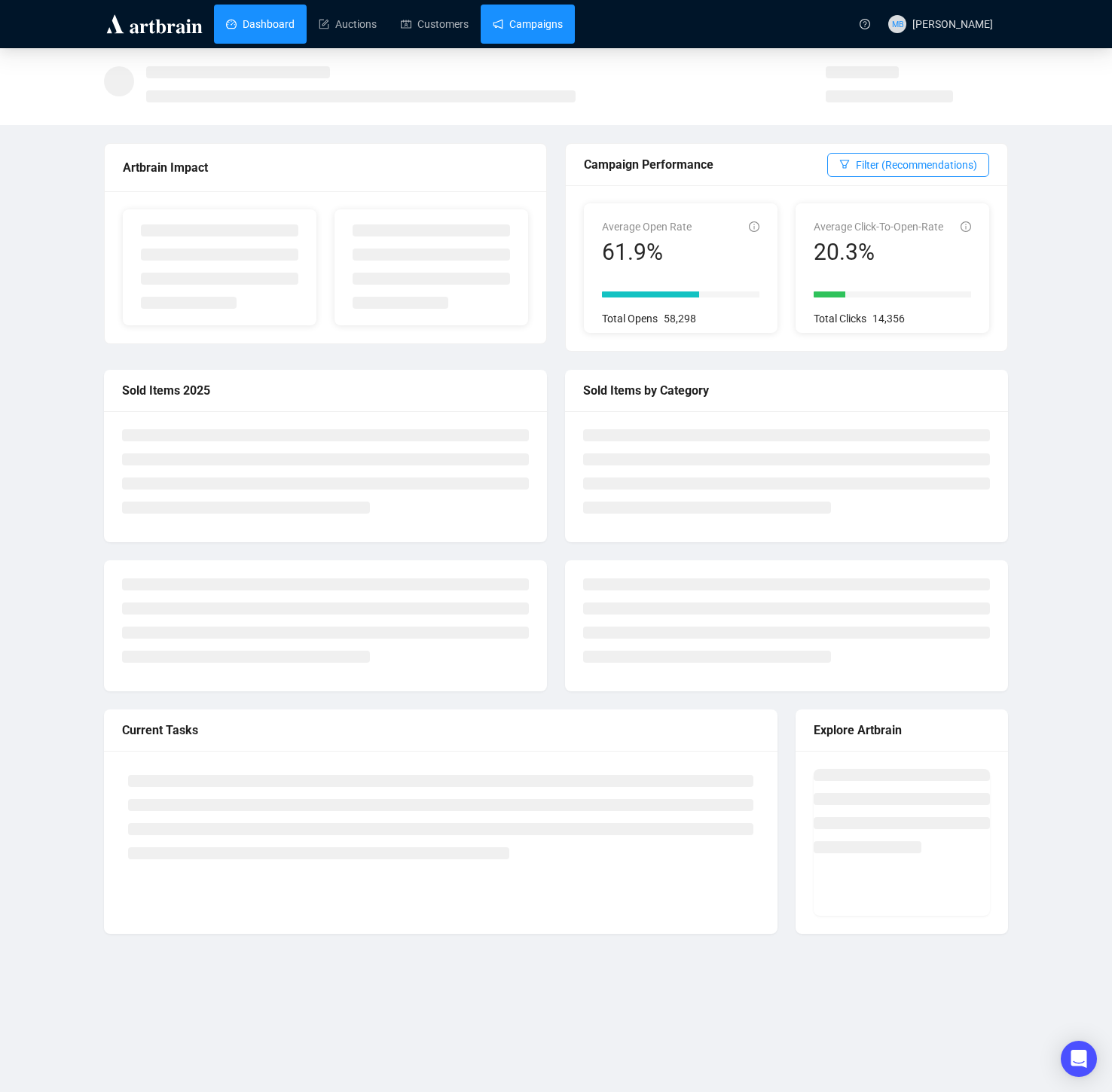
click at [555, 22] on link "Campaigns" at bounding box center [528, 24] width 70 height 39
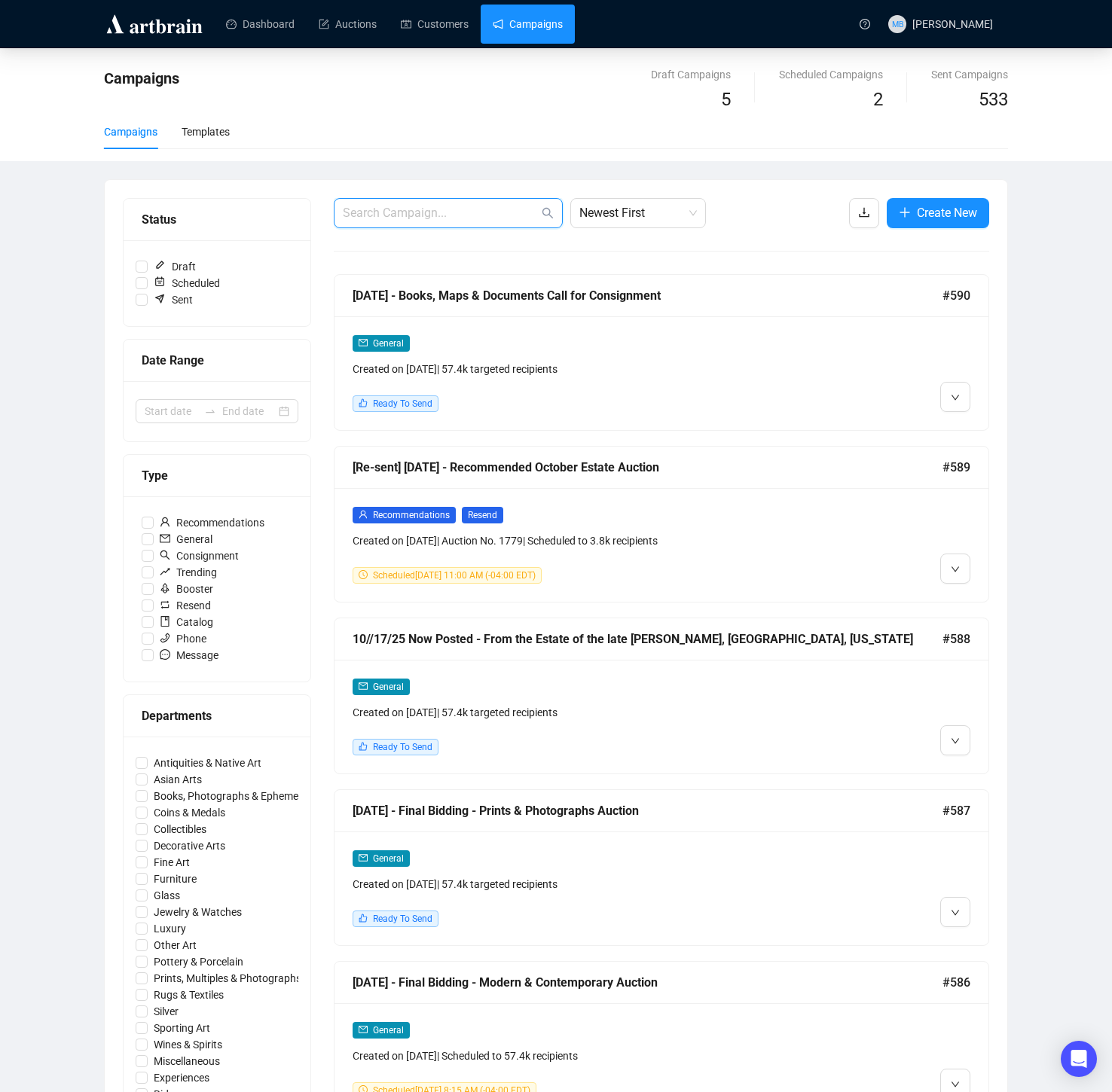
click at [387, 214] on input "text" at bounding box center [440, 213] width 196 height 18
type input "fine art"
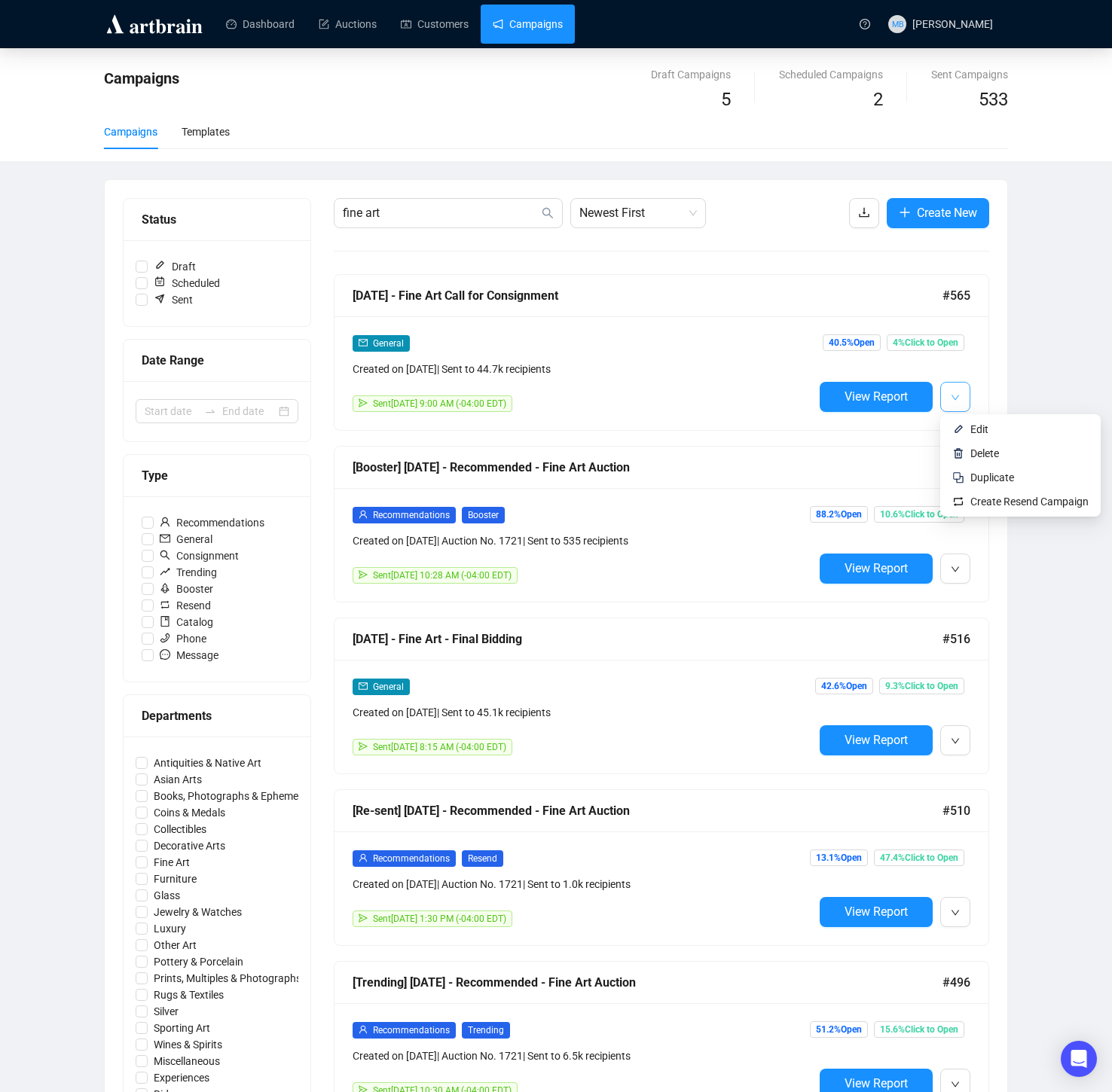
click at [962, 394] on button "button" at bounding box center [955, 396] width 30 height 30
click at [980, 430] on span "Edit" at bounding box center [979, 429] width 18 height 12
